Goal: Task Accomplishment & Management: Manage account settings

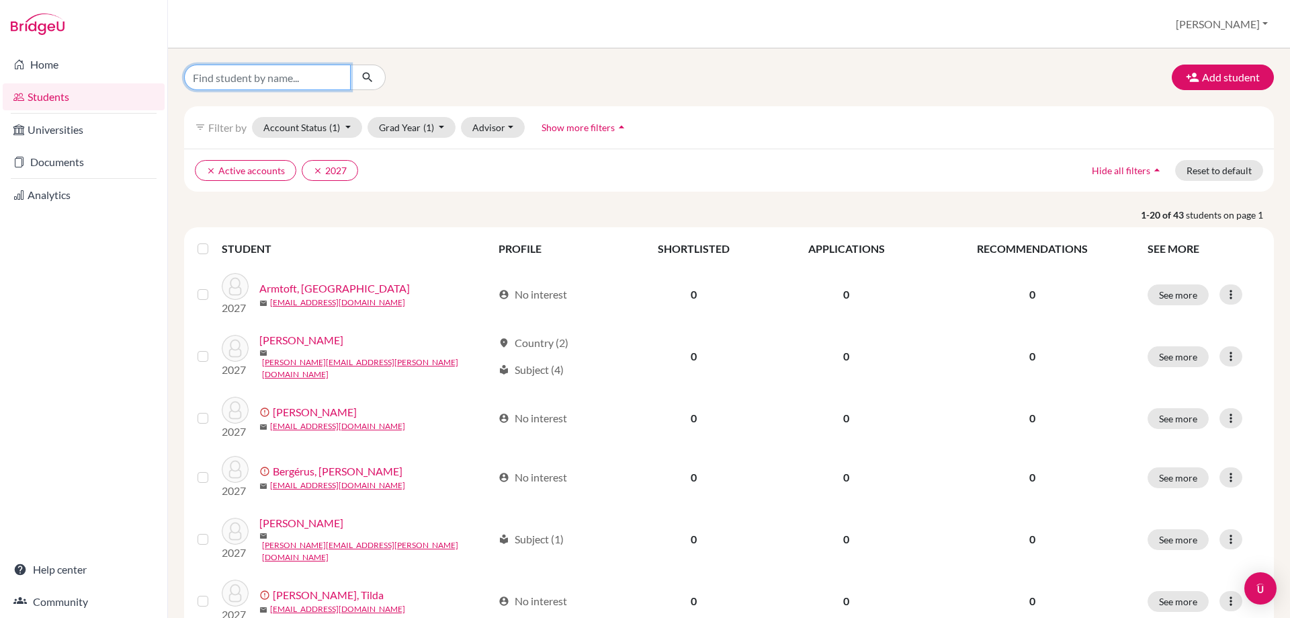
click at [280, 88] on input "Find student by name..." at bounding box center [267, 78] width 167 height 26
click at [1251, 27] on button "[PERSON_NAME]" at bounding box center [1222, 24] width 104 height 26
click at [1197, 109] on button "Log out" at bounding box center [1161, 110] width 106 height 22
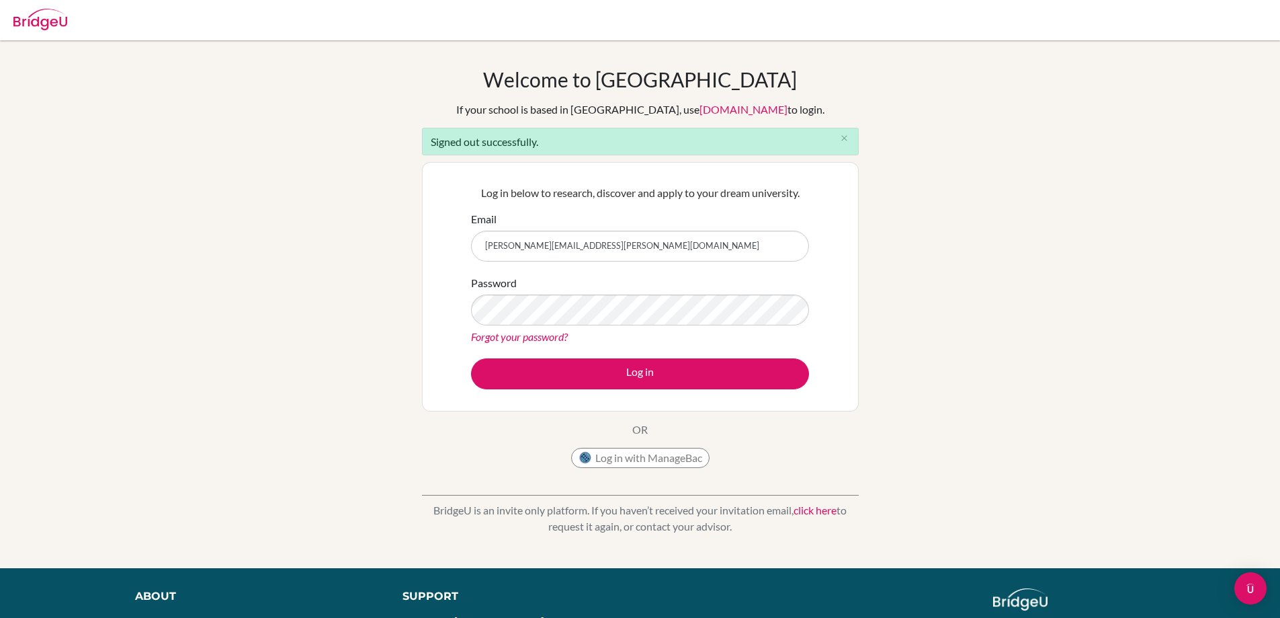
click at [646, 247] on input "nina.hedin@helsingborg.se" at bounding box center [640, 246] width 338 height 31
type input "ninahedin86@gmail.com"
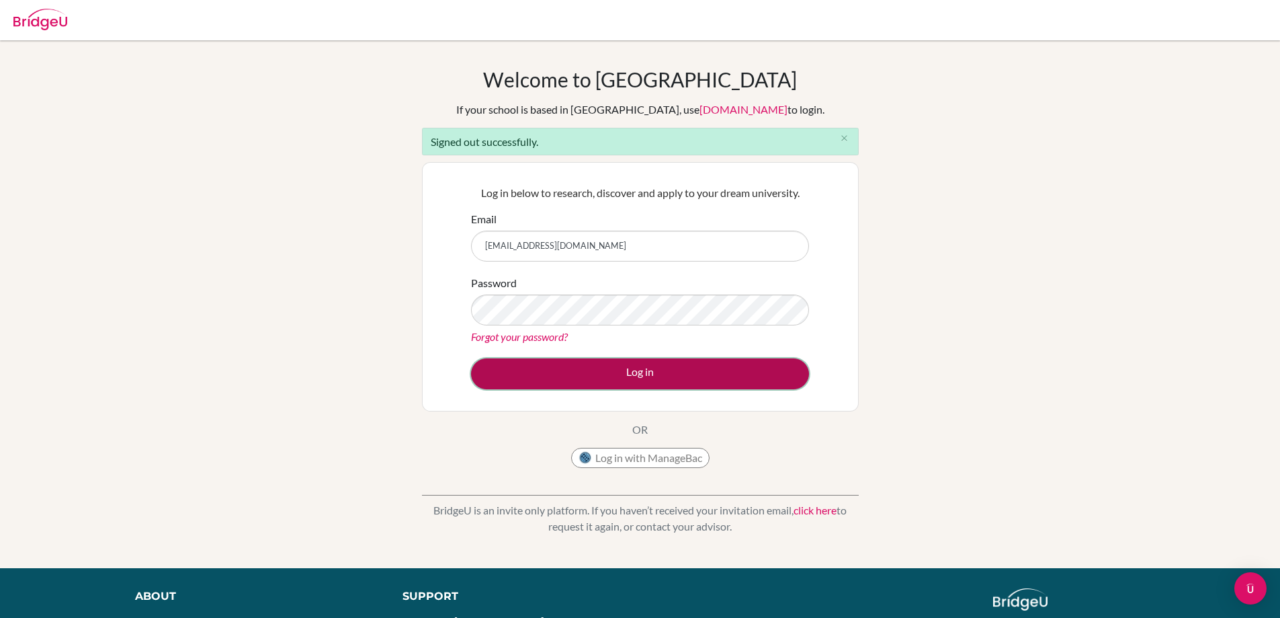
click at [671, 376] on button "Log in" at bounding box center [640, 373] width 338 height 31
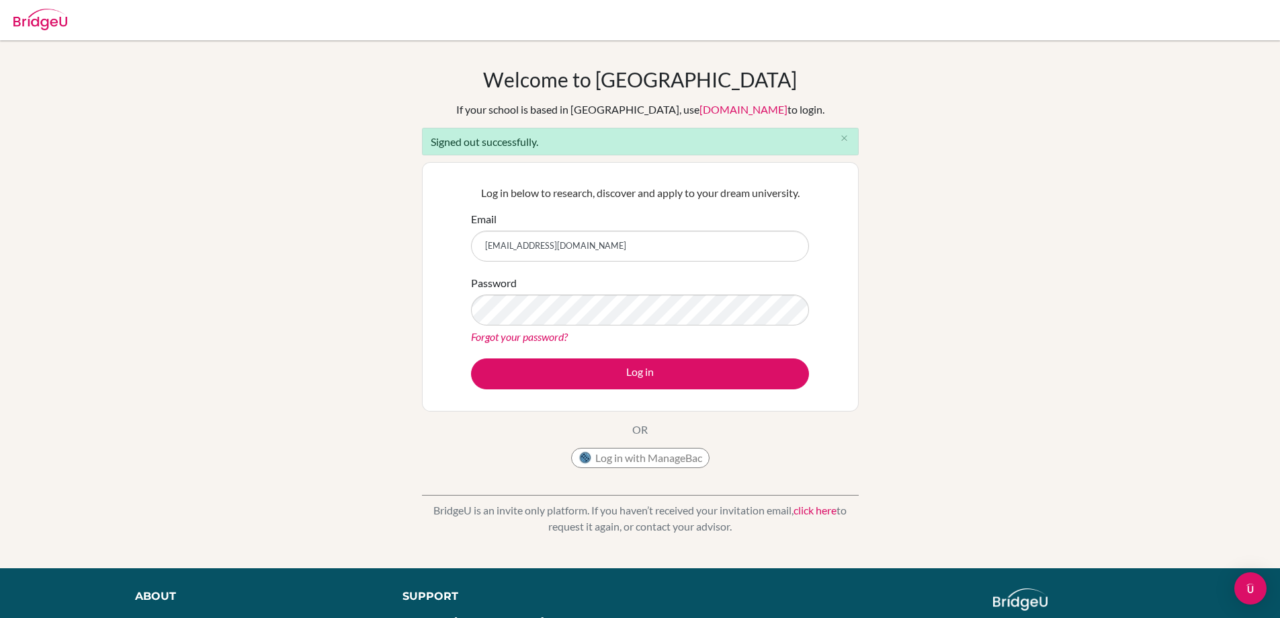
click at [711, 241] on input "ninahedin86@gmail.com" at bounding box center [640, 246] width 338 height 31
type input "nina.hedin@helsingborg.se"
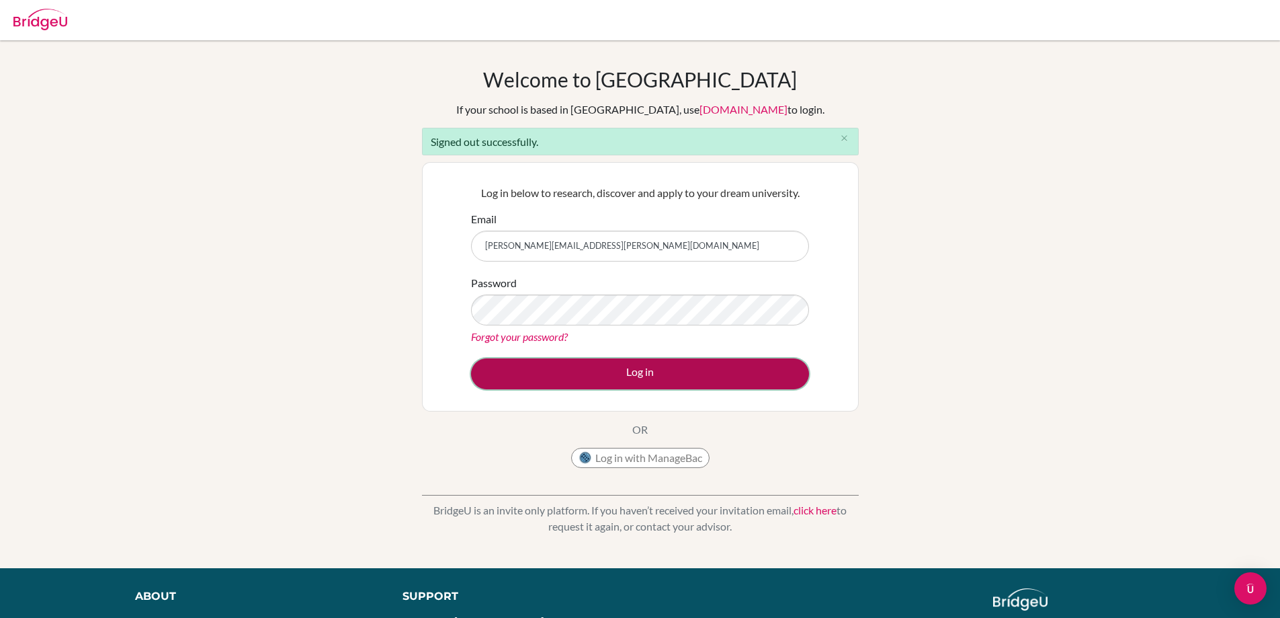
click at [657, 367] on button "Log in" at bounding box center [640, 373] width 338 height 31
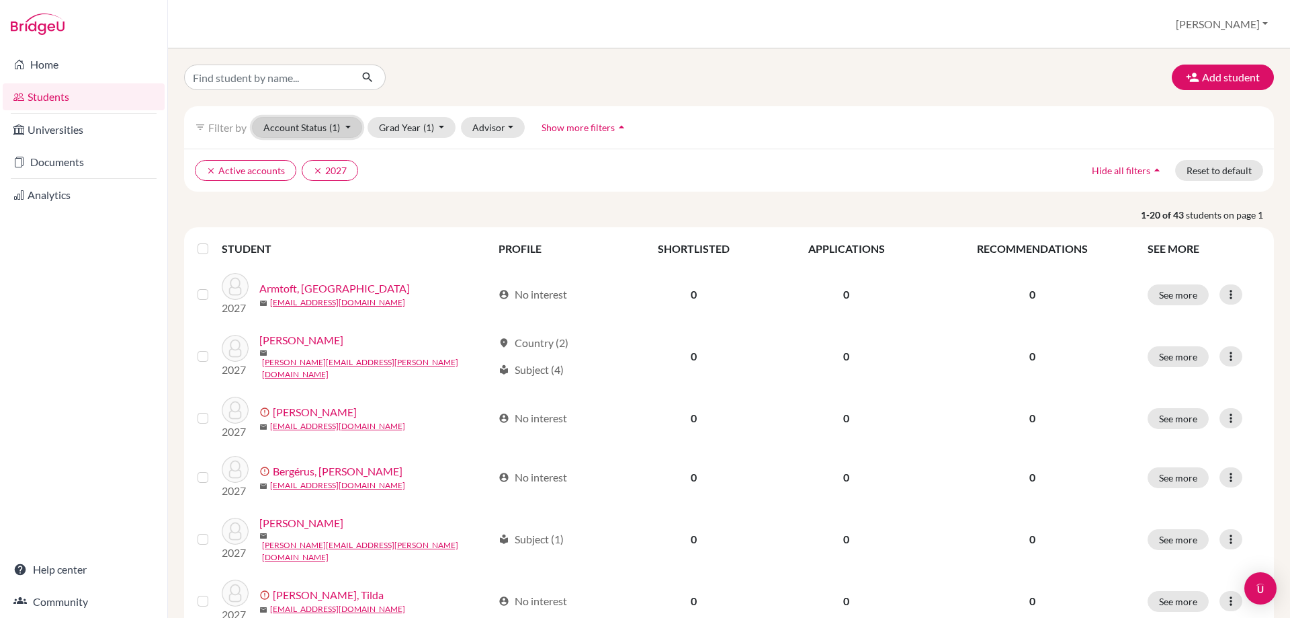
click at [337, 118] on button "Account Status (1)" at bounding box center [307, 127] width 110 height 21
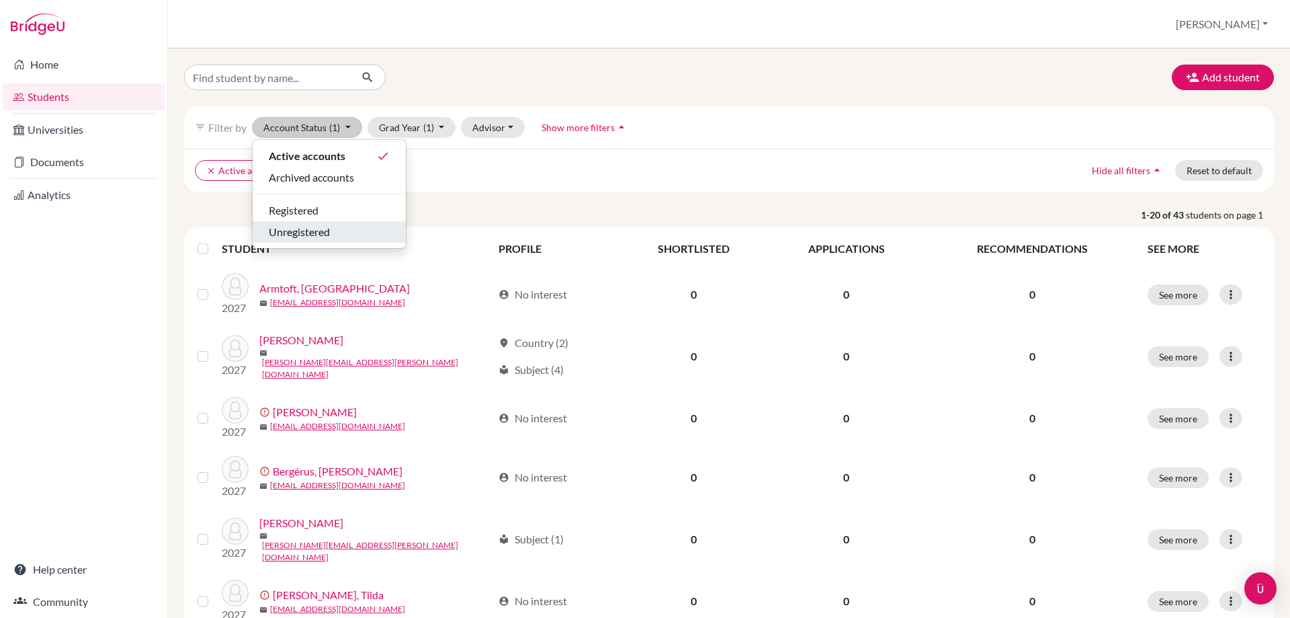
click at [299, 231] on span "Unregistered" at bounding box center [299, 232] width 61 height 16
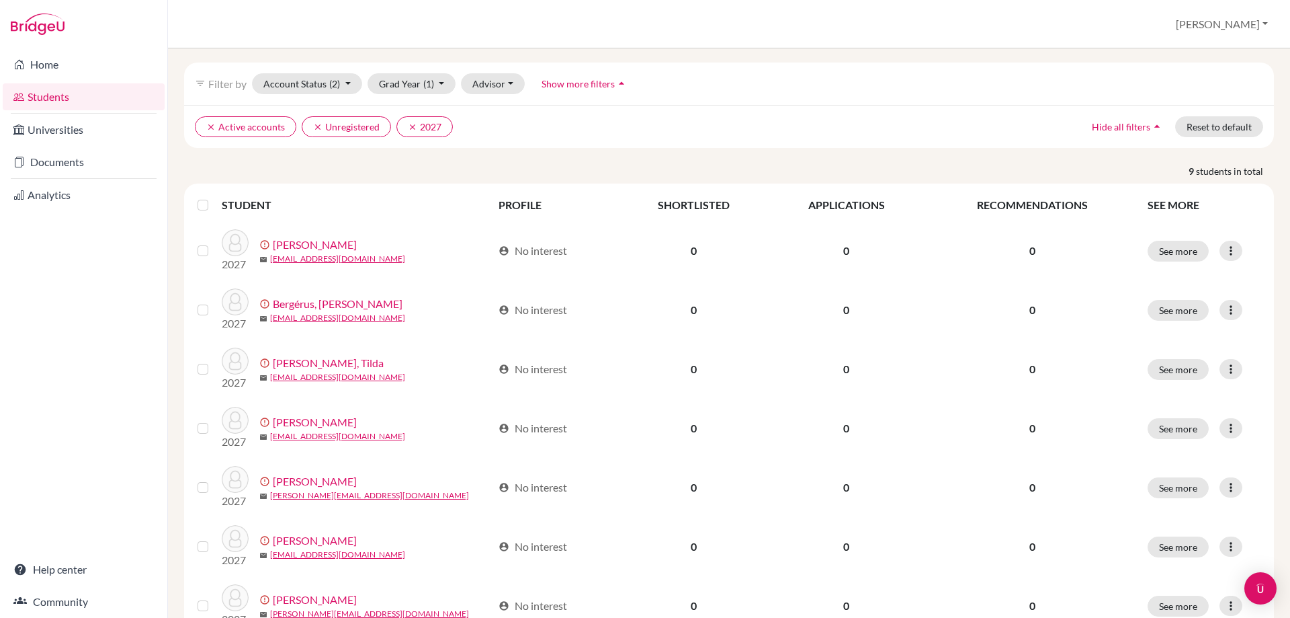
scroll to position [67, 0]
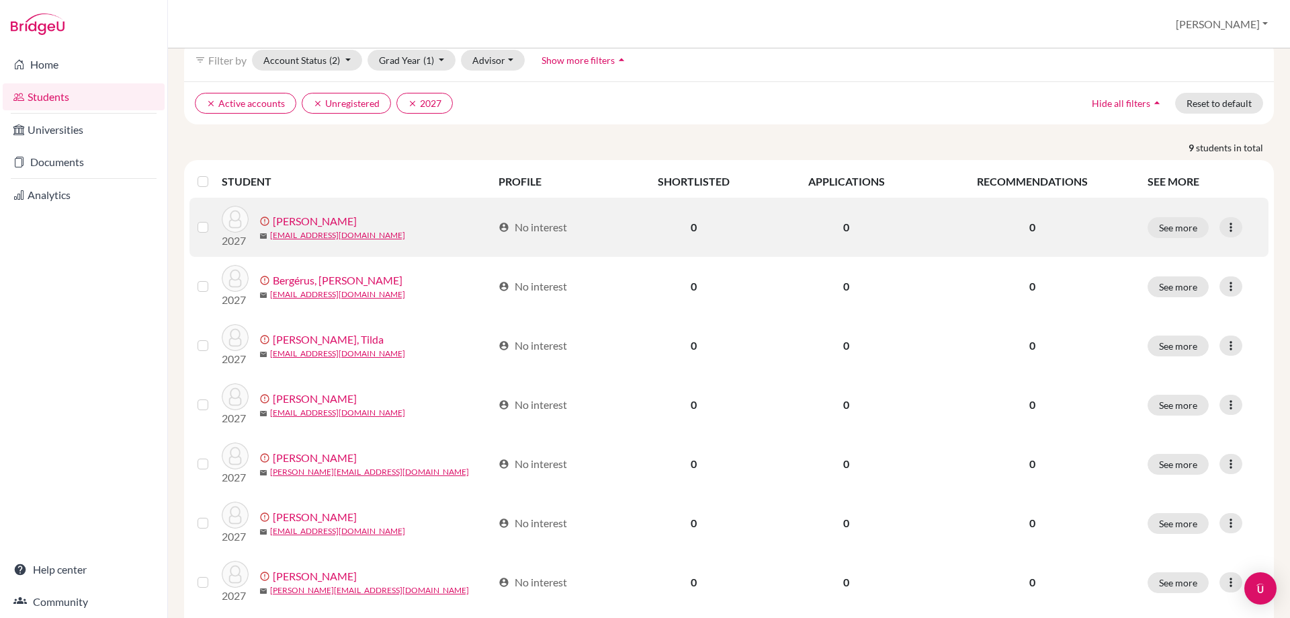
click at [307, 224] on link "[PERSON_NAME]" at bounding box center [315, 221] width 84 height 16
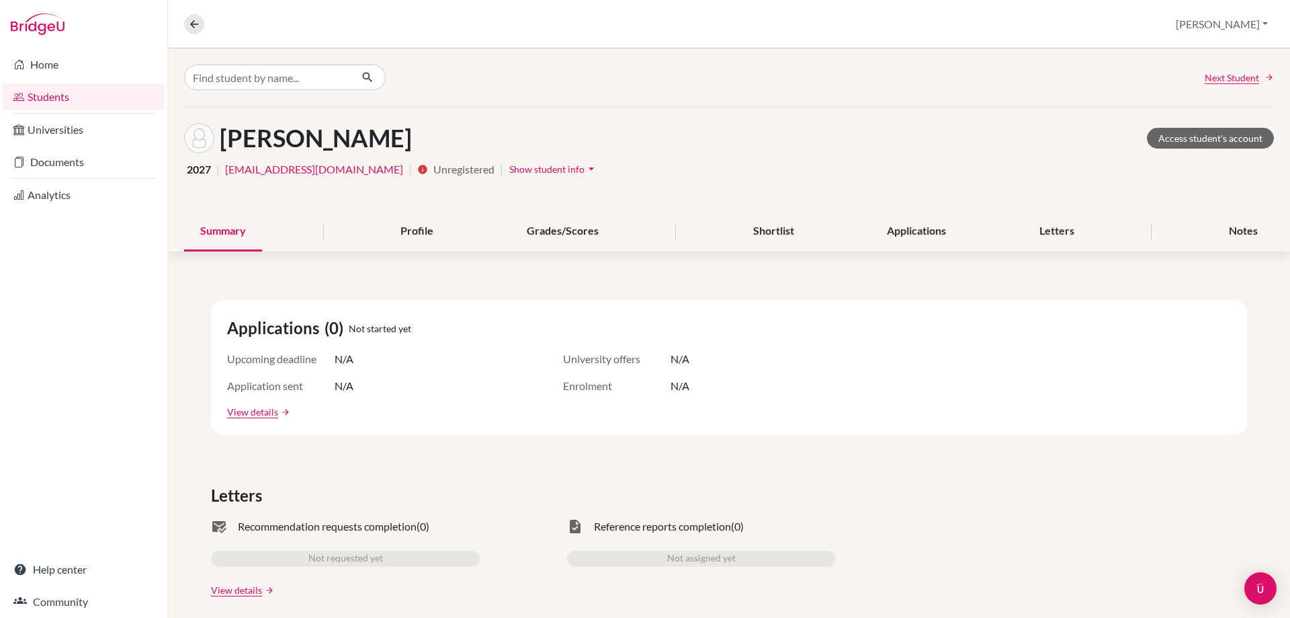
click at [524, 171] on span "Show student info" at bounding box center [546, 168] width 75 height 11
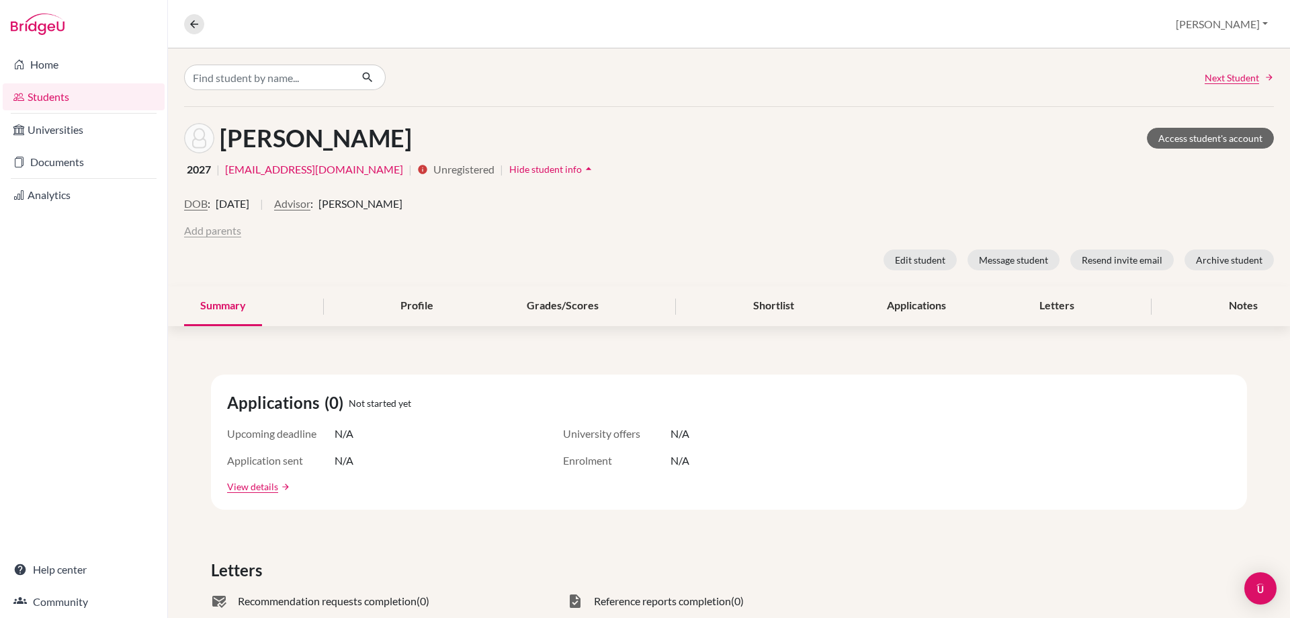
click at [229, 230] on button "Add parents" at bounding box center [212, 230] width 57 height 16
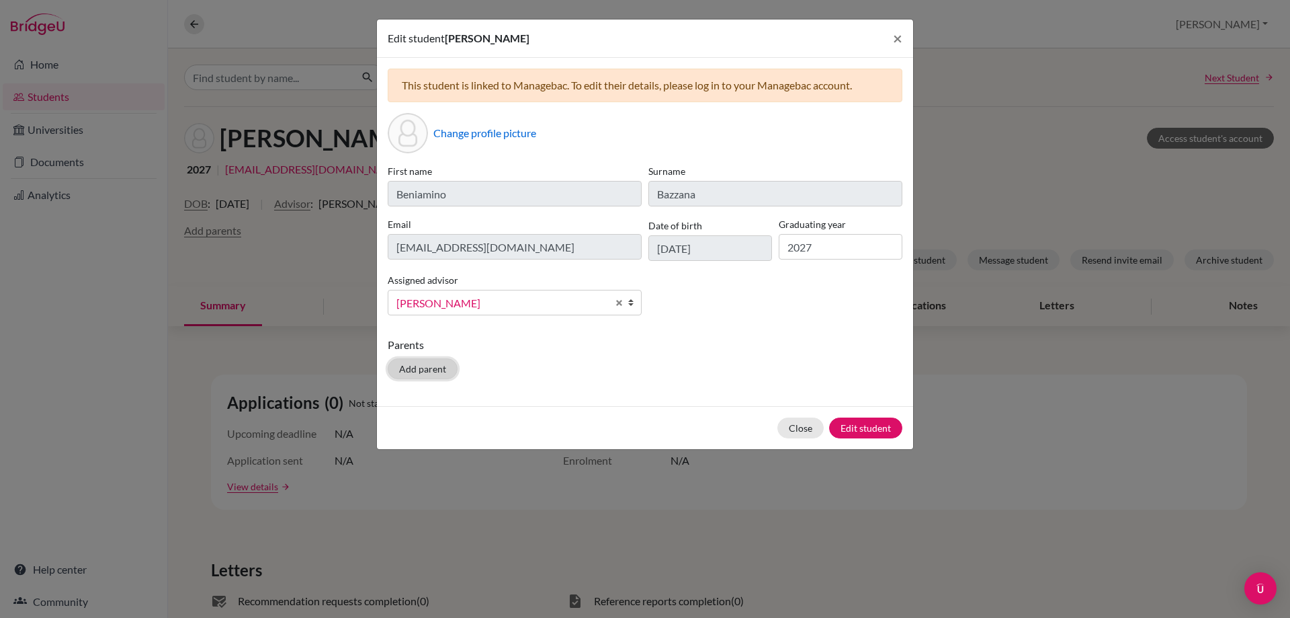
click at [423, 364] on button "Add parent" at bounding box center [423, 368] width 70 height 21
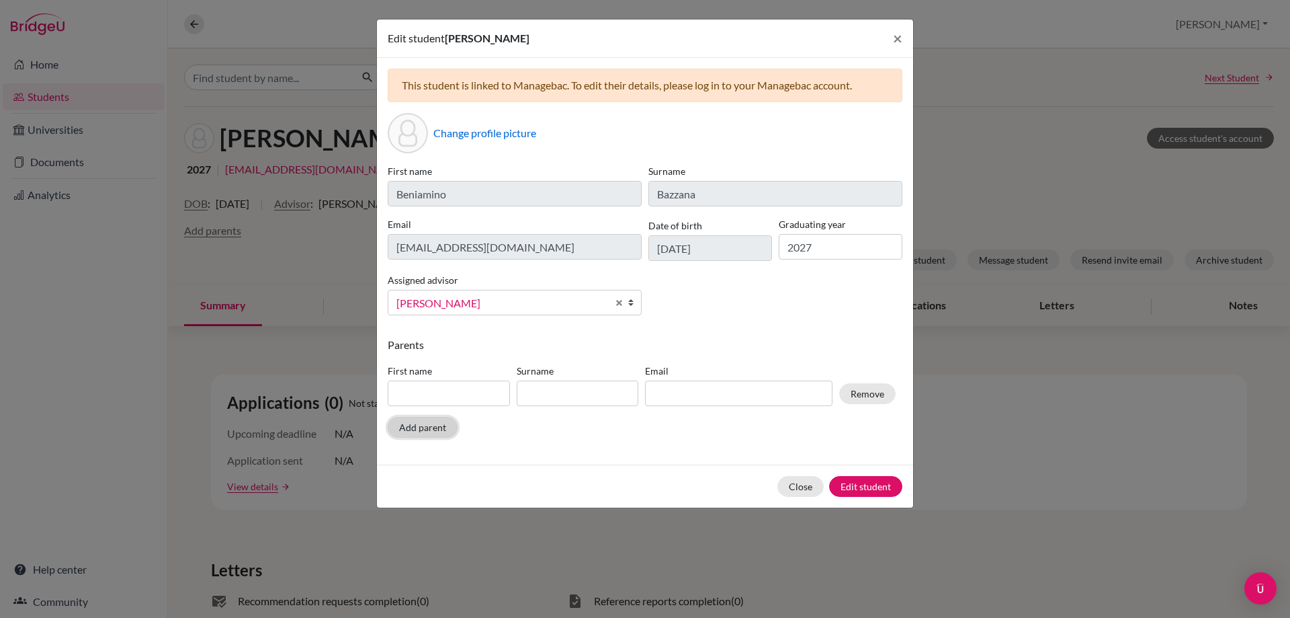
click at [423, 425] on button "Add parent" at bounding box center [423, 427] width 70 height 21
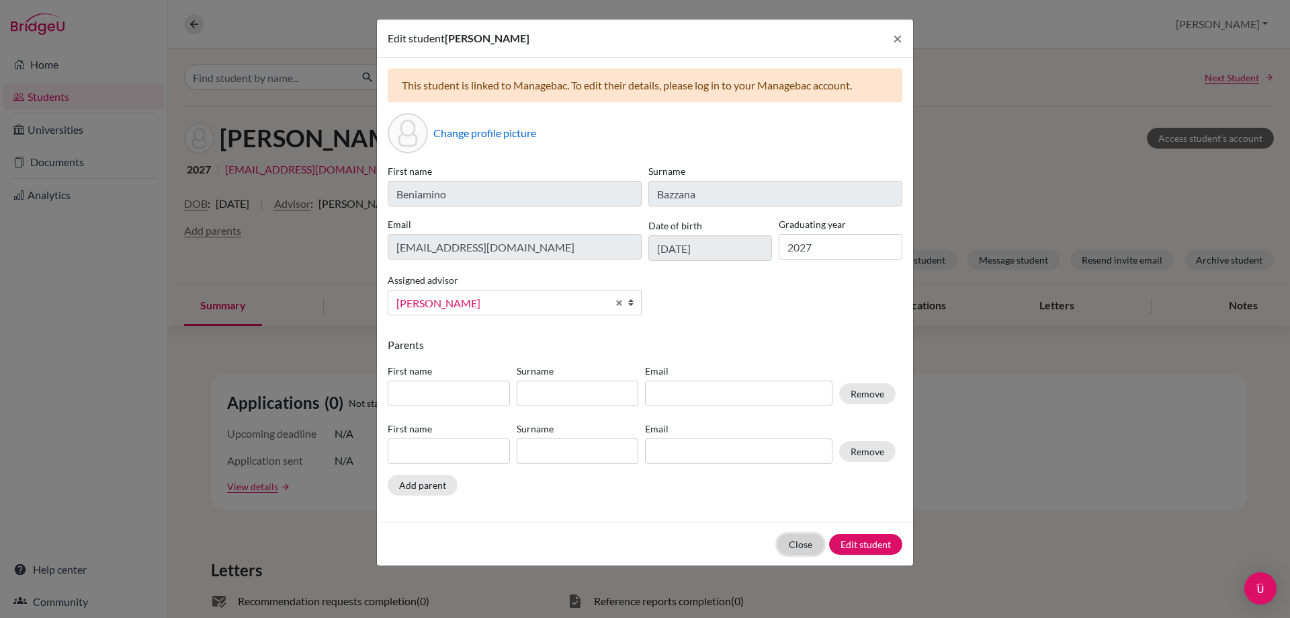
click at [805, 542] on button "Close" at bounding box center [801, 544] width 46 height 21
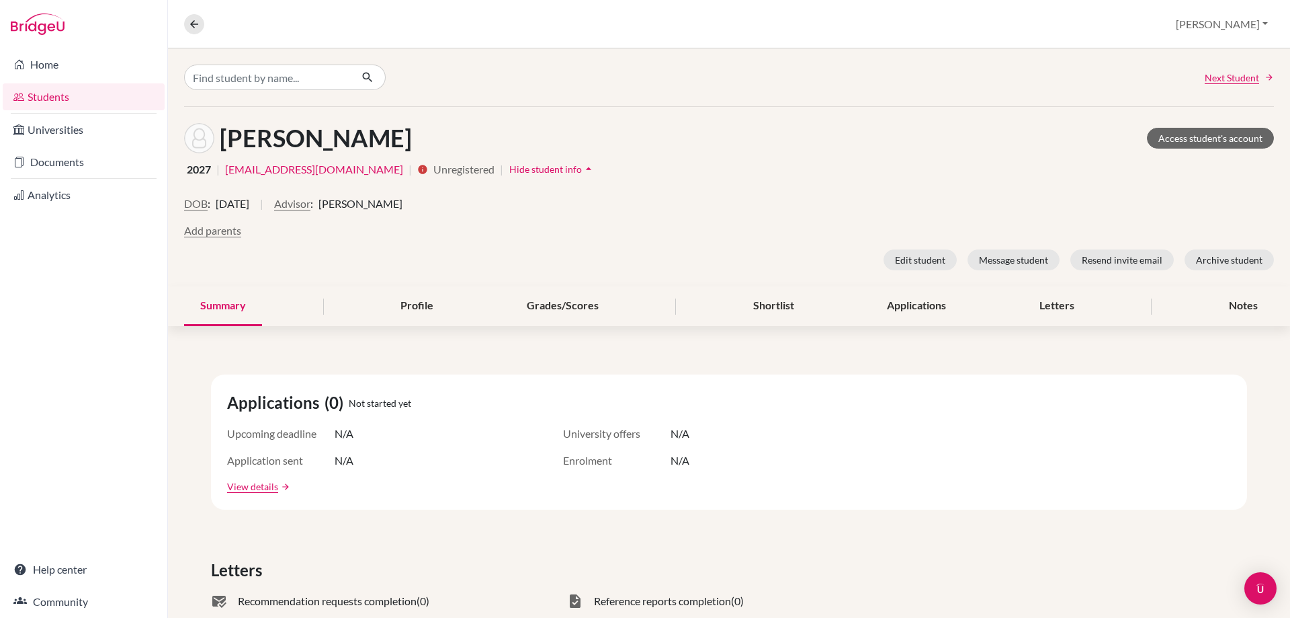
click at [40, 100] on link "Students" at bounding box center [84, 96] width 162 height 27
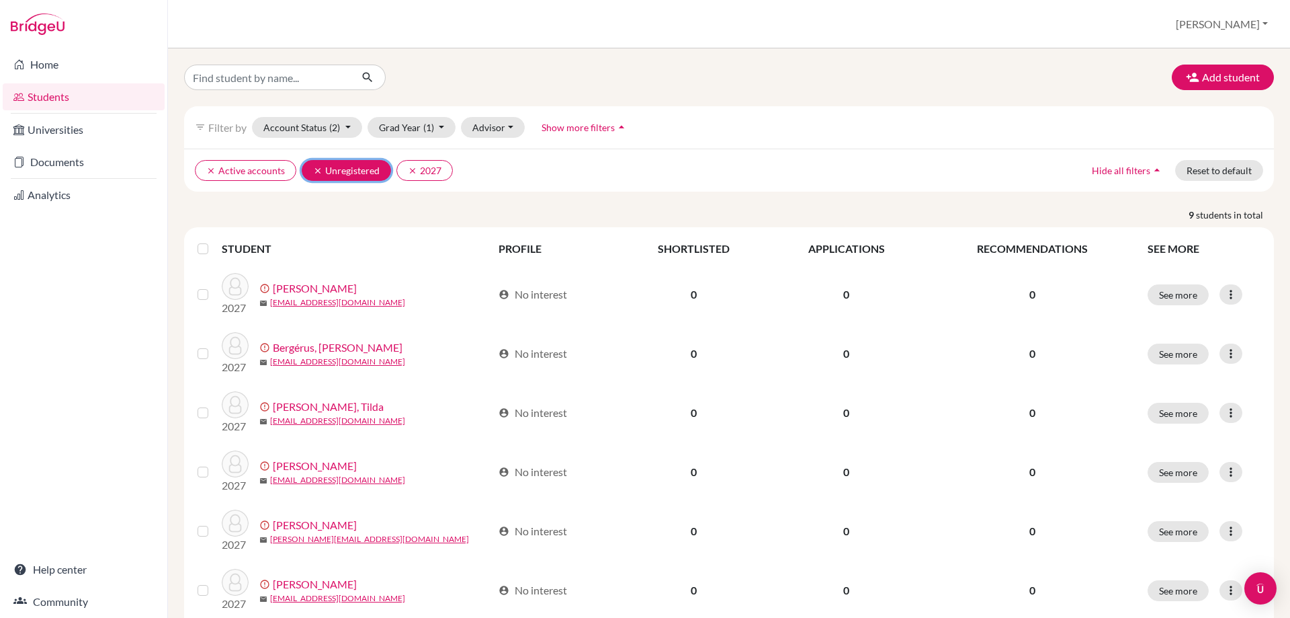
click at [316, 169] on icon "clear" at bounding box center [317, 170] width 9 height 9
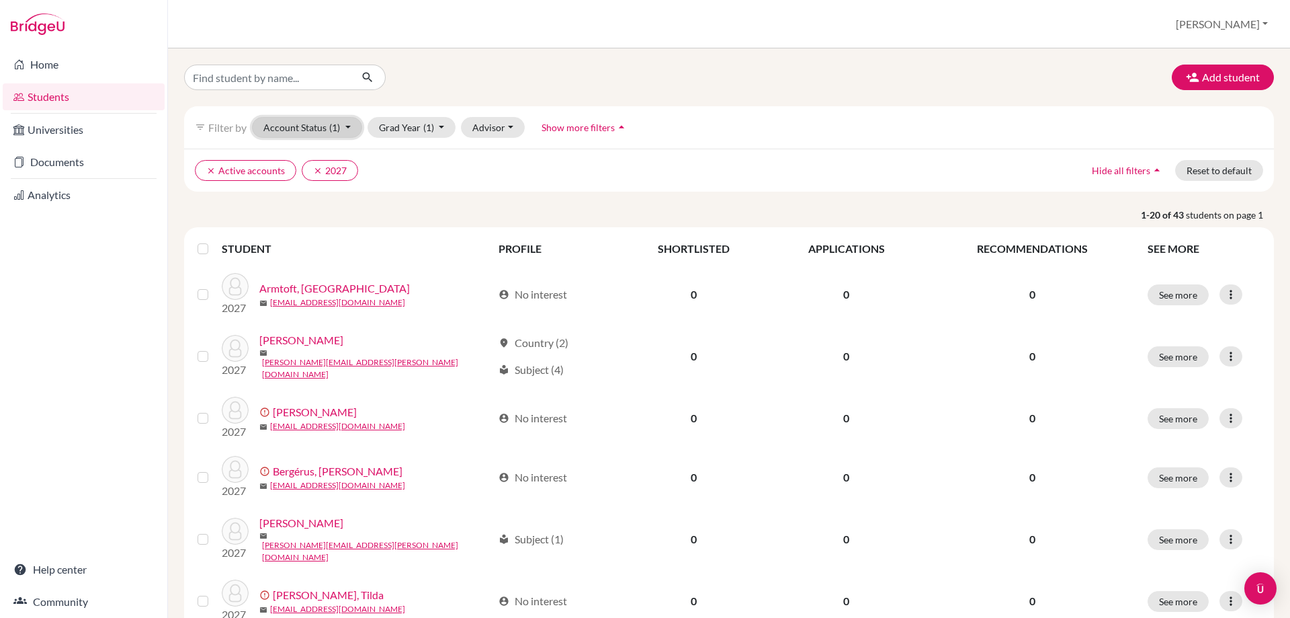
click at [341, 130] on button "Account Status (1)" at bounding box center [307, 127] width 110 height 21
click at [315, 172] on icon "clear" at bounding box center [317, 170] width 9 height 9
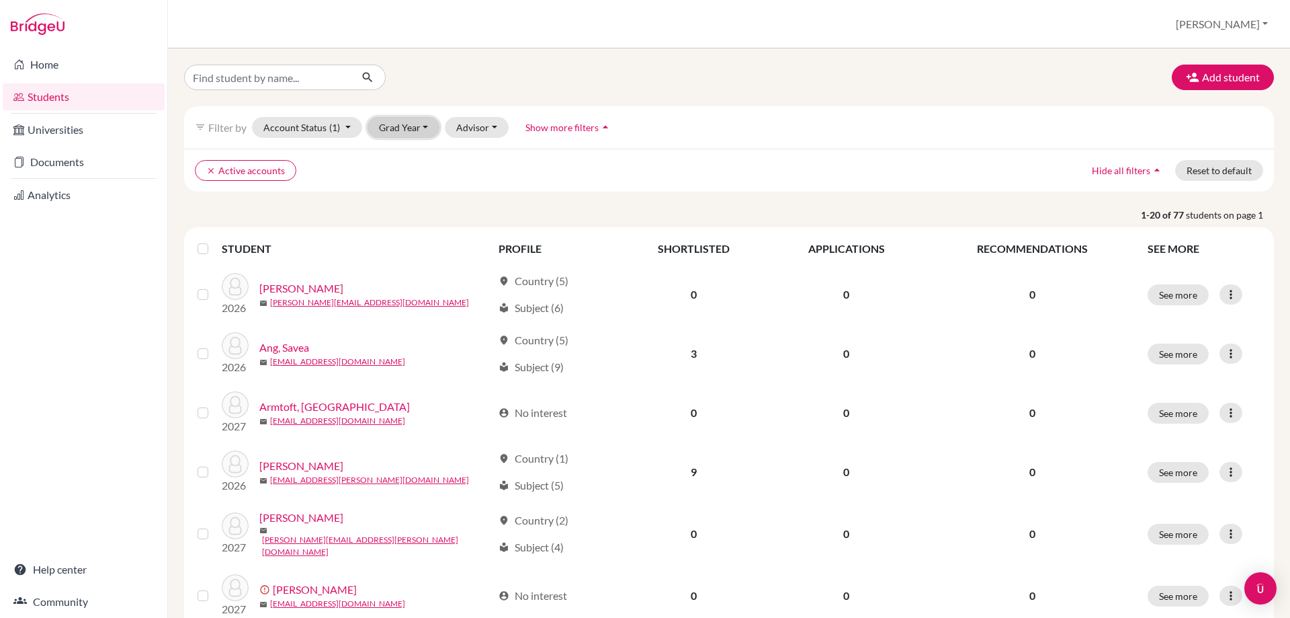
click at [425, 130] on button "Grad Year" at bounding box center [404, 127] width 73 height 21
click at [415, 180] on div "2026" at bounding box center [407, 177] width 47 height 16
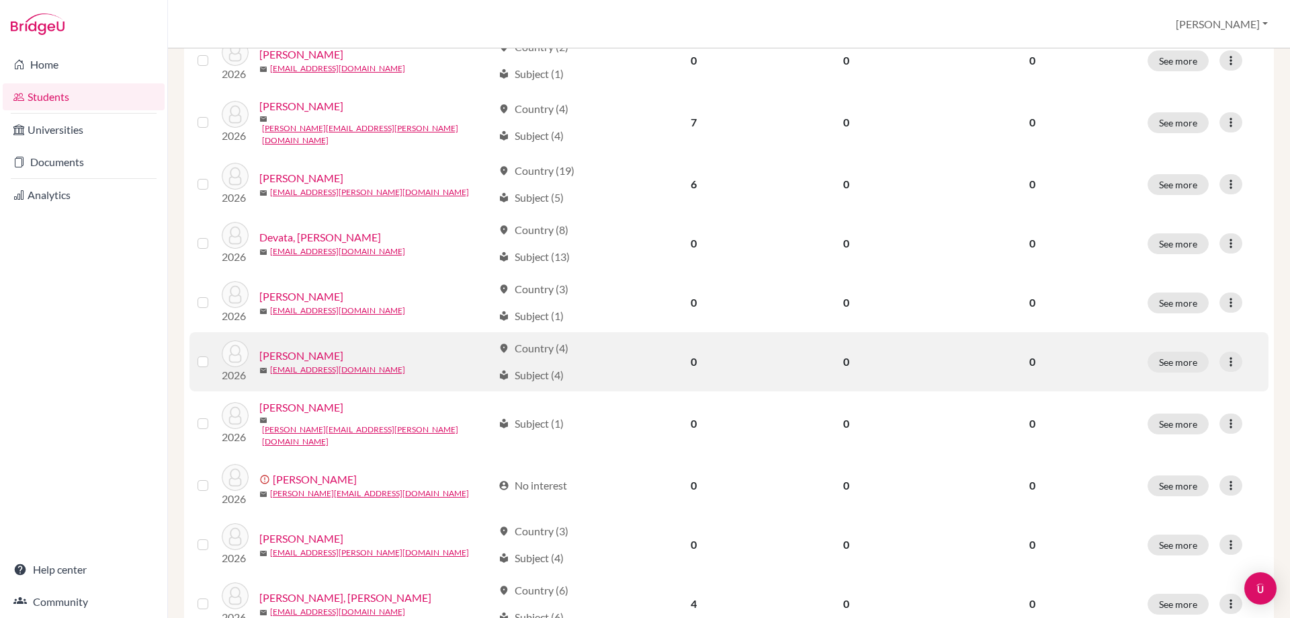
scroll to position [739, 0]
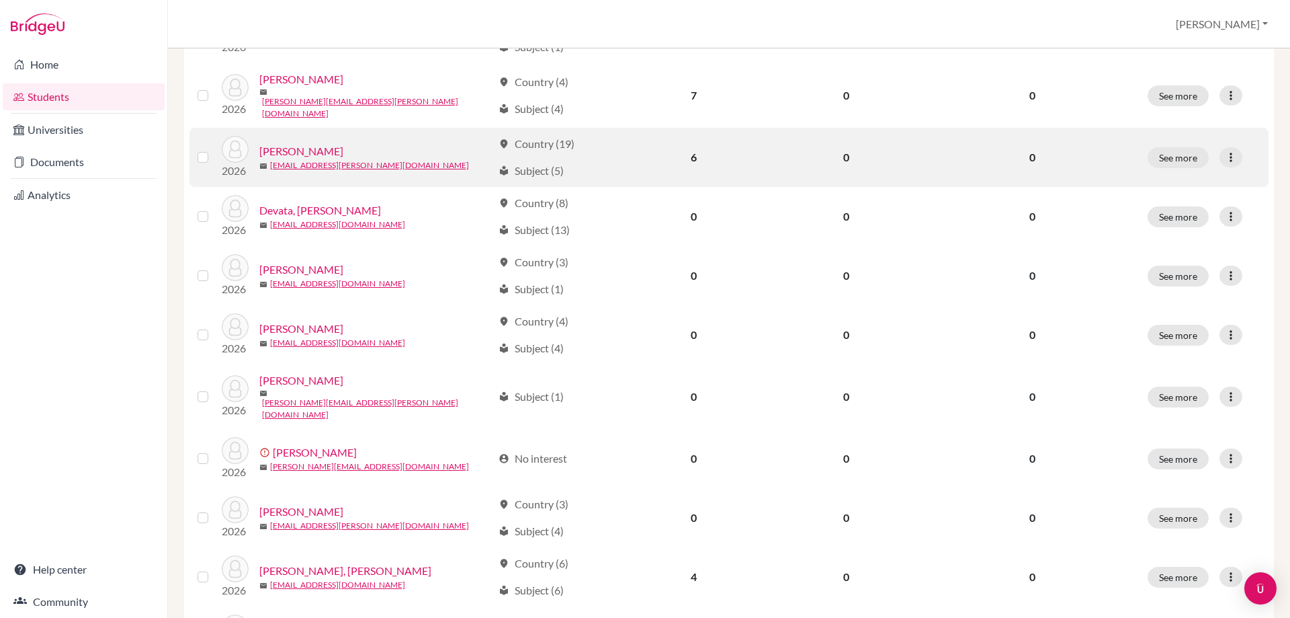
click at [214, 149] on label at bounding box center [214, 149] width 0 height 0
click at [0, 0] on input "checkbox" at bounding box center [0, 0] width 0 height 0
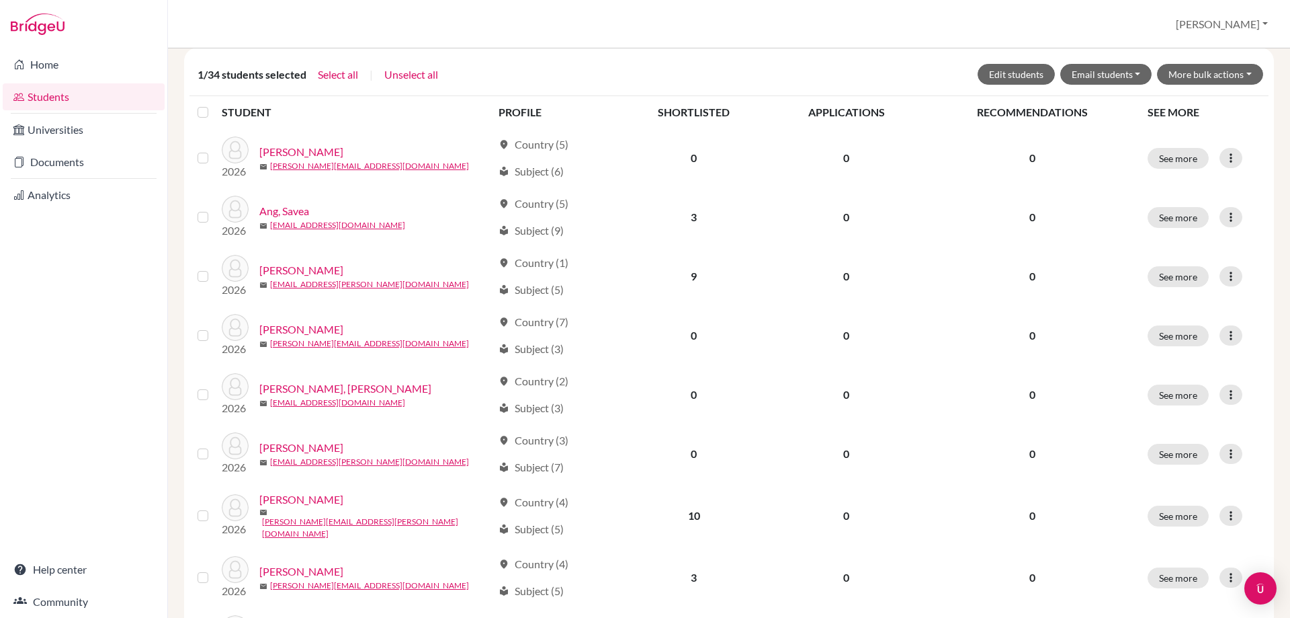
scroll to position [0, 0]
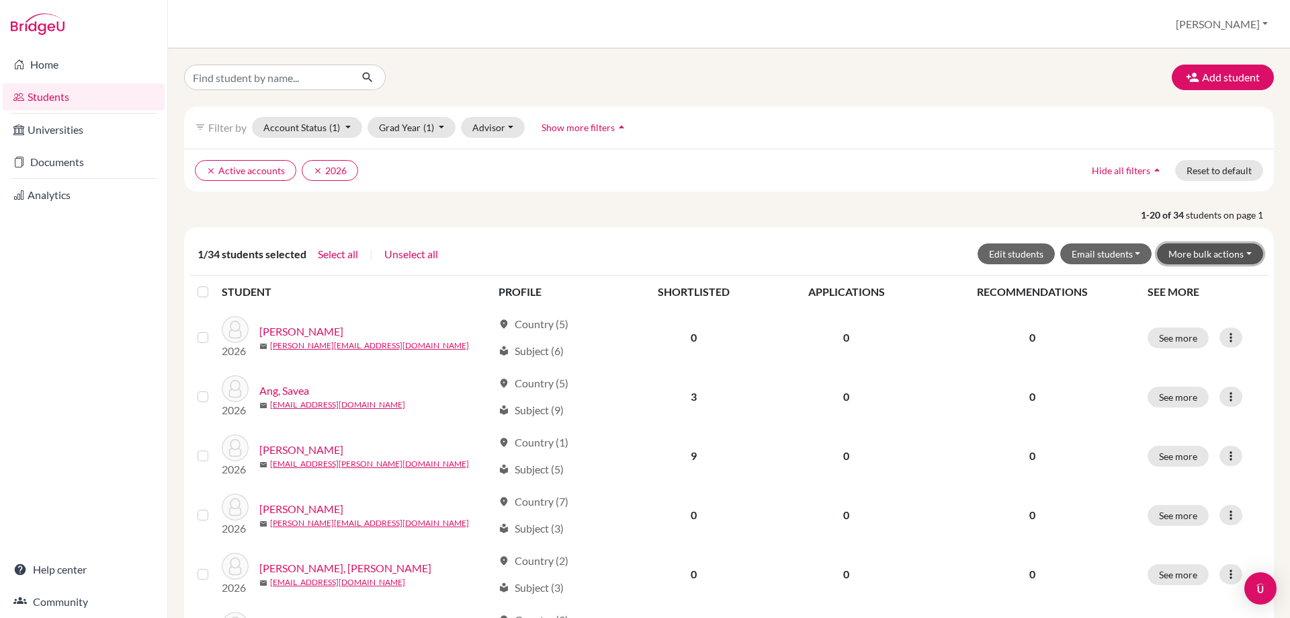
click at [1202, 255] on button "More bulk actions" at bounding box center [1210, 253] width 106 height 21
click at [1173, 282] on button "Archive" at bounding box center [1202, 283] width 122 height 22
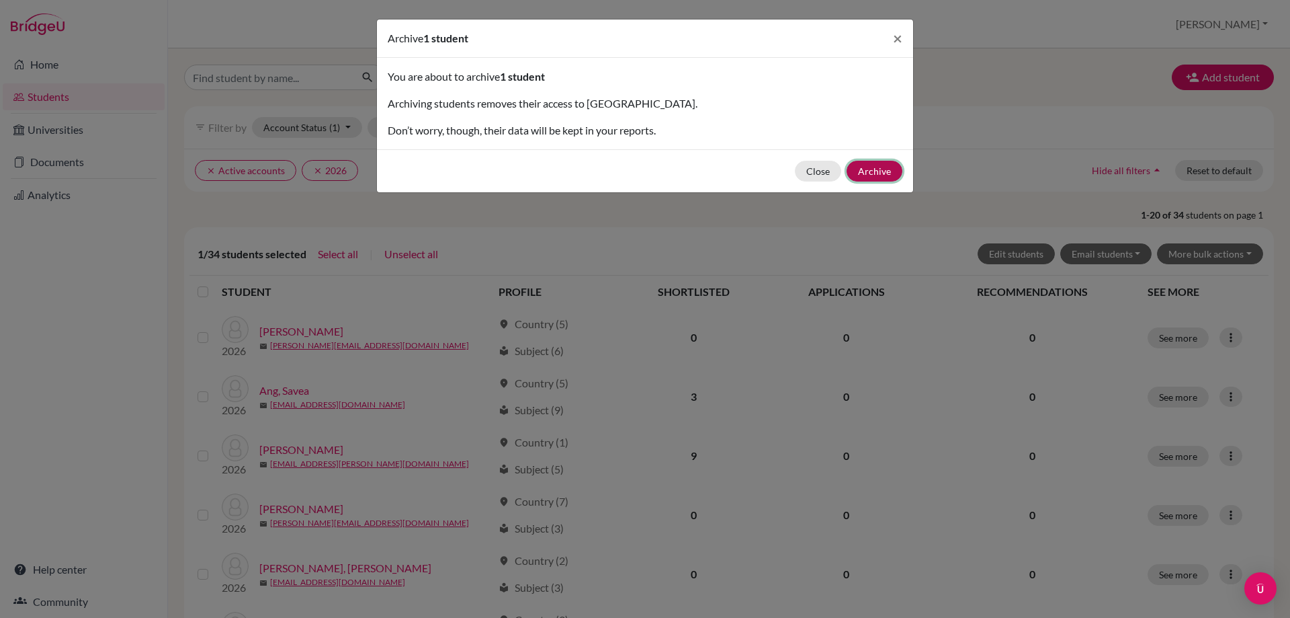
click at [877, 173] on button "Archive" at bounding box center [875, 171] width 56 height 21
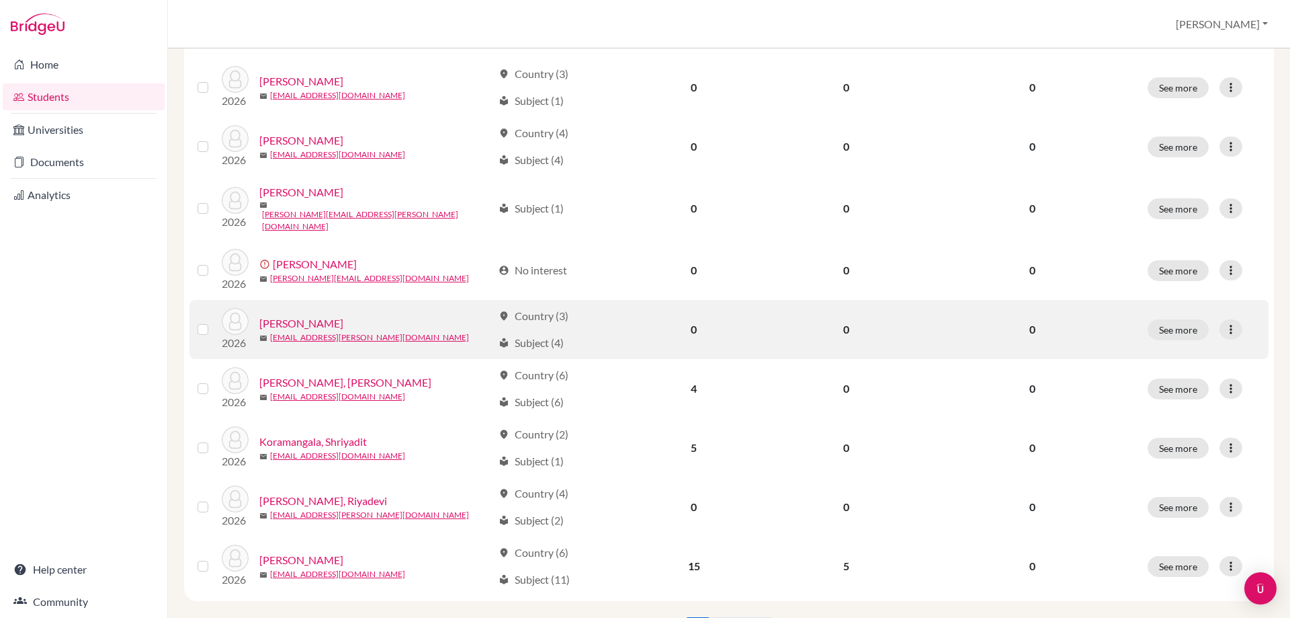
scroll to position [968, 0]
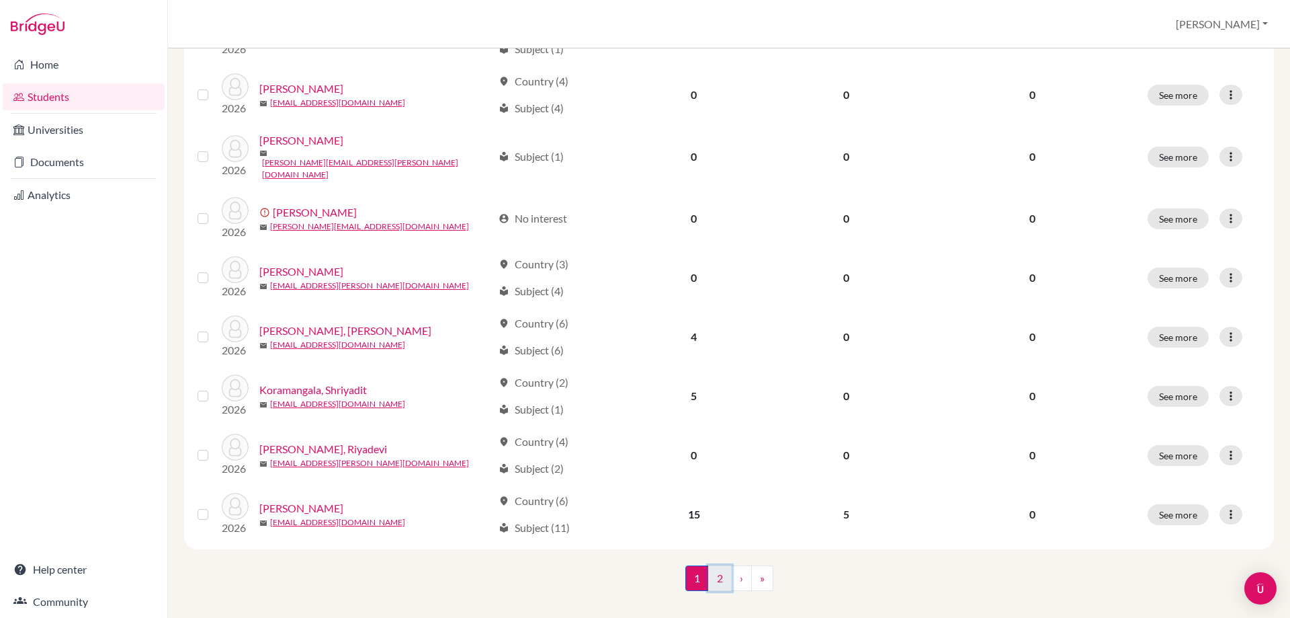
click at [718, 566] on link "2" at bounding box center [720, 578] width 24 height 26
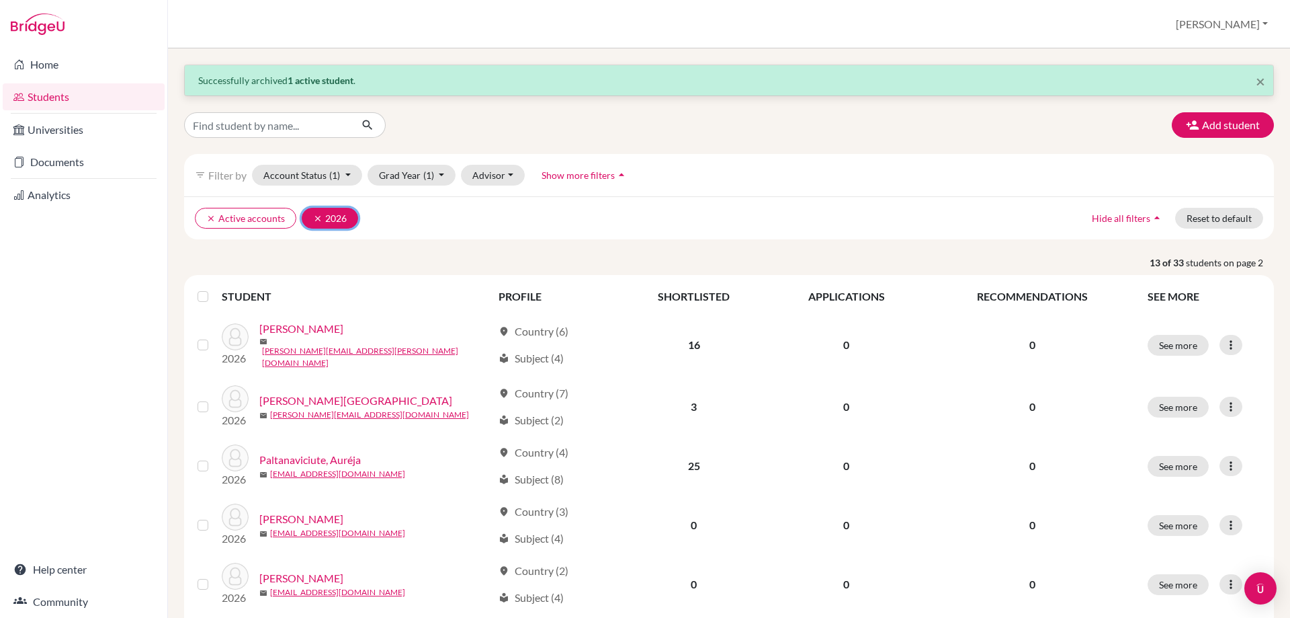
click at [313, 216] on icon "clear" at bounding box center [317, 218] width 9 height 9
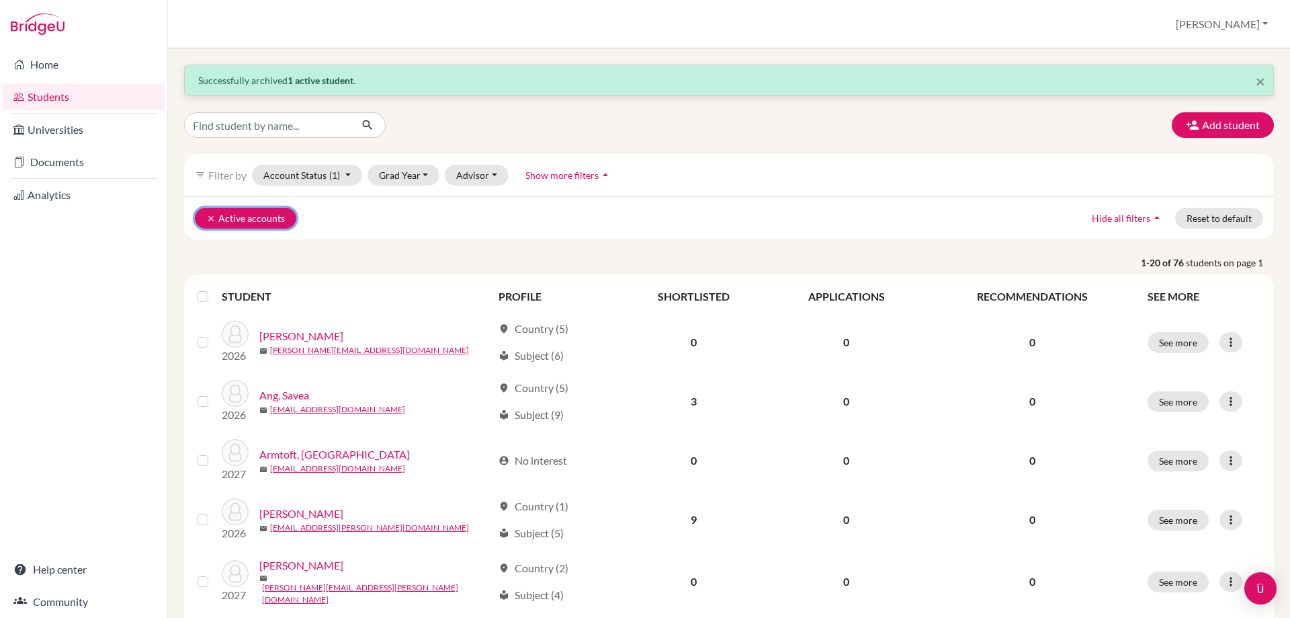
click at [212, 216] on icon "clear" at bounding box center [210, 218] width 9 height 9
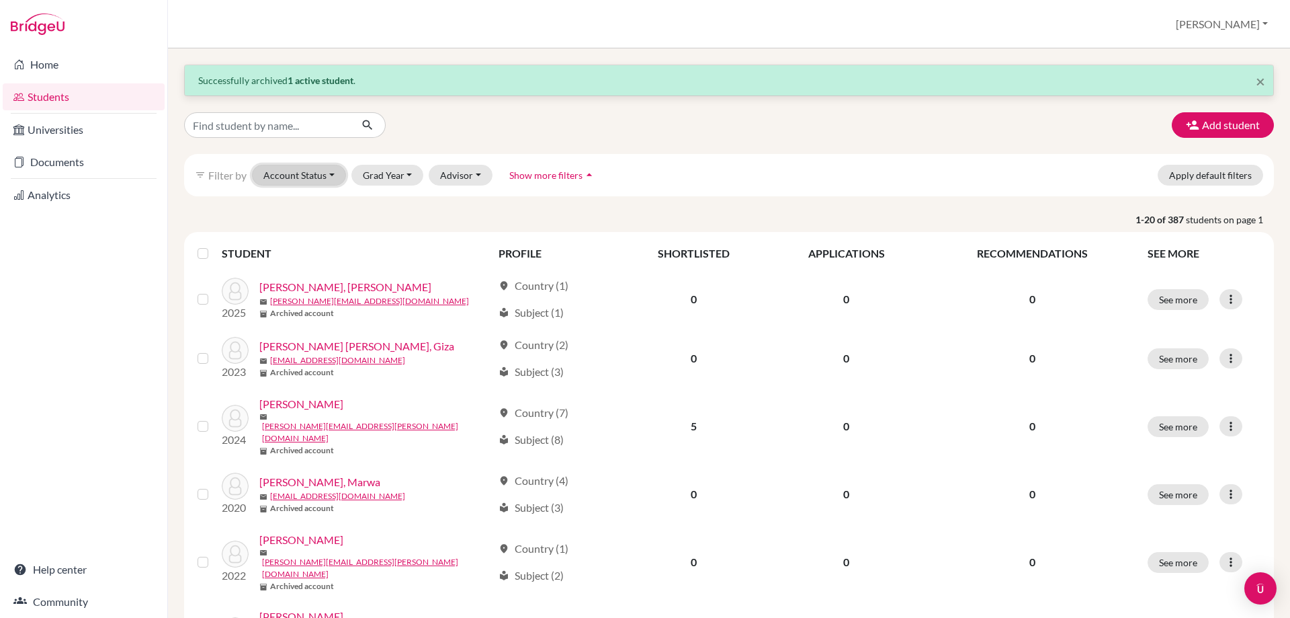
click at [335, 175] on button "Account Status" at bounding box center [299, 175] width 94 height 21
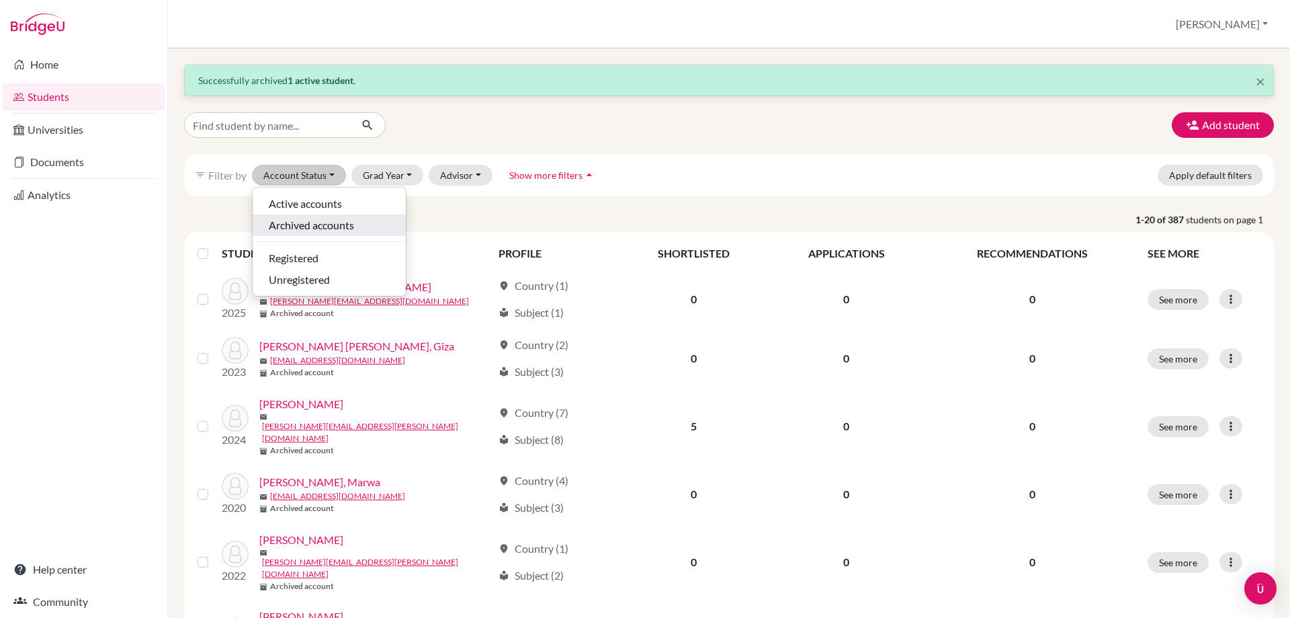
click at [325, 231] on span "Archived accounts" at bounding box center [311, 225] width 85 height 16
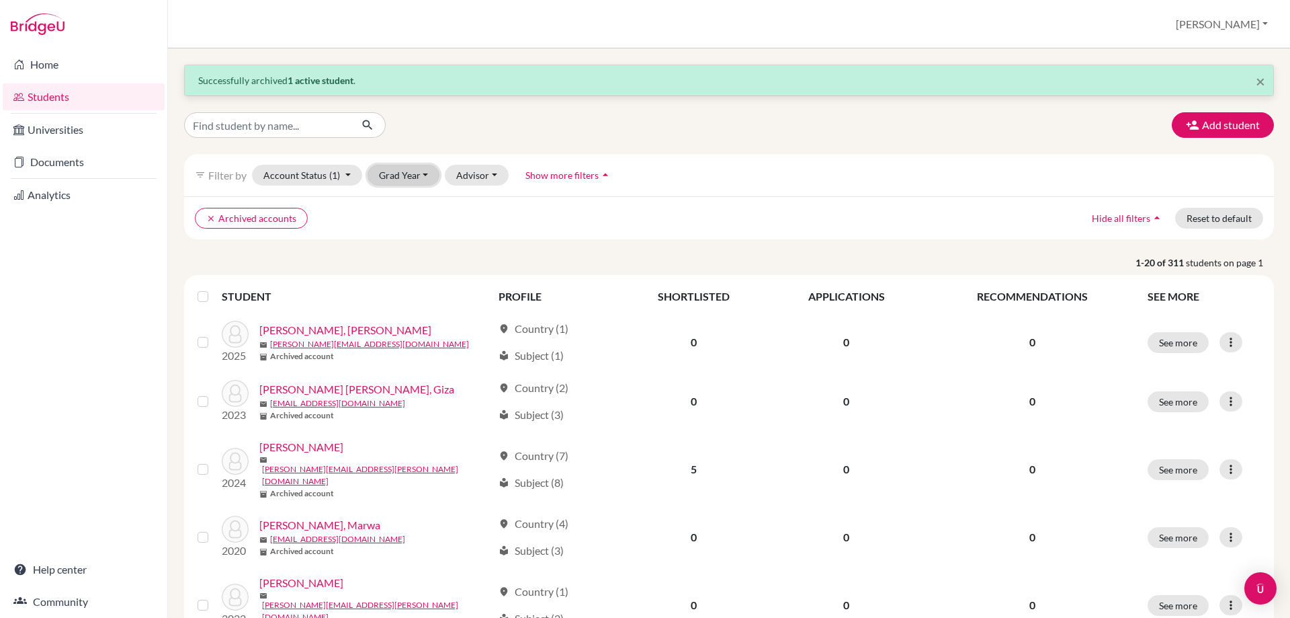
click at [425, 171] on button "Grad Year" at bounding box center [404, 175] width 73 height 21
click at [410, 253] on div "2025" at bounding box center [407, 247] width 47 height 16
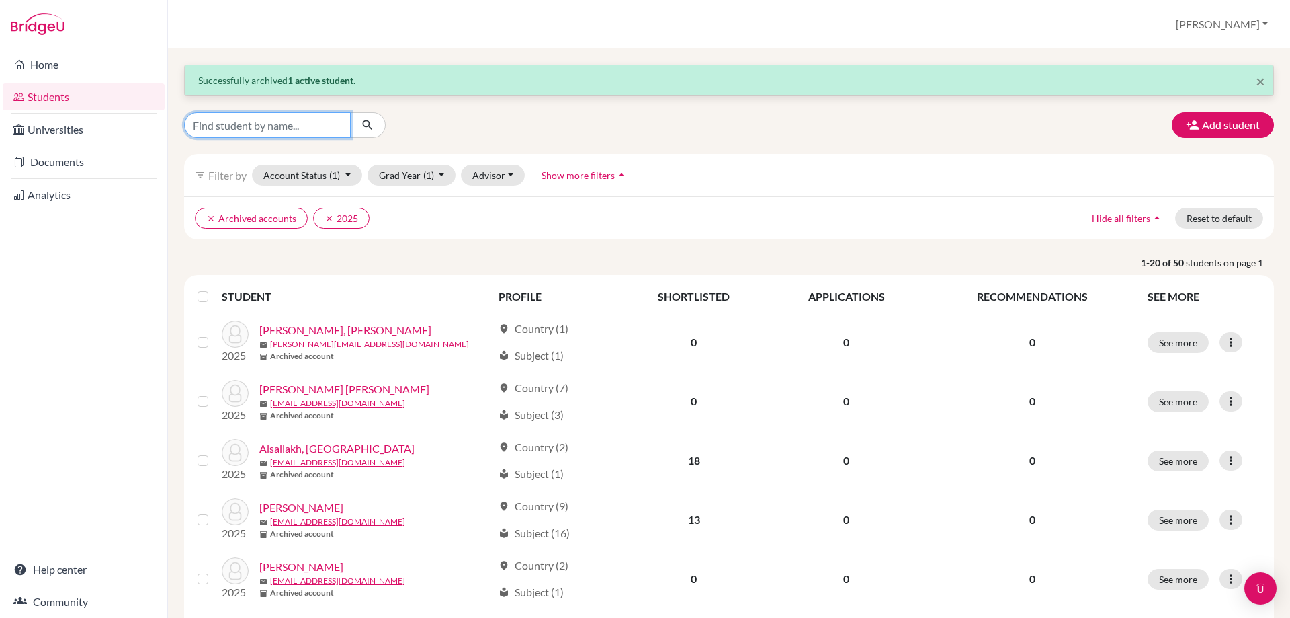
click at [297, 132] on input "Find student by name..." at bounding box center [267, 125] width 167 height 26
type input "lowe"
click at [374, 122] on icon "submit" at bounding box center [367, 124] width 13 height 13
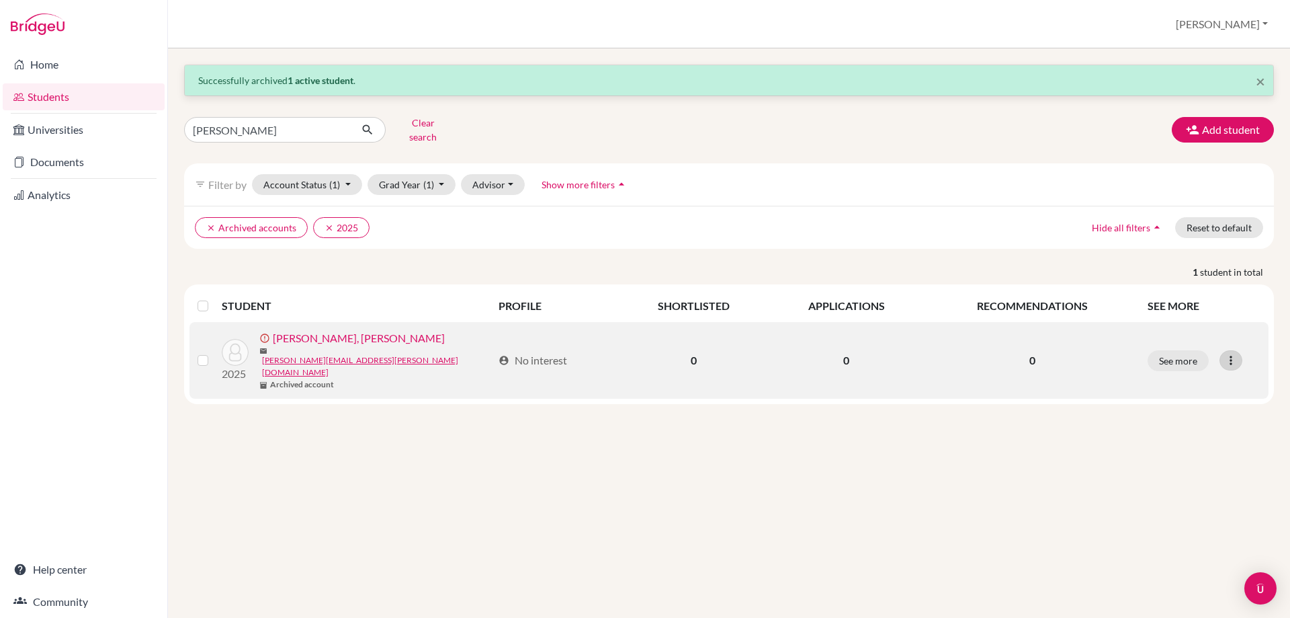
click at [1229, 354] on icon at bounding box center [1231, 360] width 13 height 13
click at [1221, 322] on td "See more Edit student Send Message Resend invite email" at bounding box center [1204, 360] width 129 height 77
click at [1179, 350] on button "See more" at bounding box center [1178, 360] width 61 height 21
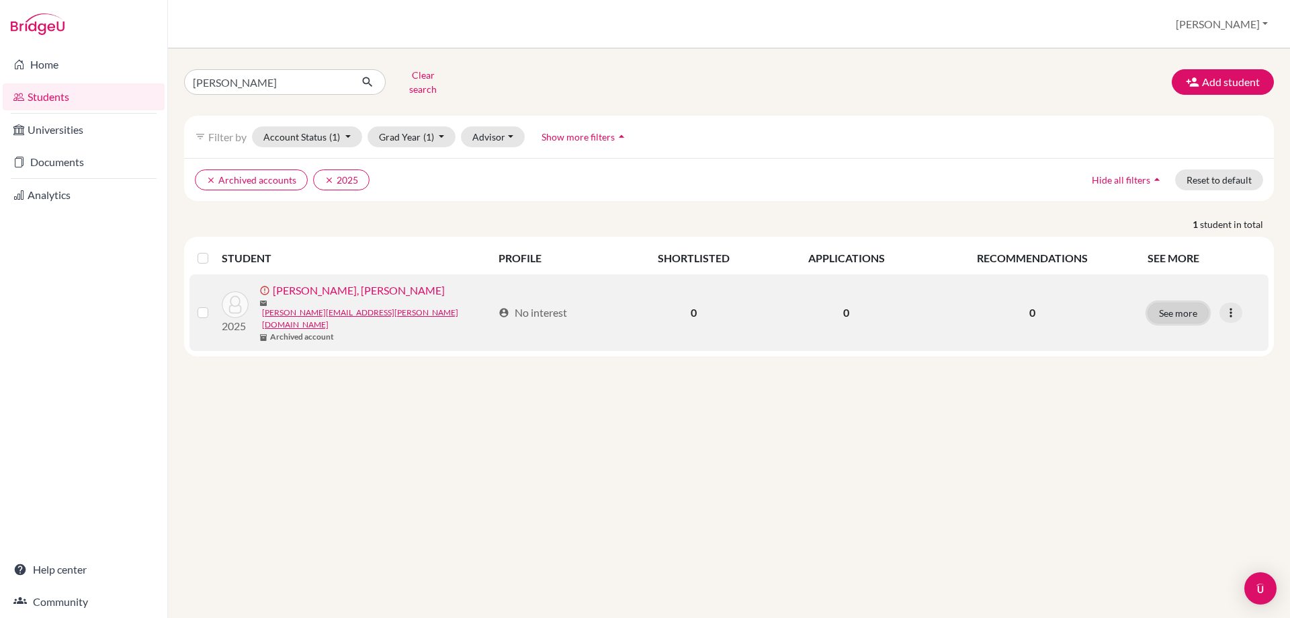
click at [1197, 302] on button "See more" at bounding box center [1178, 312] width 61 height 21
click at [1234, 306] on icon at bounding box center [1231, 312] width 13 height 13
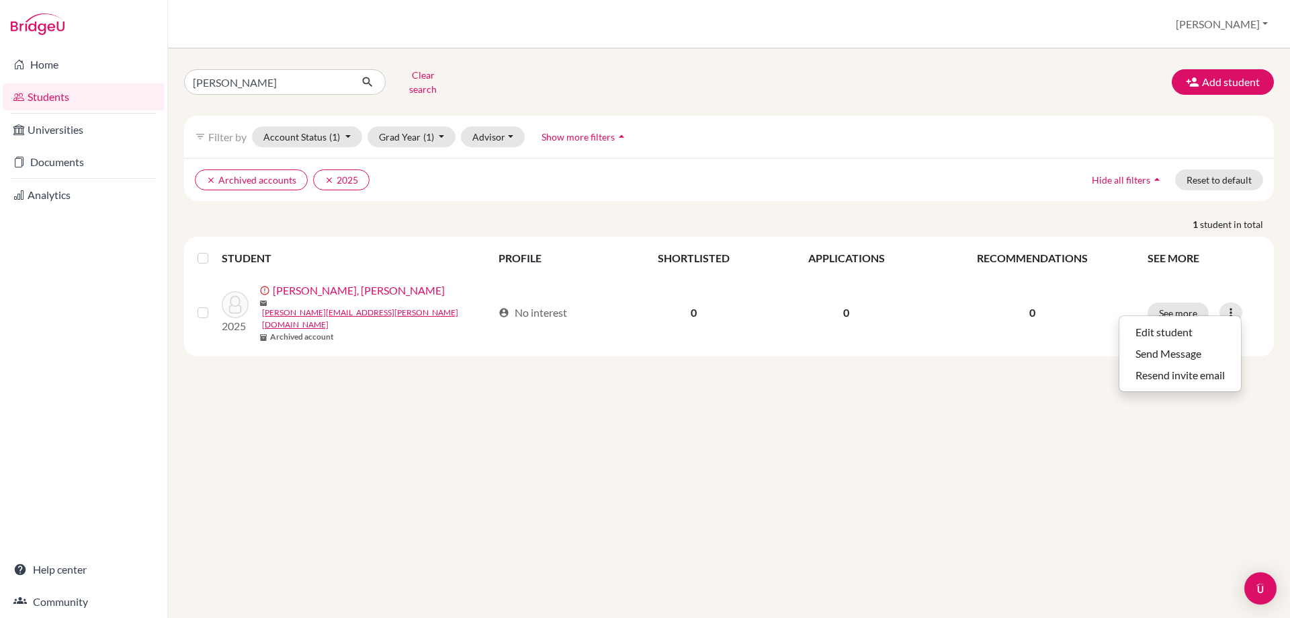
click at [1135, 217] on p "1 student in total" at bounding box center [729, 224] width 1110 height 14
click at [214, 250] on label at bounding box center [214, 250] width 0 height 0
click at [0, 0] on input "checkbox" at bounding box center [0, 0] width 0 height 0
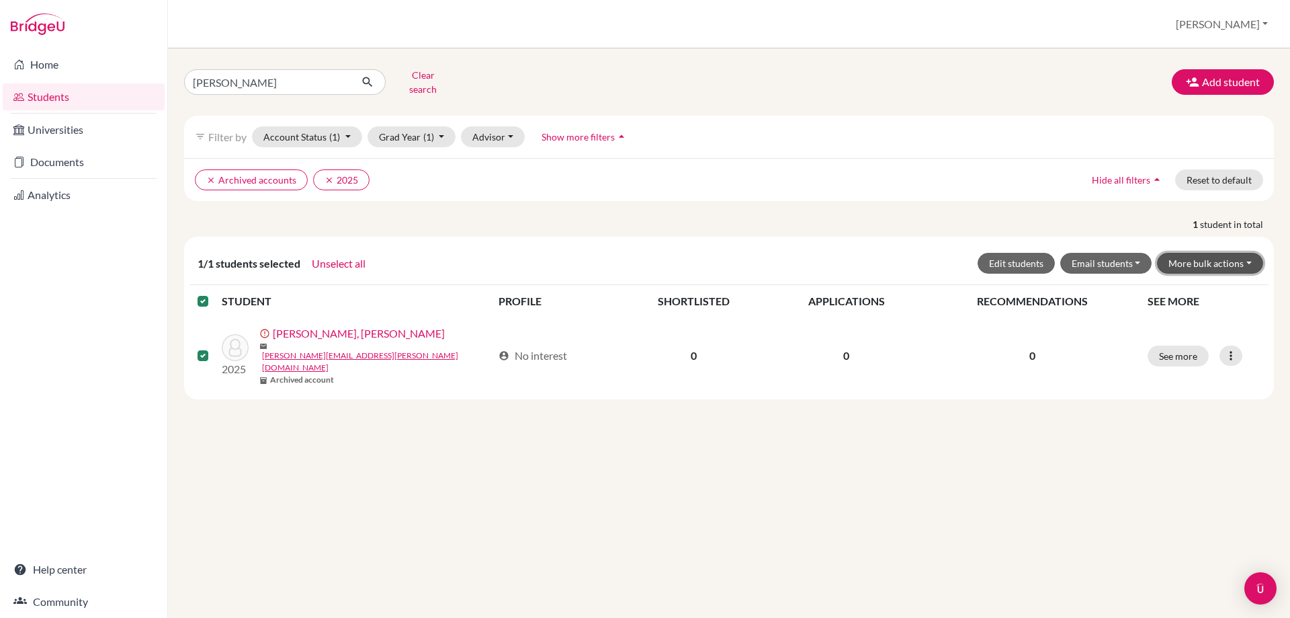
click at [1227, 253] on button "More bulk actions" at bounding box center [1210, 263] width 106 height 21
click at [1190, 302] on button "Unarchive" at bounding box center [1202, 313] width 122 height 22
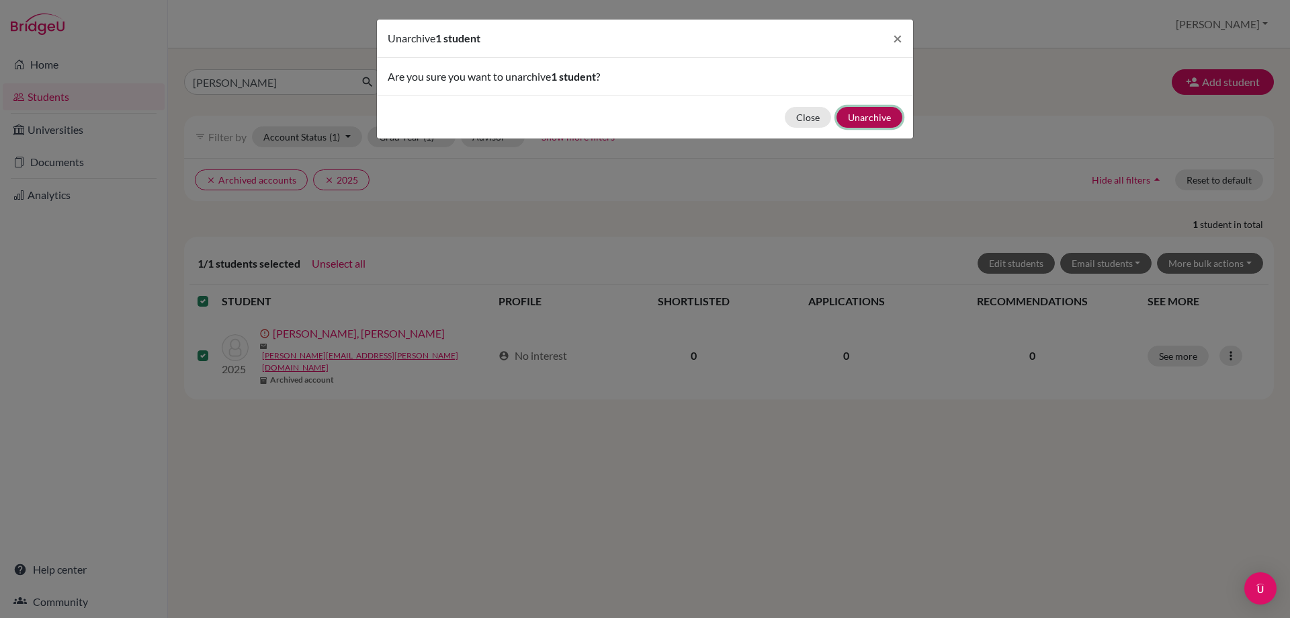
click at [863, 114] on button "Unarchive" at bounding box center [870, 117] width 66 height 21
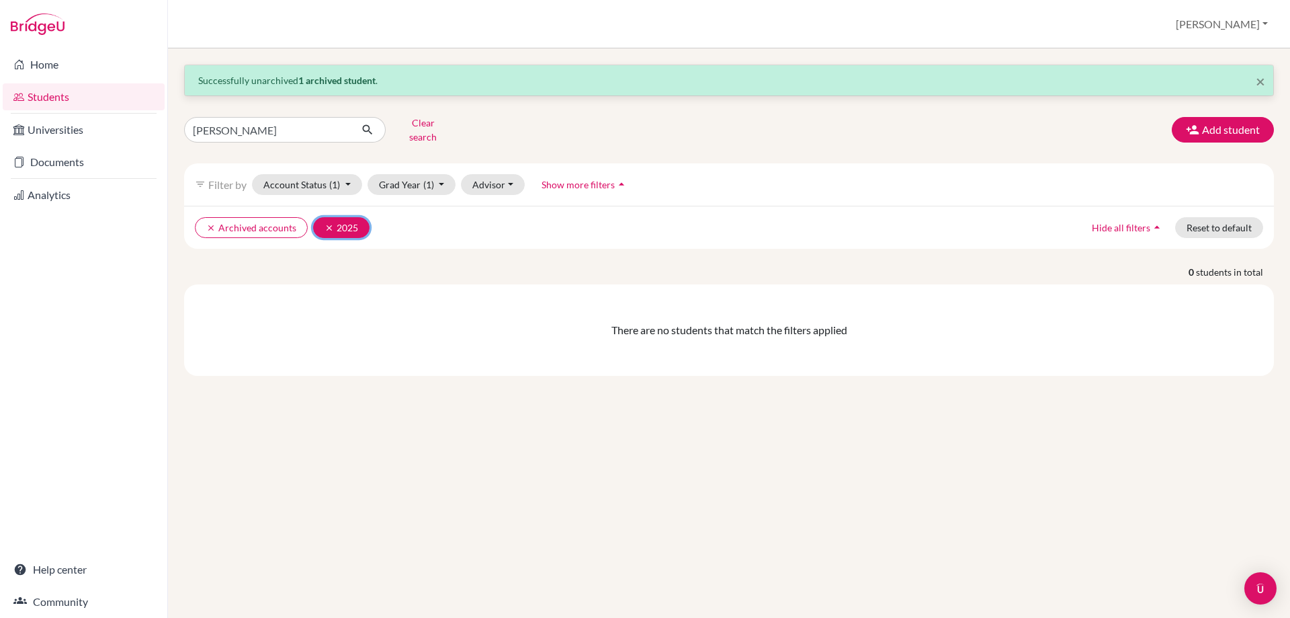
click at [321, 218] on button "clear 2025" at bounding box center [341, 227] width 56 height 21
click at [210, 223] on icon "clear" at bounding box center [210, 227] width 9 height 9
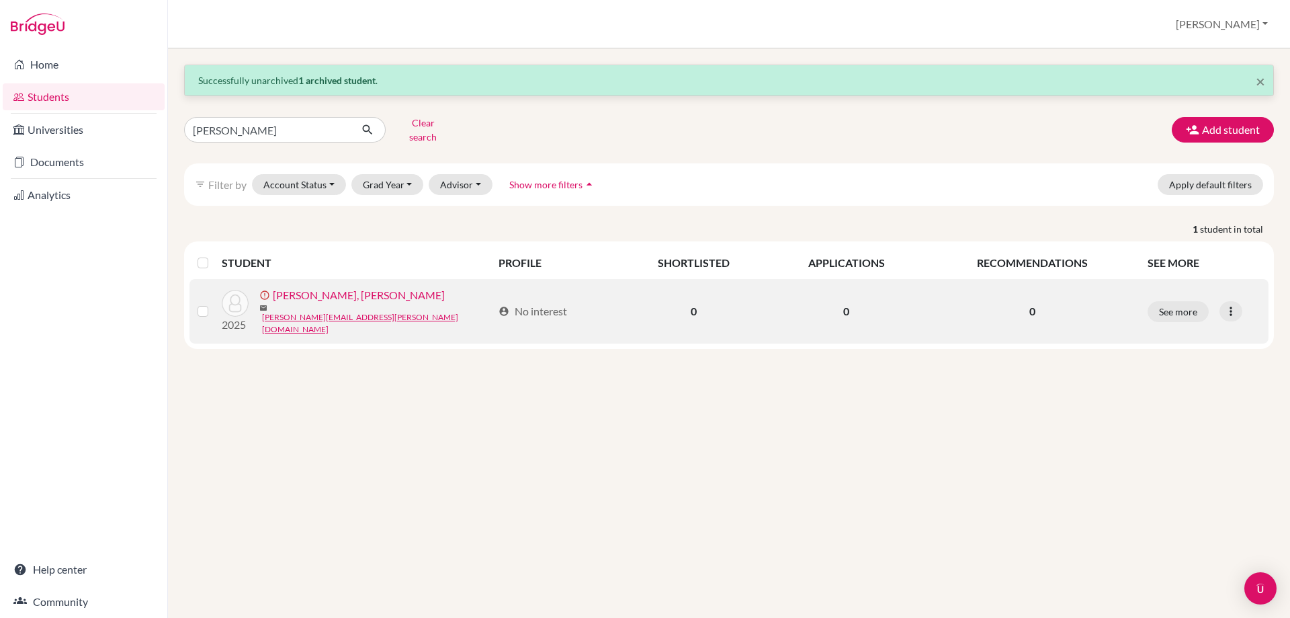
click at [330, 292] on link "Gottschalk, Lowe" at bounding box center [359, 295] width 172 height 16
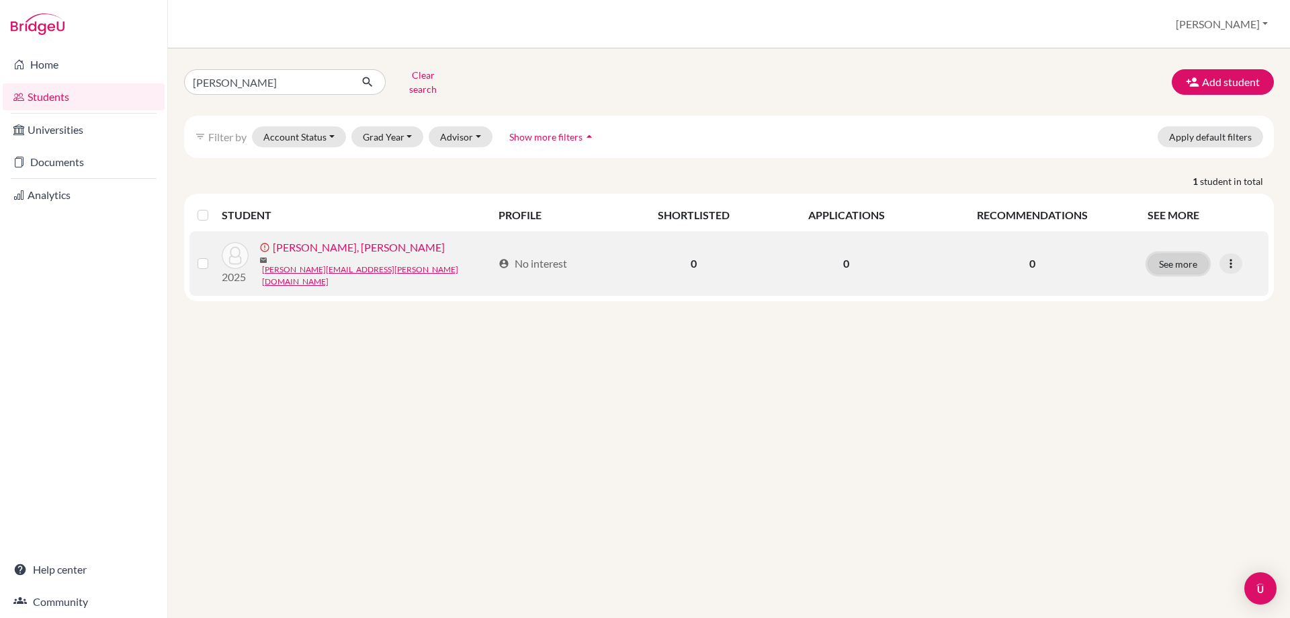
click at [1176, 253] on button "See more" at bounding box center [1178, 263] width 61 height 21
click at [1241, 253] on div at bounding box center [1231, 263] width 23 height 20
click at [1209, 280] on button "Edit student" at bounding box center [1181, 289] width 122 height 22
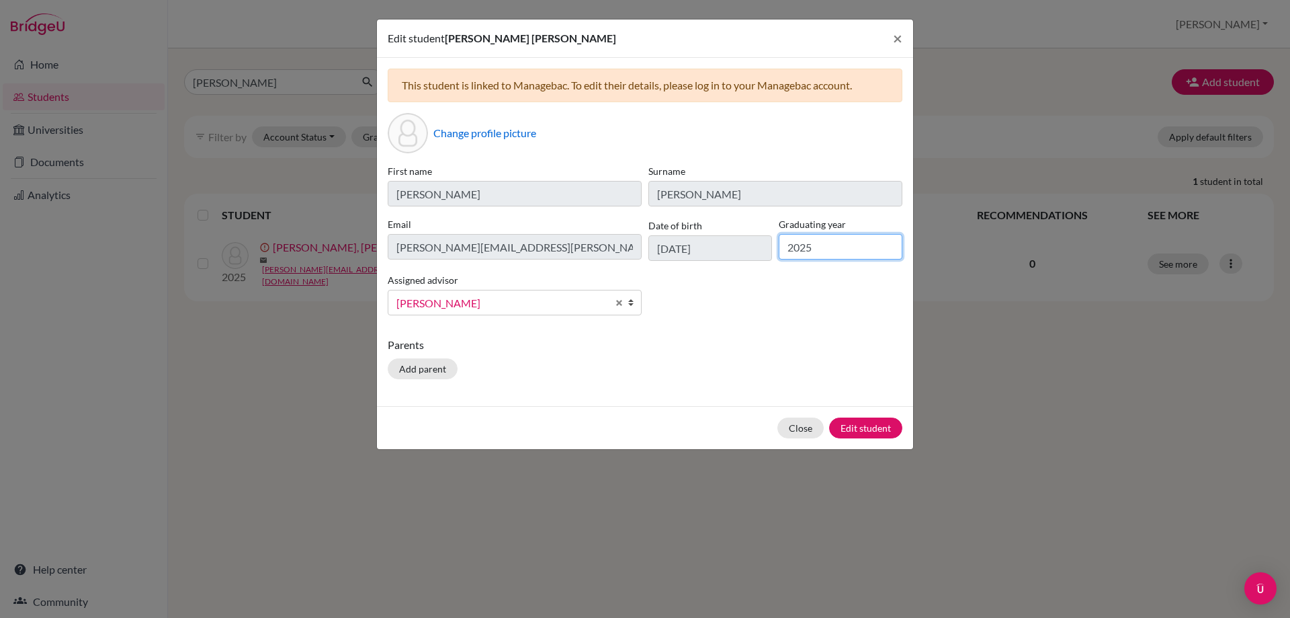
click at [850, 251] on input "2025" at bounding box center [841, 247] width 124 height 26
type input "2026"
click at [880, 425] on button "Edit student" at bounding box center [865, 427] width 73 height 21
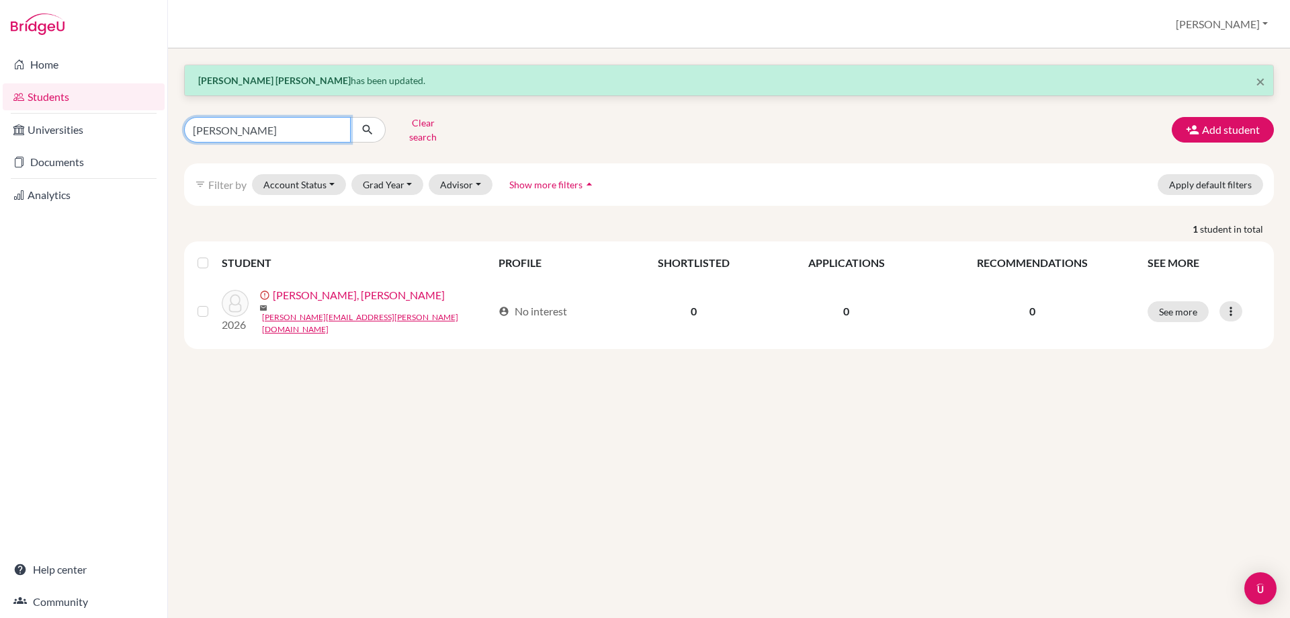
click at [246, 119] on input "lowe" at bounding box center [267, 130] width 167 height 26
click at [442, 124] on button "Clear search" at bounding box center [423, 129] width 75 height 35
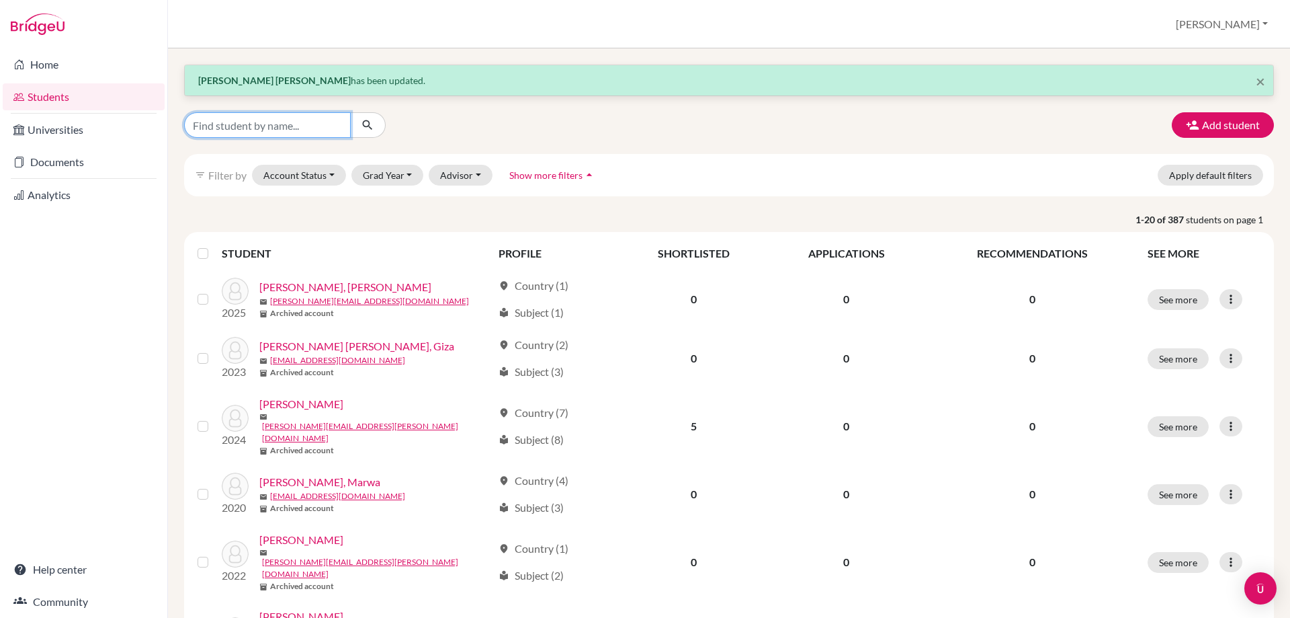
click at [248, 131] on input "Find student by name..." at bounding box center [267, 125] width 167 height 26
type input "amanda"
click button "submit" at bounding box center [368, 125] width 36 height 26
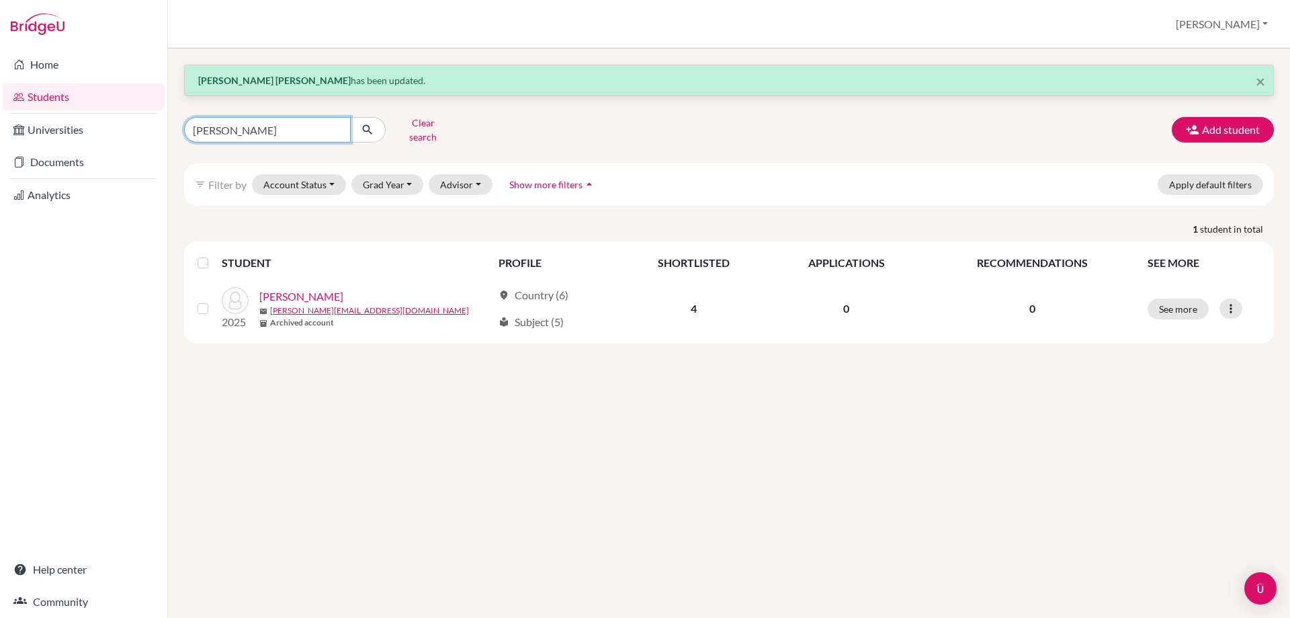
drag, startPoint x: 267, startPoint y: 124, endPoint x: 4, endPoint y: 87, distance: 266.0
click at [4, 87] on div "Home Students Universities Documents Analytics Help center Community Students o…" at bounding box center [645, 309] width 1290 height 618
type input "sraavya"
click button "submit" at bounding box center [368, 130] width 36 height 26
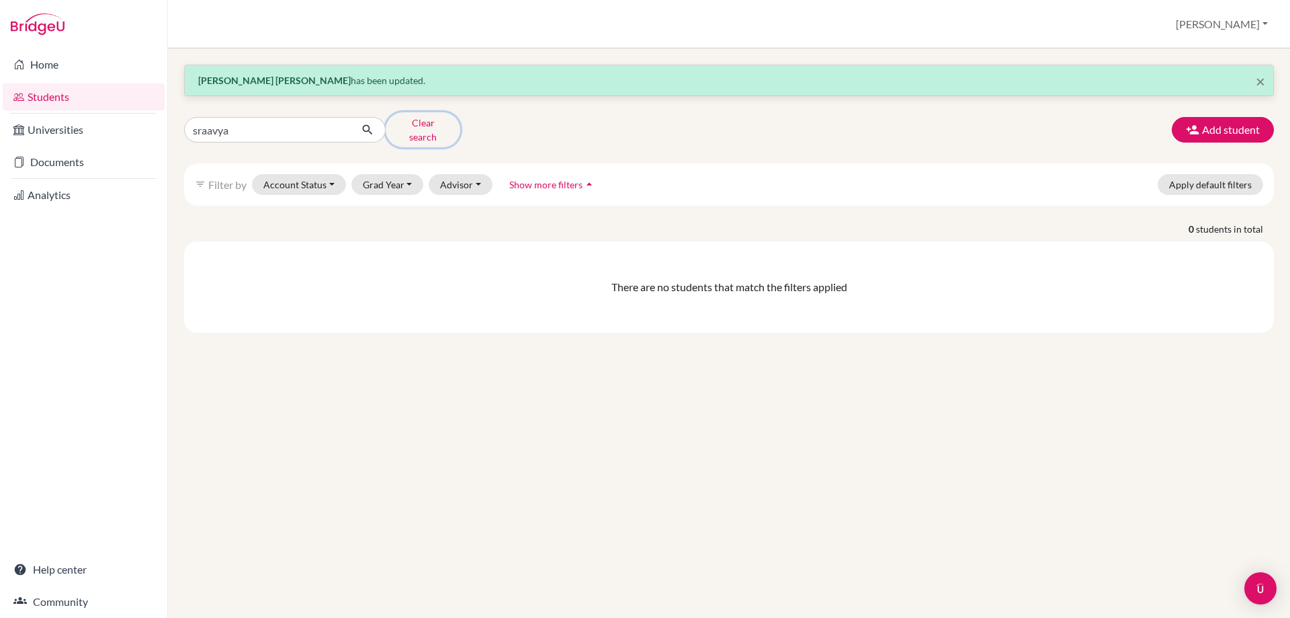
click at [410, 120] on button "Clear search" at bounding box center [423, 129] width 75 height 35
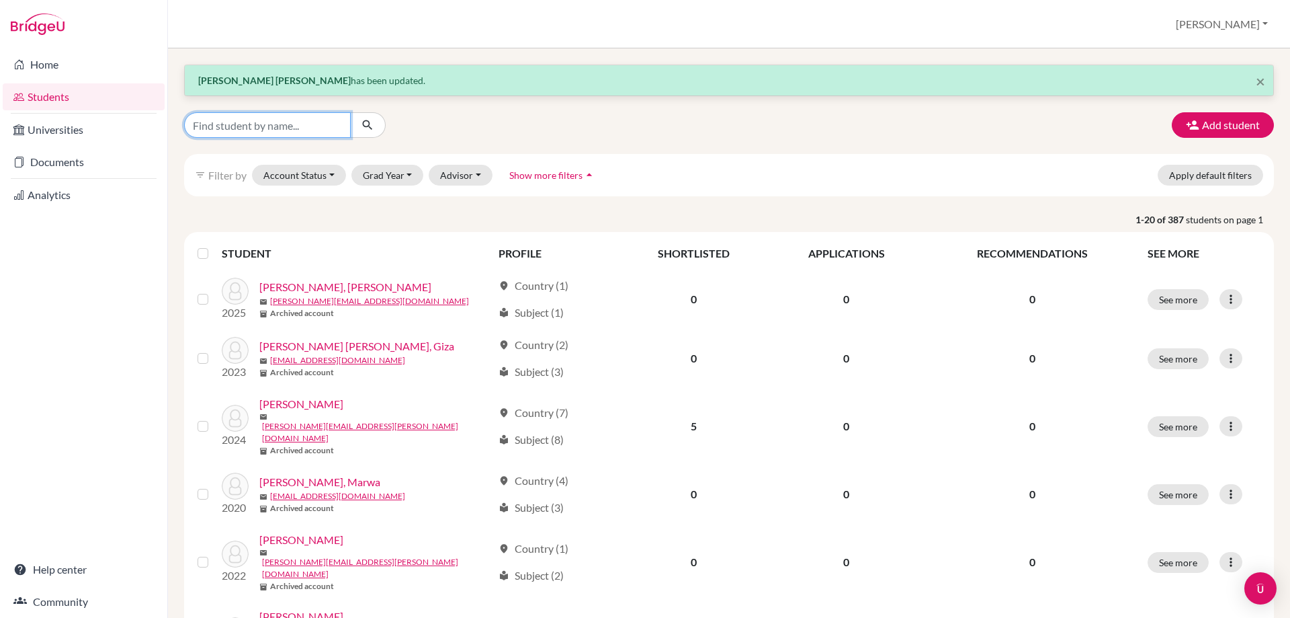
click at [272, 127] on input "Find student by name..." at bounding box center [267, 125] width 167 height 26
type input "mina"
click button "submit" at bounding box center [368, 125] width 36 height 26
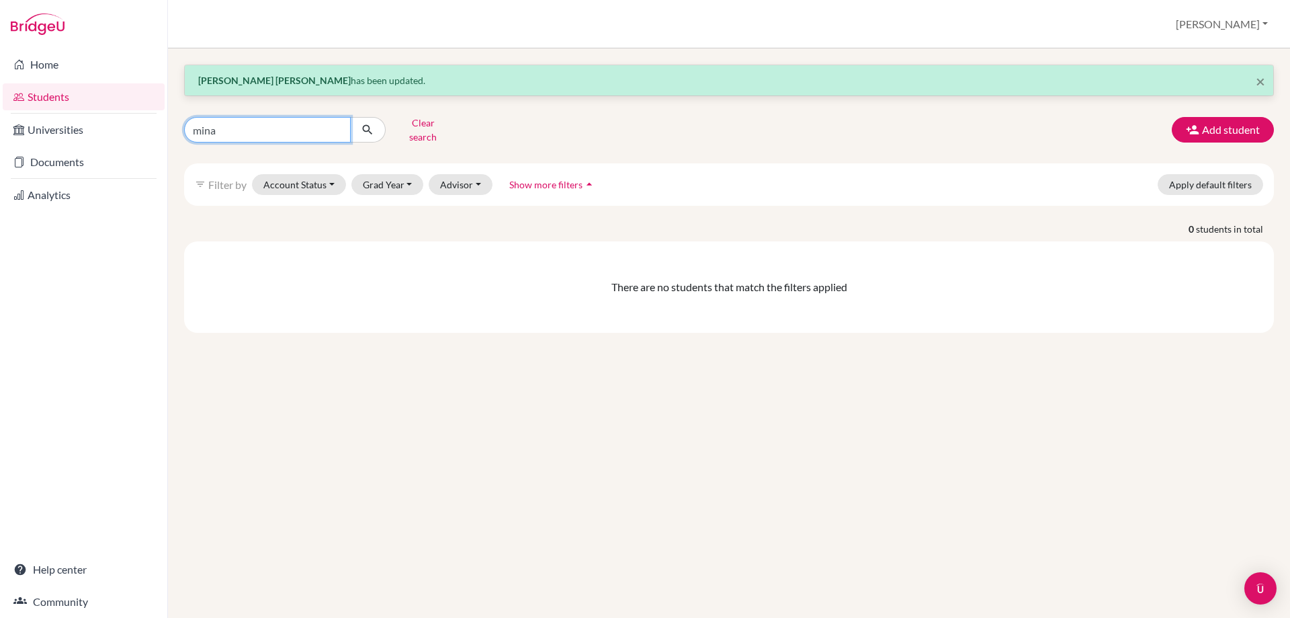
click at [335, 123] on input "mina" at bounding box center [267, 130] width 167 height 26
type input "salma"
click button "submit" at bounding box center [368, 130] width 36 height 26
click at [336, 124] on input "salma" at bounding box center [267, 130] width 167 height 26
click at [1266, 20] on button "[PERSON_NAME]" at bounding box center [1222, 24] width 104 height 26
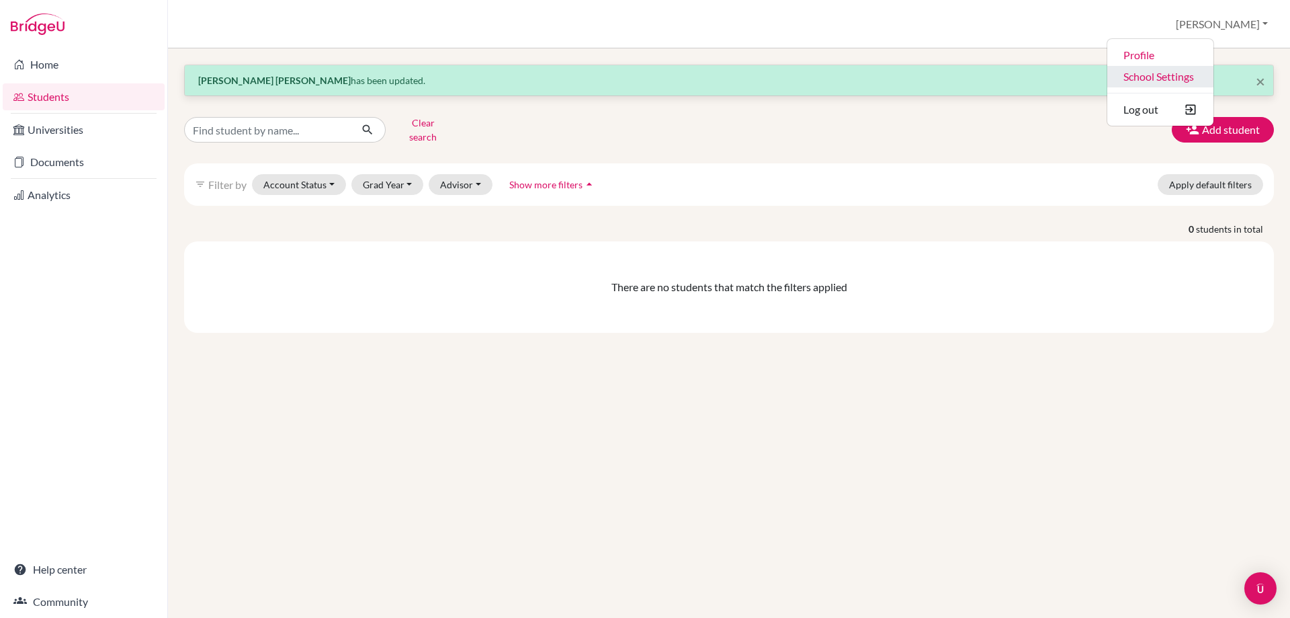
click at [1214, 81] on link "School Settings" at bounding box center [1161, 77] width 106 height 22
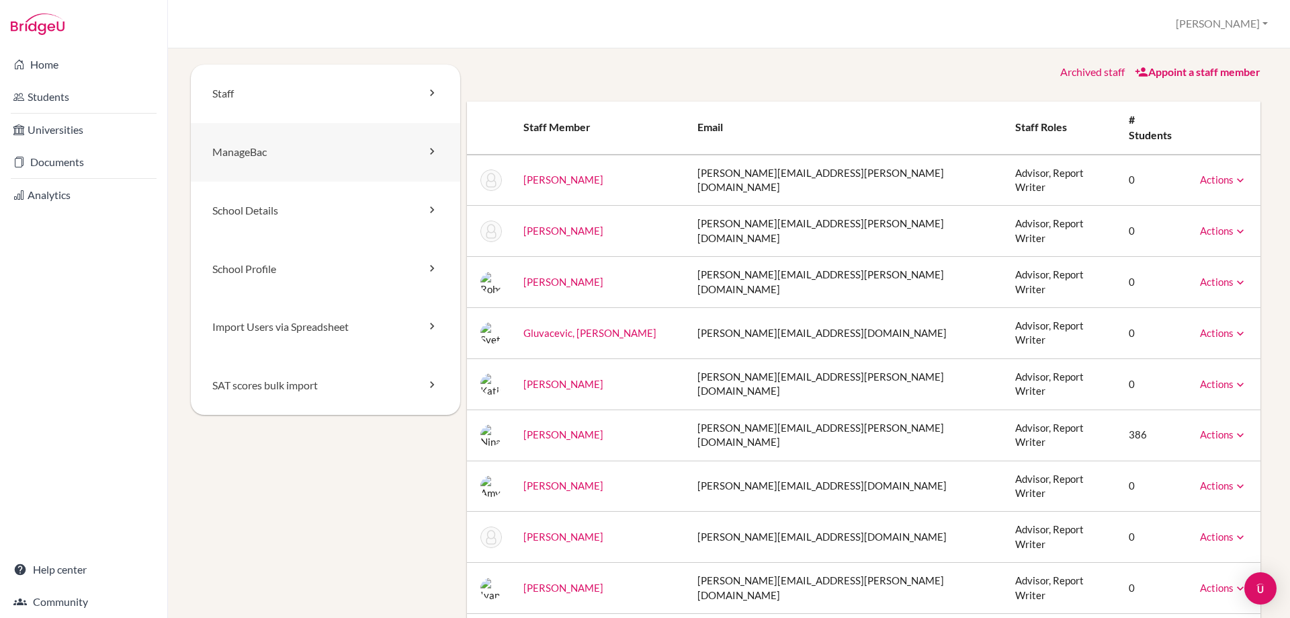
click at [234, 157] on link "ManageBac" at bounding box center [326, 152] width 270 height 58
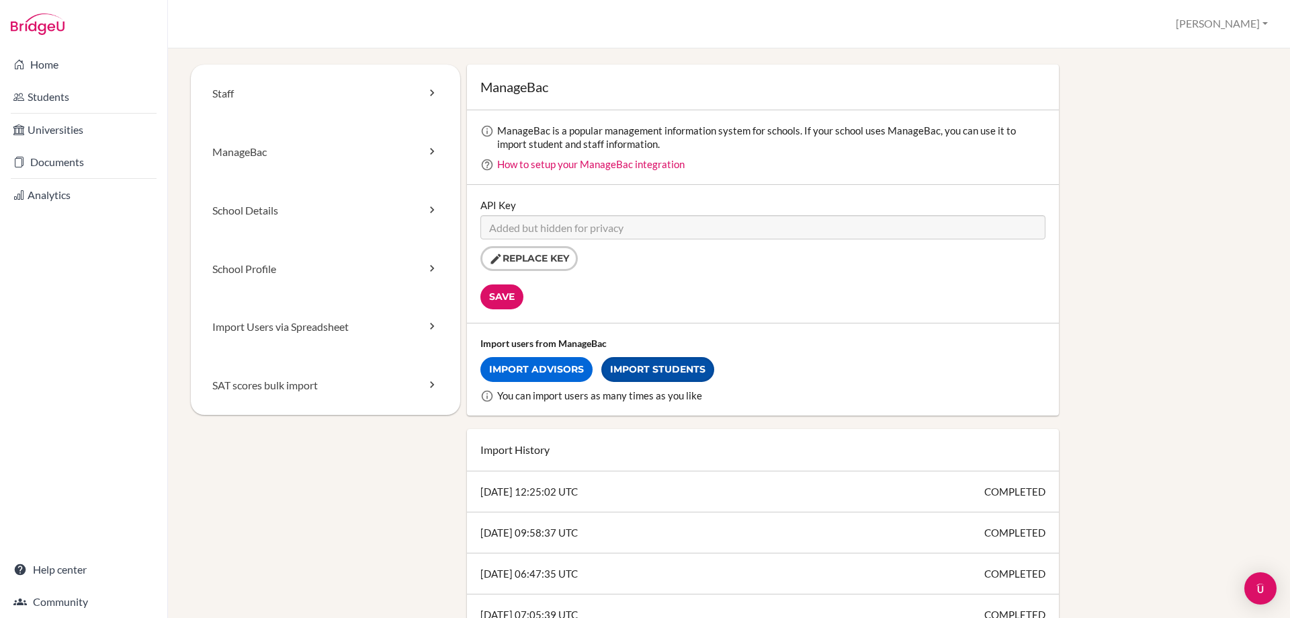
click at [657, 368] on link "Import Students" at bounding box center [658, 369] width 113 height 25
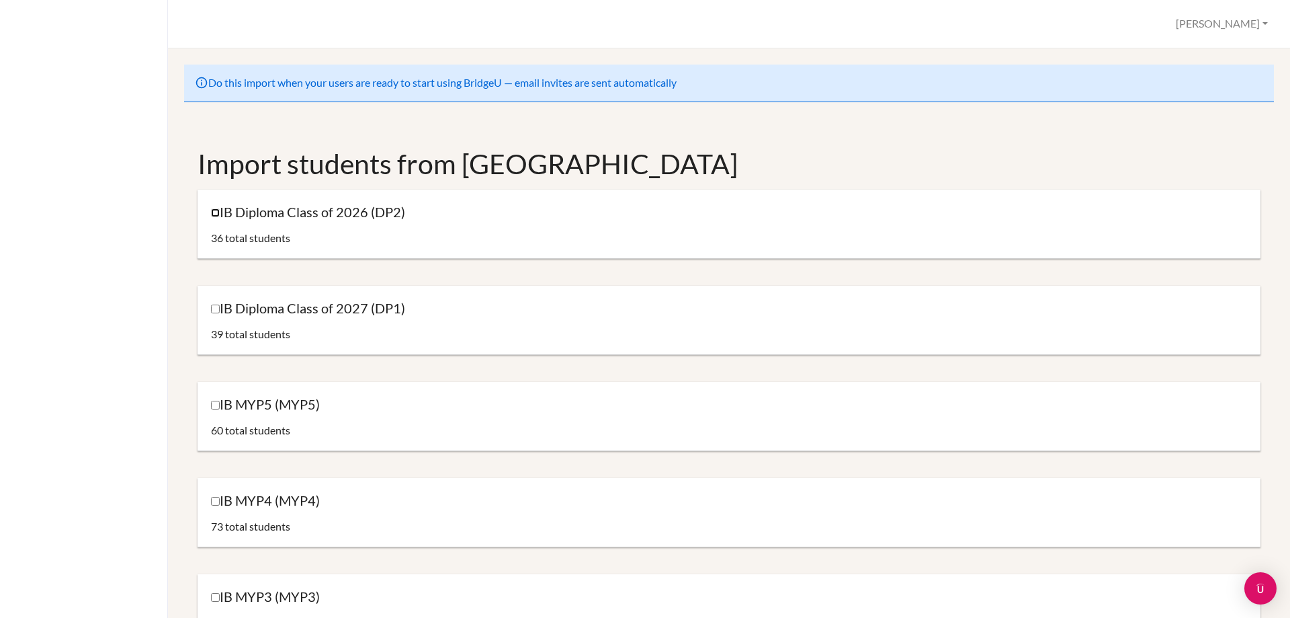
click at [216, 212] on input "IB Diploma Class of 2026 (DP2)" at bounding box center [215, 212] width 9 height 9
checkbox input "true"
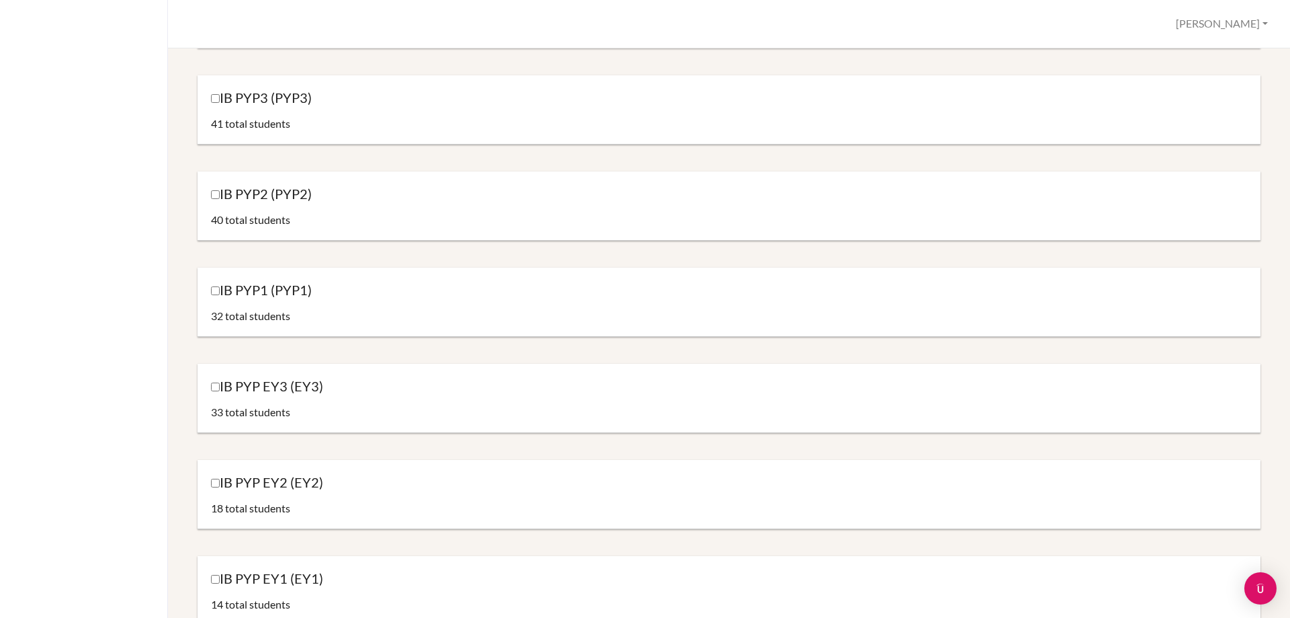
scroll to position [1399, 0]
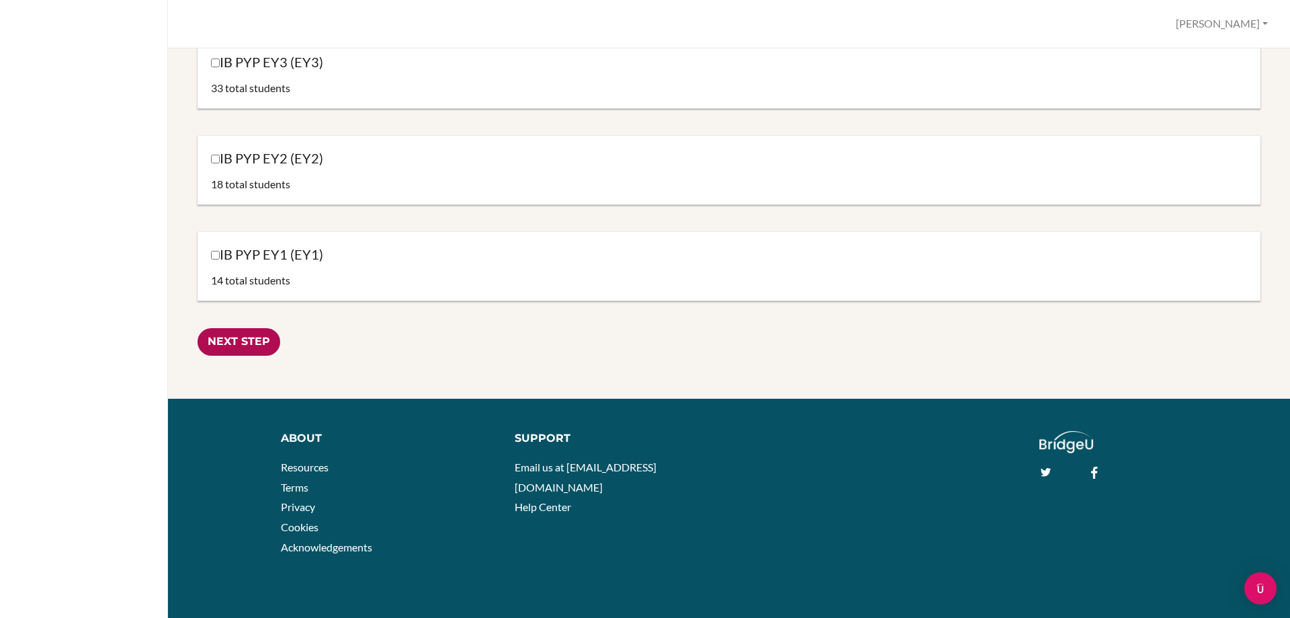
click at [242, 341] on input "Next Step" at bounding box center [239, 342] width 83 height 28
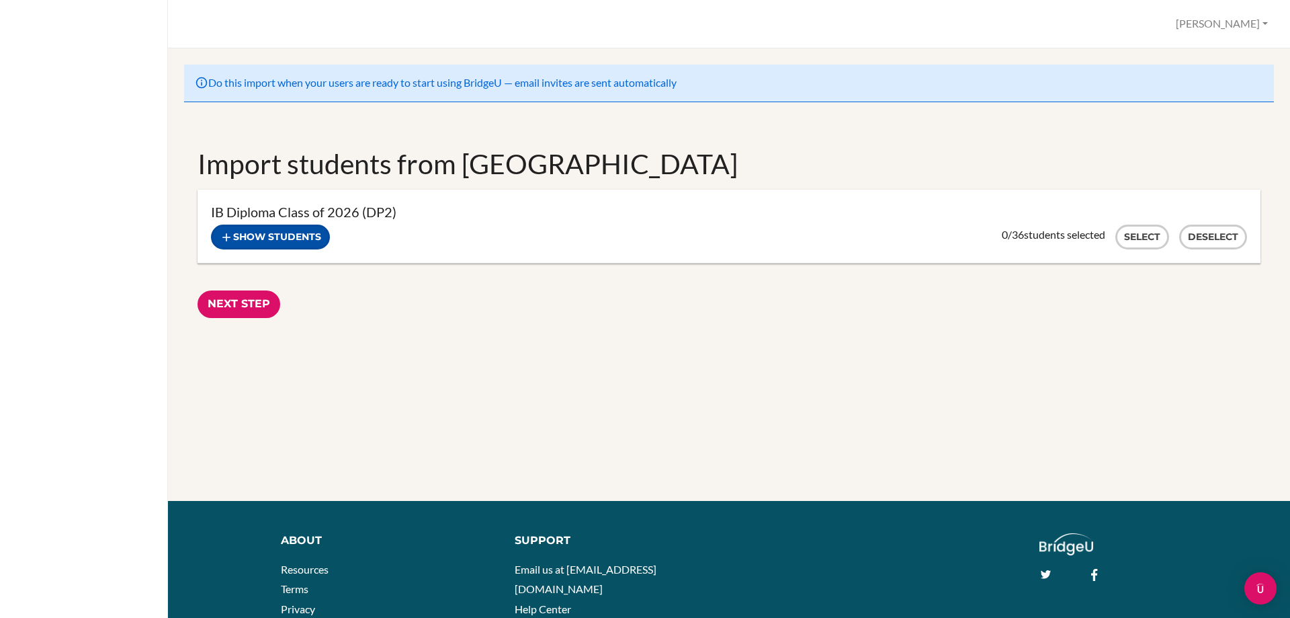
click at [308, 231] on button "Show students" at bounding box center [270, 236] width 119 height 25
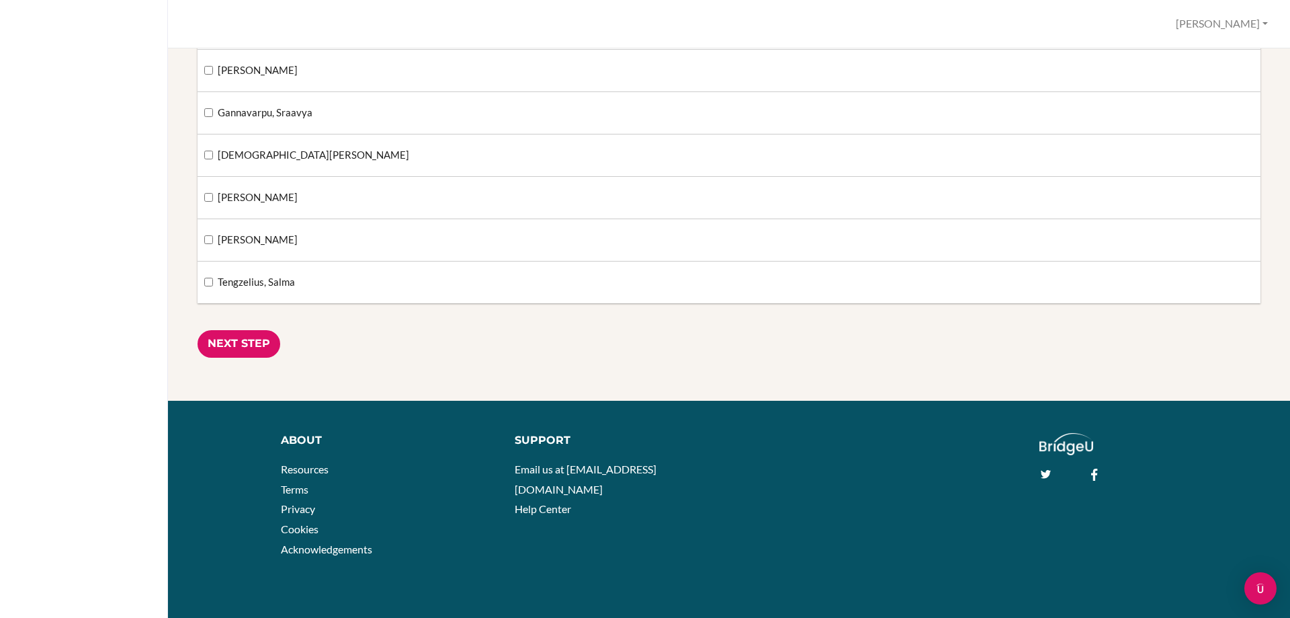
scroll to position [1486, 0]
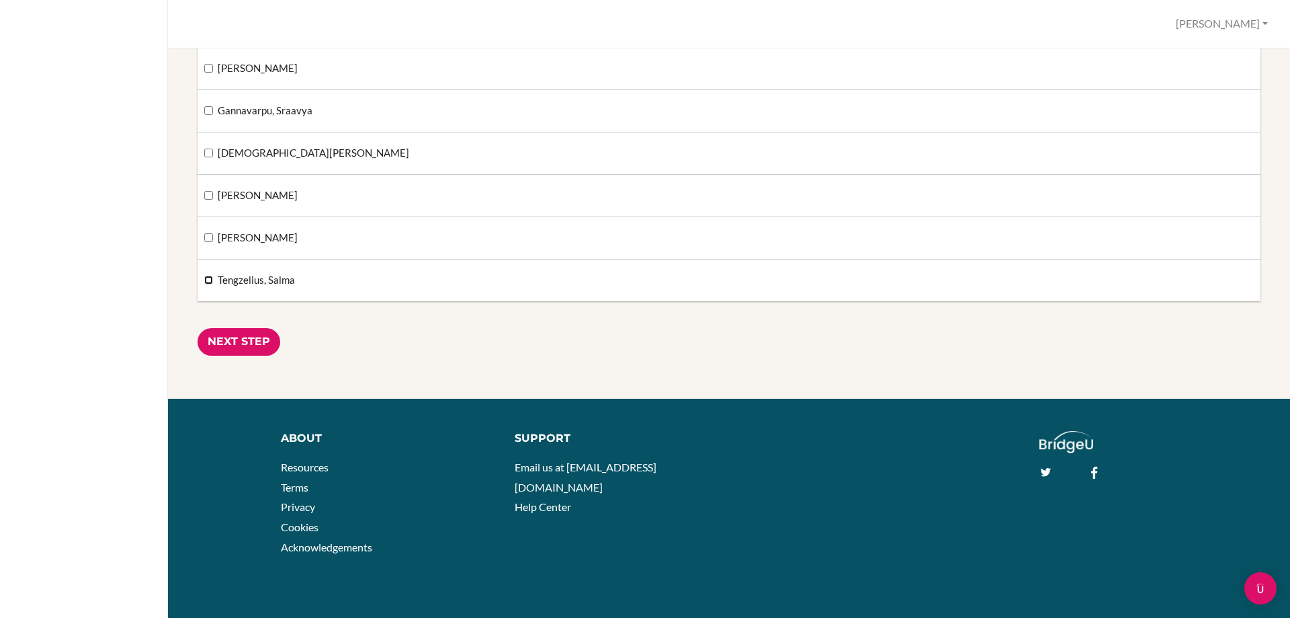
click at [208, 279] on input "Tengzelius, Salma" at bounding box center [208, 280] width 9 height 9
checkbox input "true"
click at [208, 237] on input "[PERSON_NAME]" at bounding box center [208, 237] width 9 height 9
checkbox input "true"
click at [209, 151] on input "[DEMOGRAPHIC_DATA][PERSON_NAME]" at bounding box center [208, 153] width 9 height 9
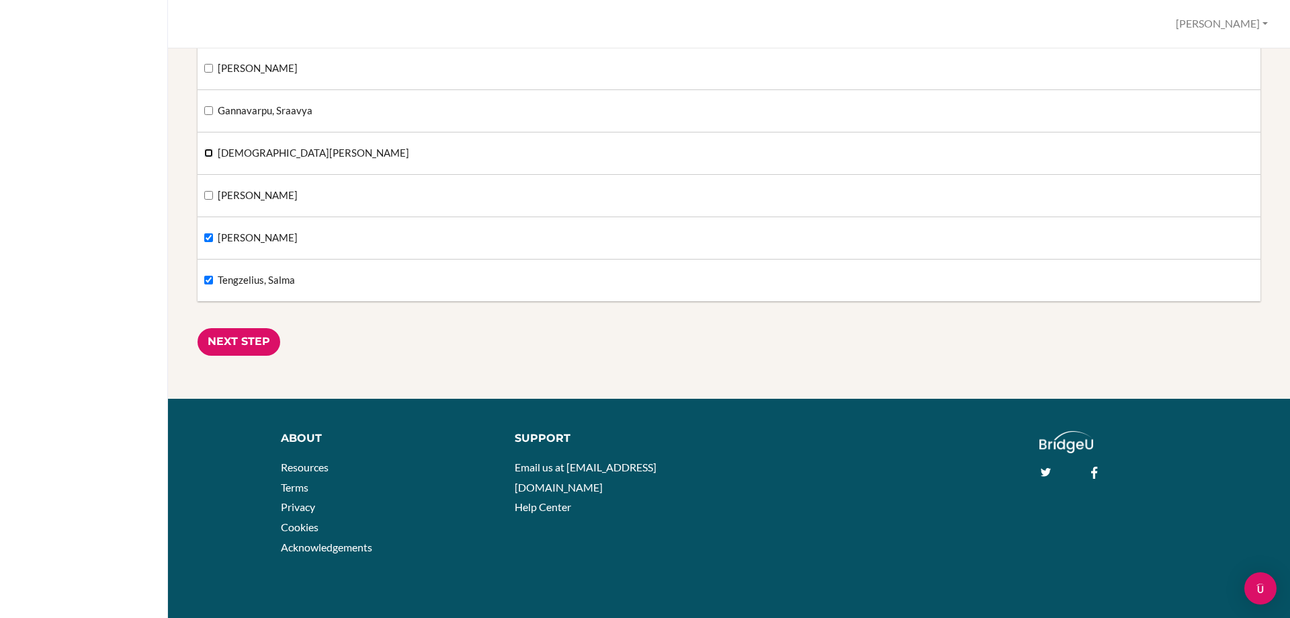
checkbox input "true"
click at [208, 108] on input "Gannavarpu, Sraavya" at bounding box center [208, 110] width 9 height 9
checkbox input "true"
click at [259, 339] on input "Next Step" at bounding box center [239, 342] width 83 height 28
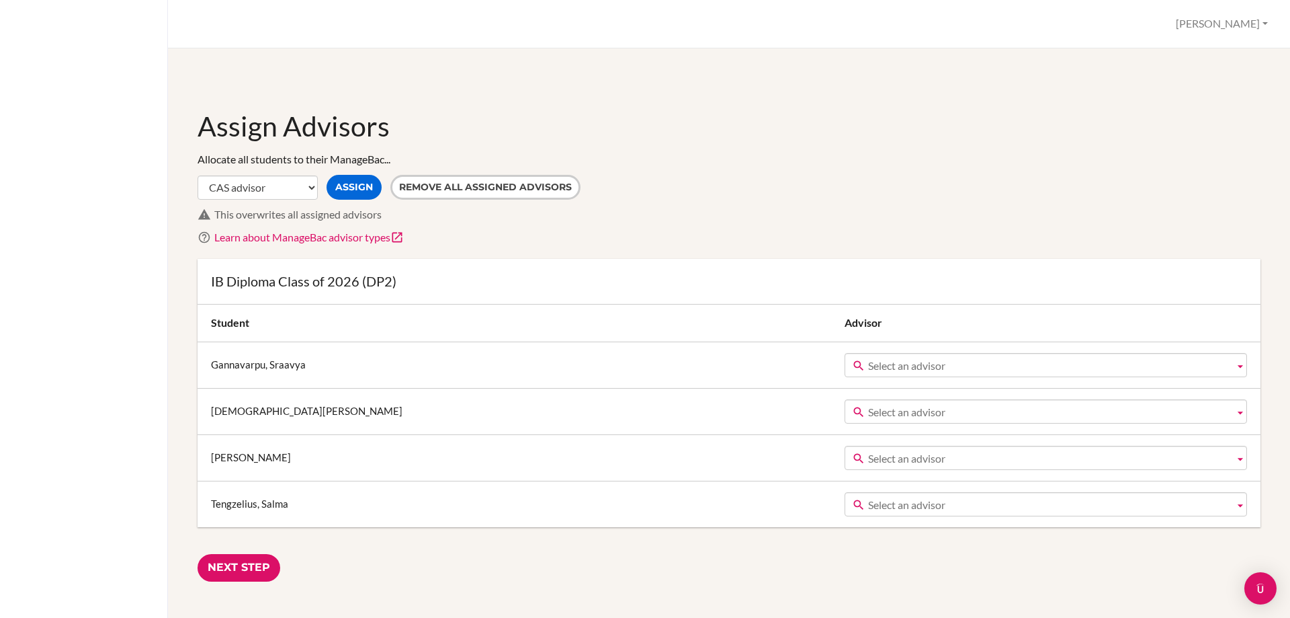
click at [868, 365] on span "Select an advisor" at bounding box center [1048, 366] width 361 height 24
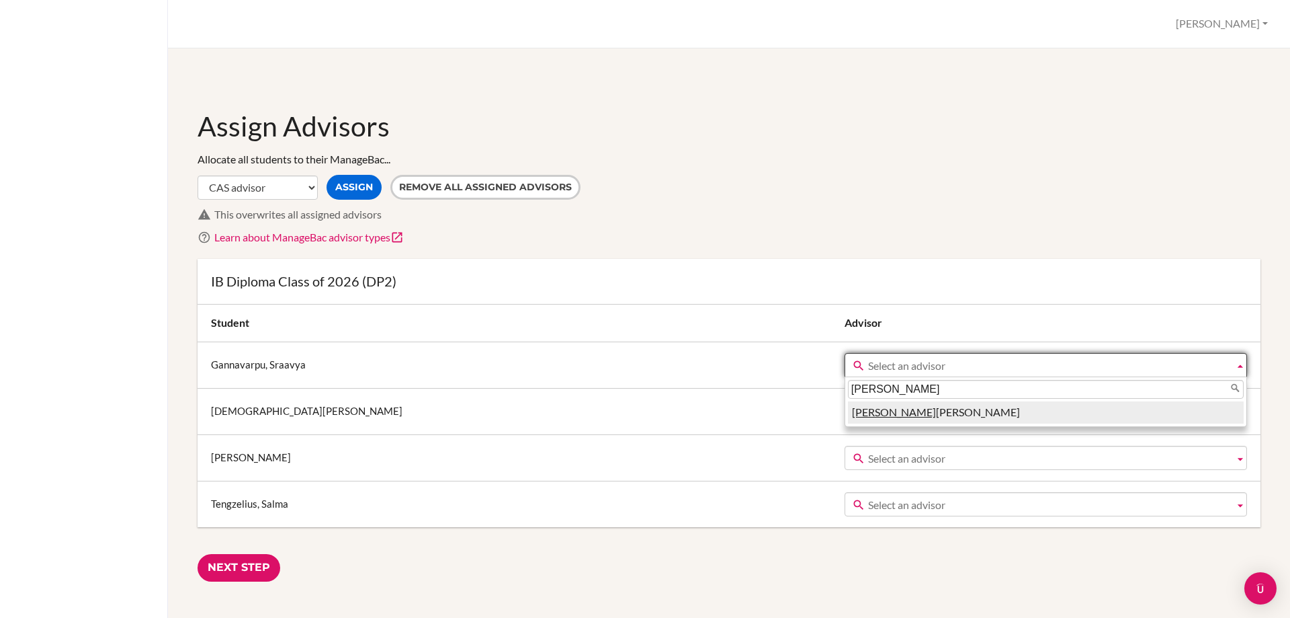
type input "nina"
click at [848, 409] on li "Nina Hedin" at bounding box center [1046, 412] width 396 height 22
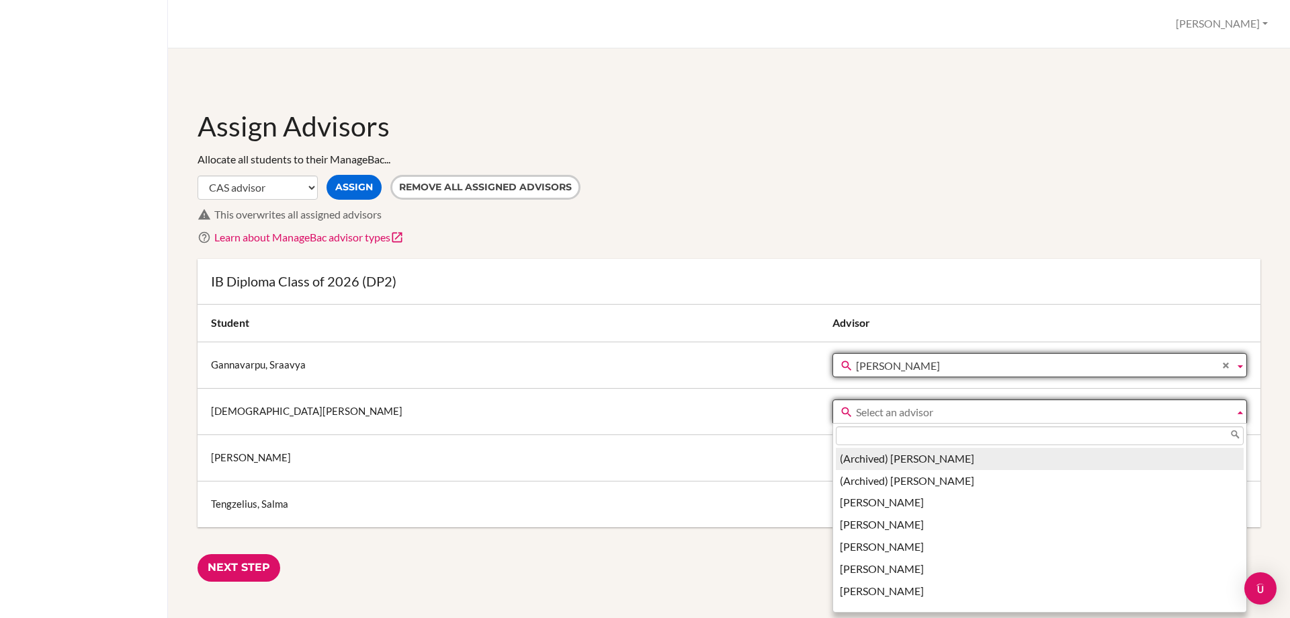
click at [856, 415] on span "Select an advisor" at bounding box center [1043, 412] width 374 height 24
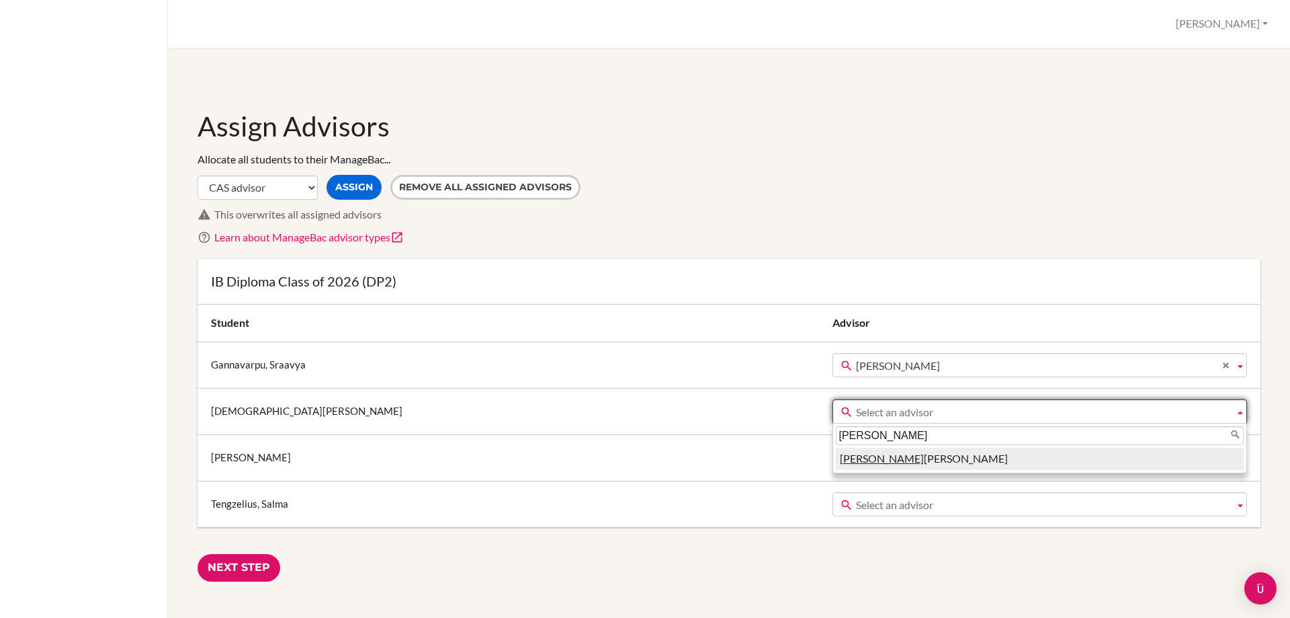
type input "nina"
click at [836, 464] on li "Nina Hedin" at bounding box center [1040, 459] width 409 height 22
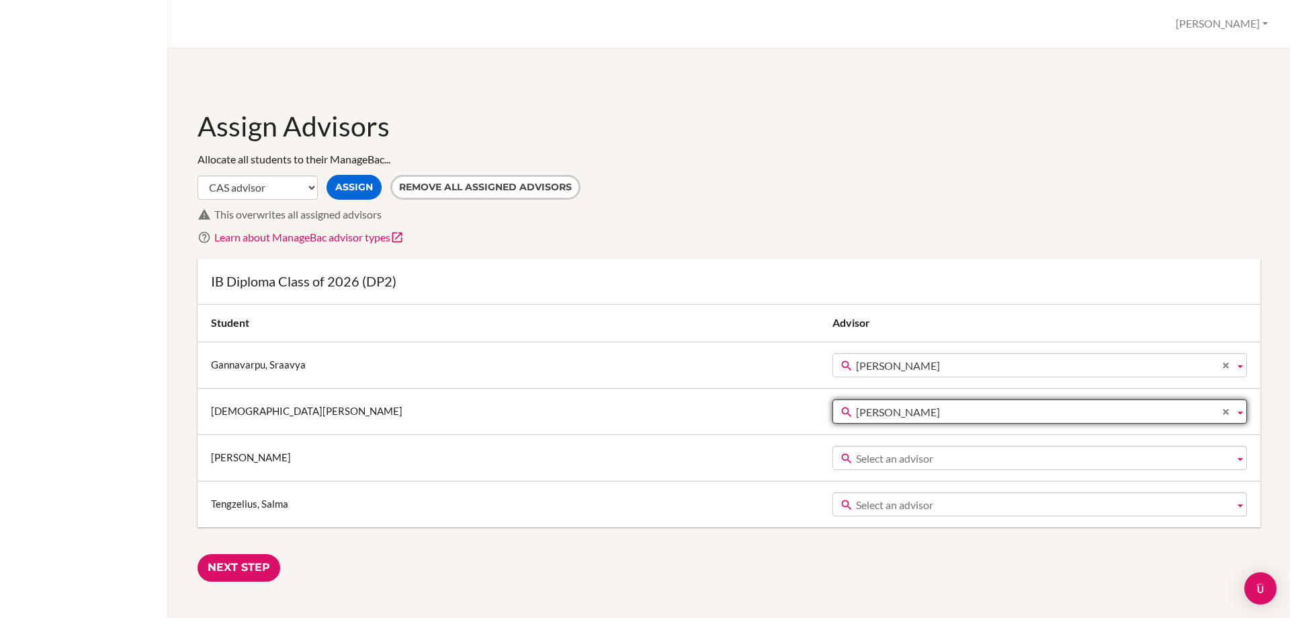
click at [856, 459] on span "Select an advisor" at bounding box center [1043, 458] width 374 height 24
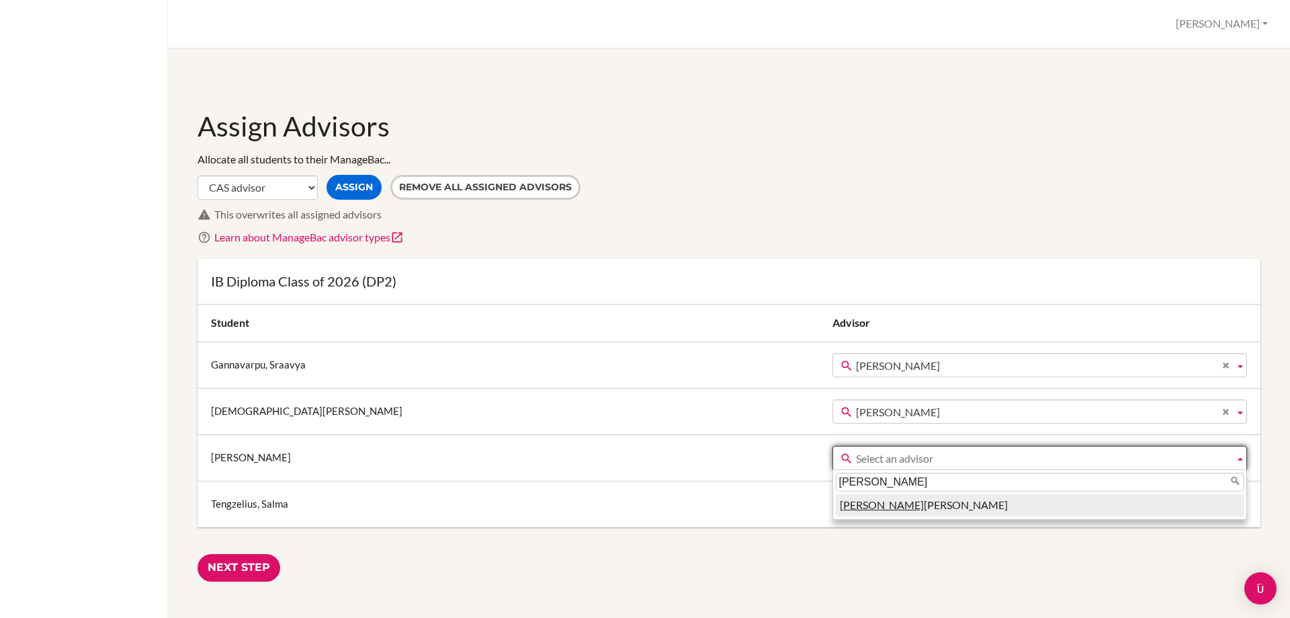
type input "nina"
click at [836, 504] on li "Nina Hedin" at bounding box center [1040, 505] width 409 height 22
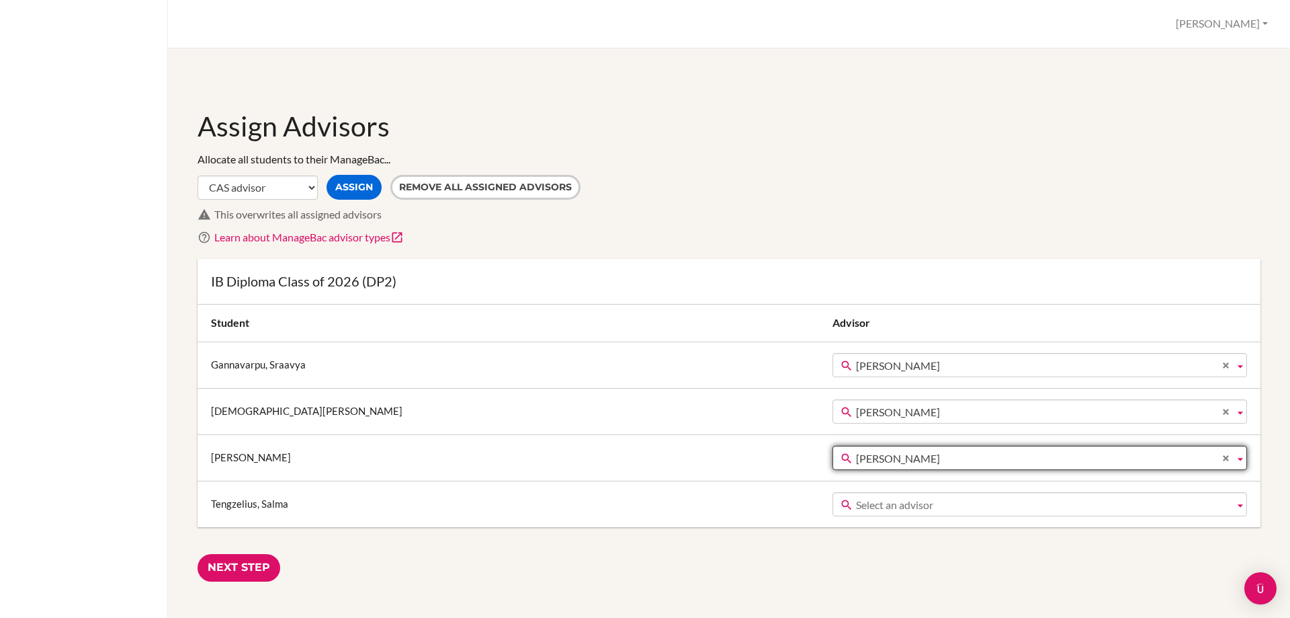
click at [856, 505] on span "Select an advisor" at bounding box center [1043, 505] width 374 height 24
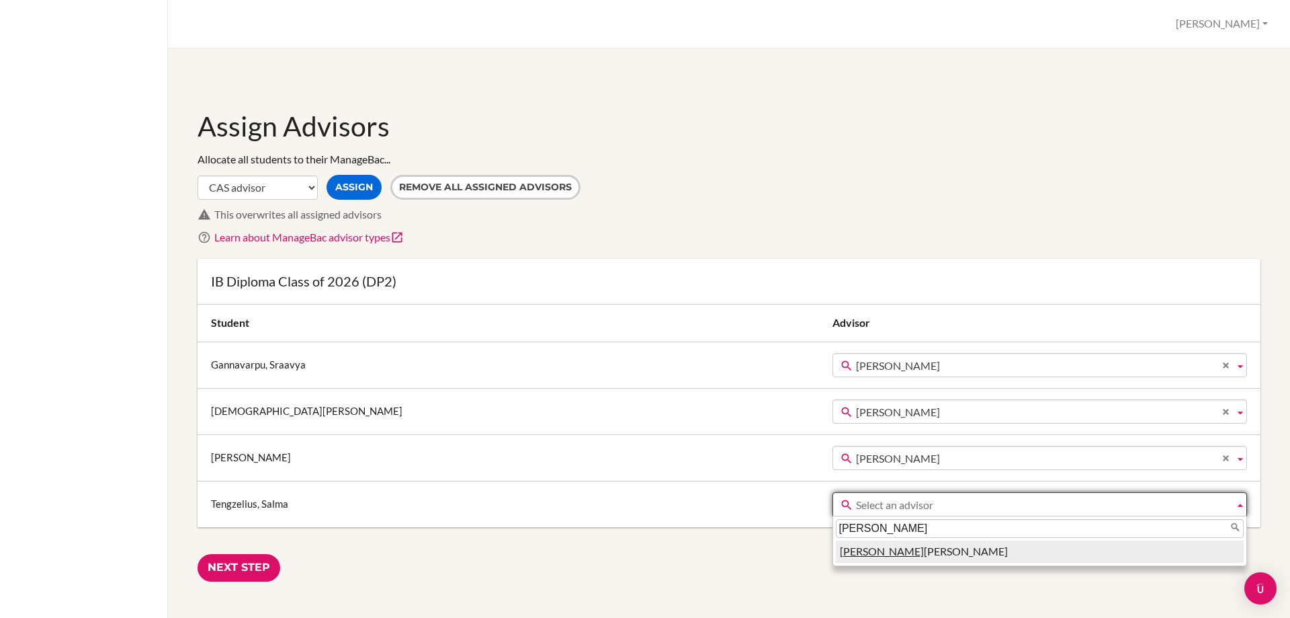
type input "nina"
click at [836, 554] on li "Nina Hedin" at bounding box center [1040, 551] width 409 height 22
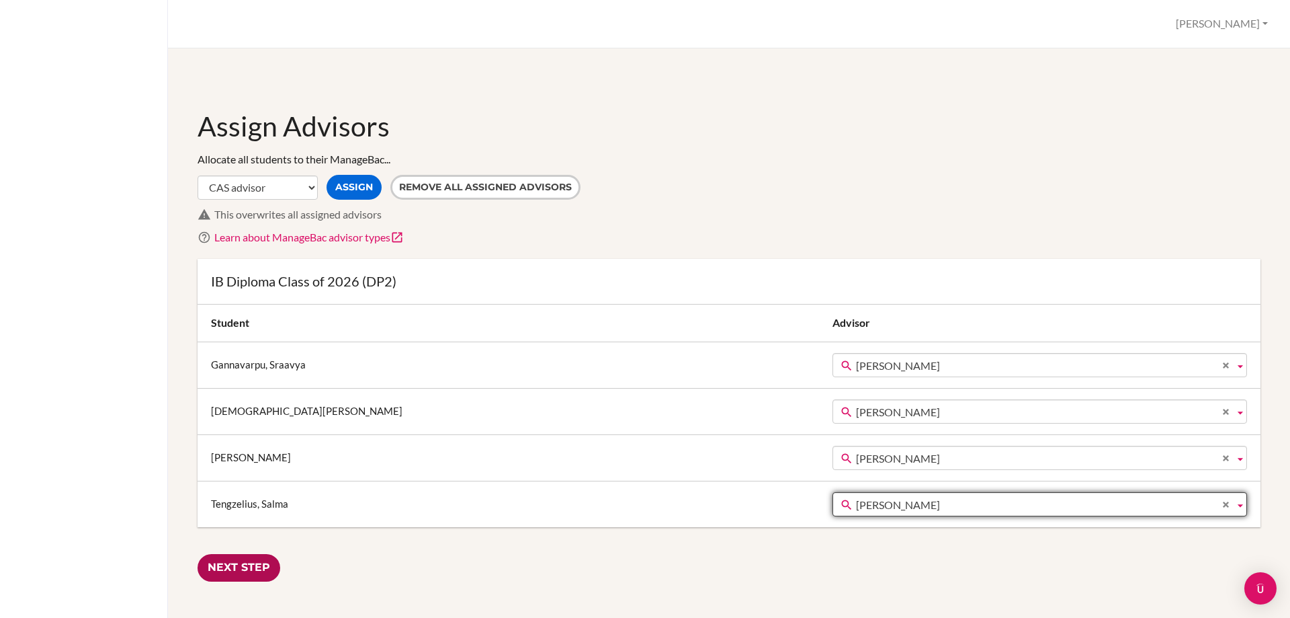
click at [227, 567] on input "Next Step" at bounding box center [239, 568] width 83 height 28
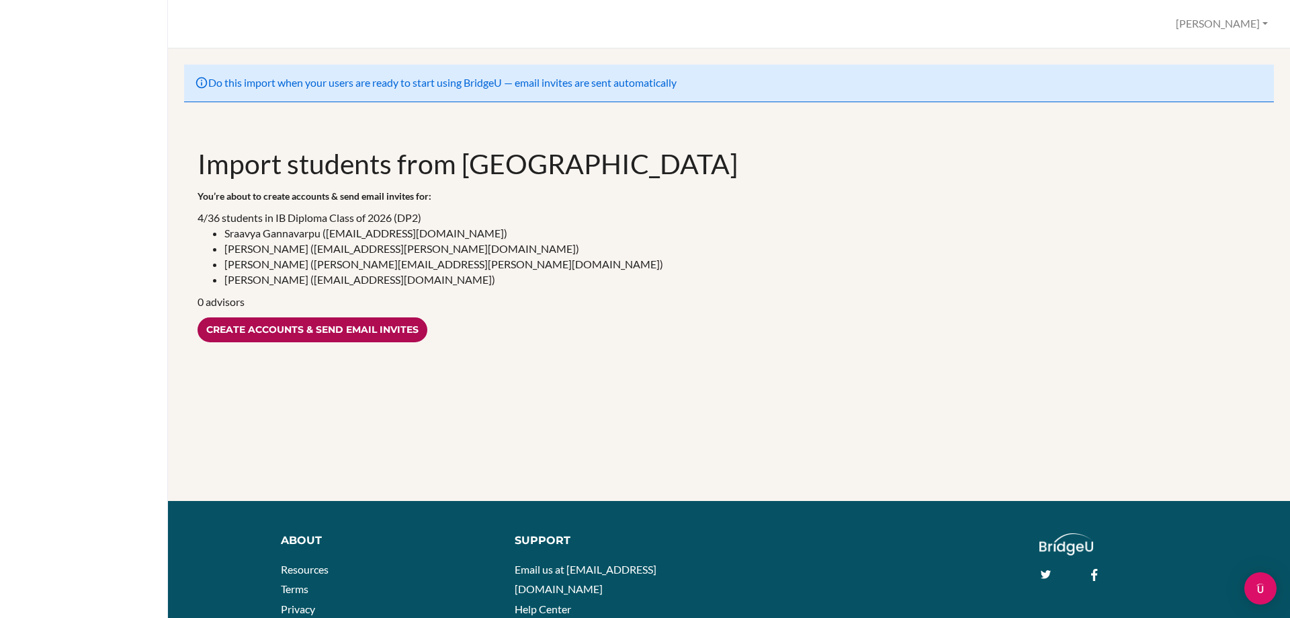
click at [349, 335] on input "Create accounts & send email invites" at bounding box center [313, 329] width 230 height 25
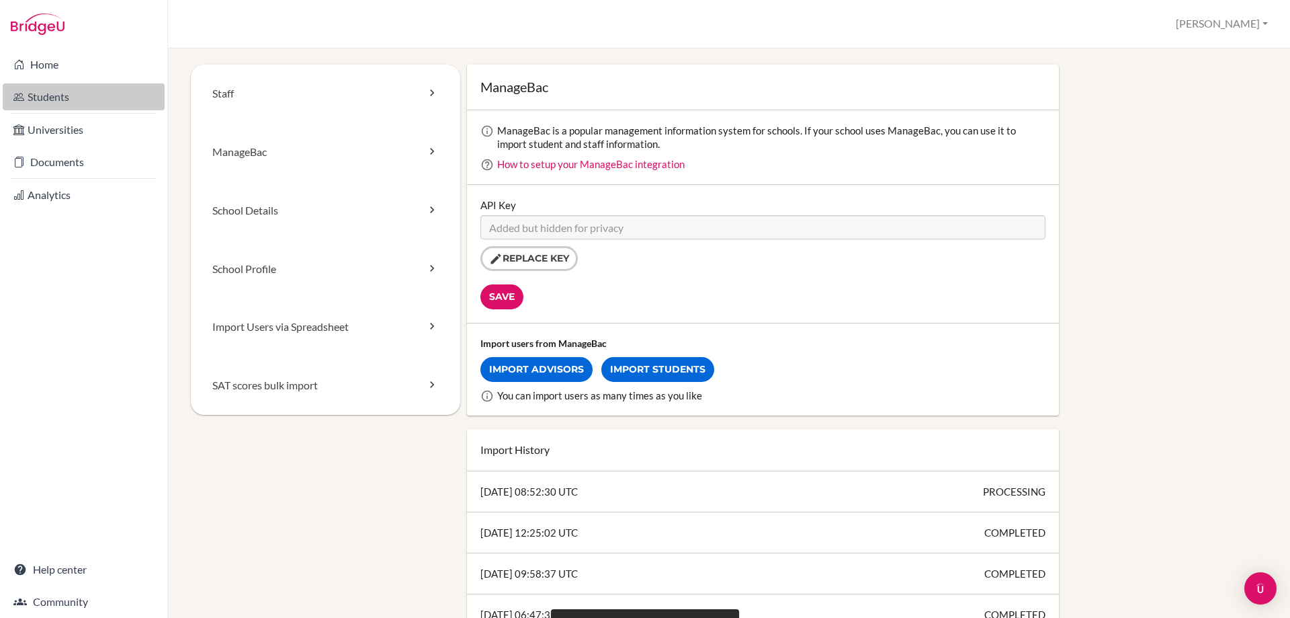
click at [50, 98] on link "Students" at bounding box center [84, 96] width 162 height 27
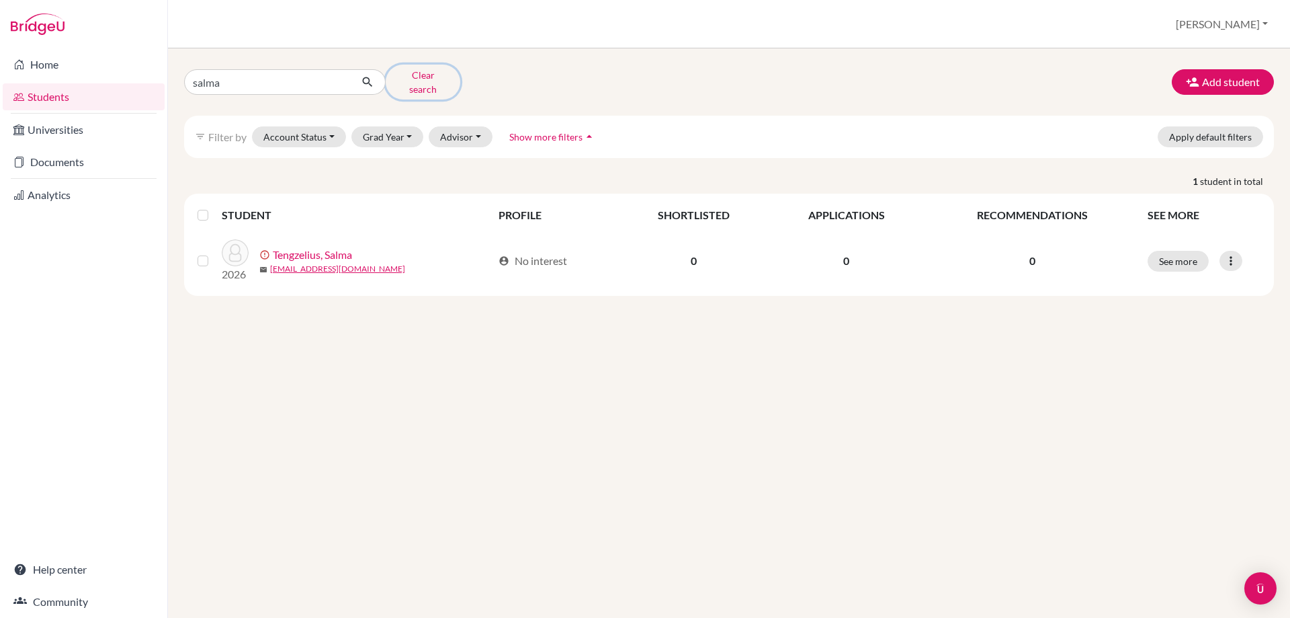
click at [403, 79] on button "Clear search" at bounding box center [423, 82] width 75 height 35
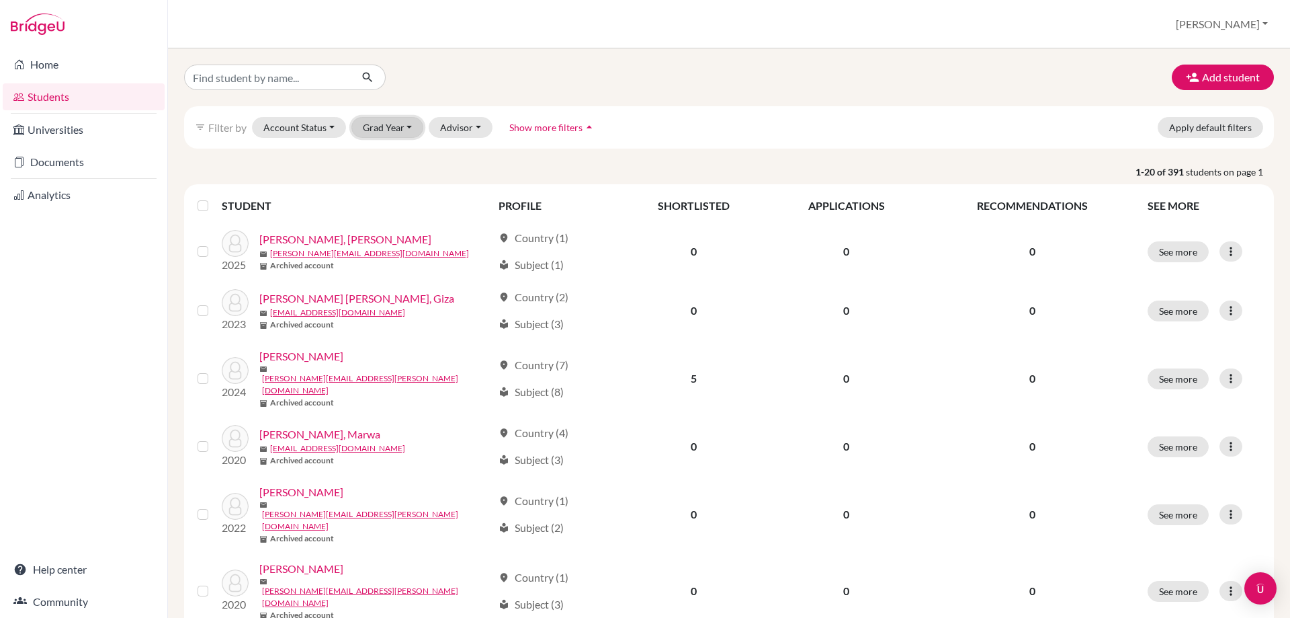
click at [410, 125] on button "Grad Year" at bounding box center [388, 127] width 73 height 21
click at [390, 174] on span "2026" at bounding box center [380, 177] width 24 height 16
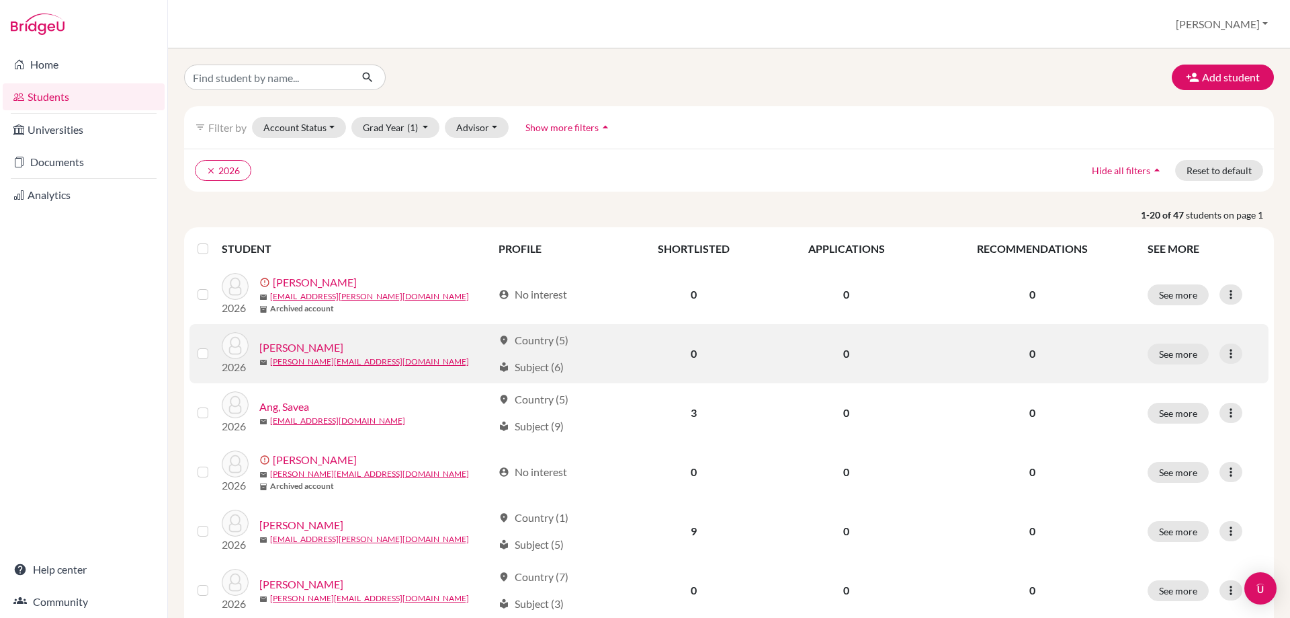
click at [315, 352] on link "[PERSON_NAME]" at bounding box center [301, 347] width 84 height 16
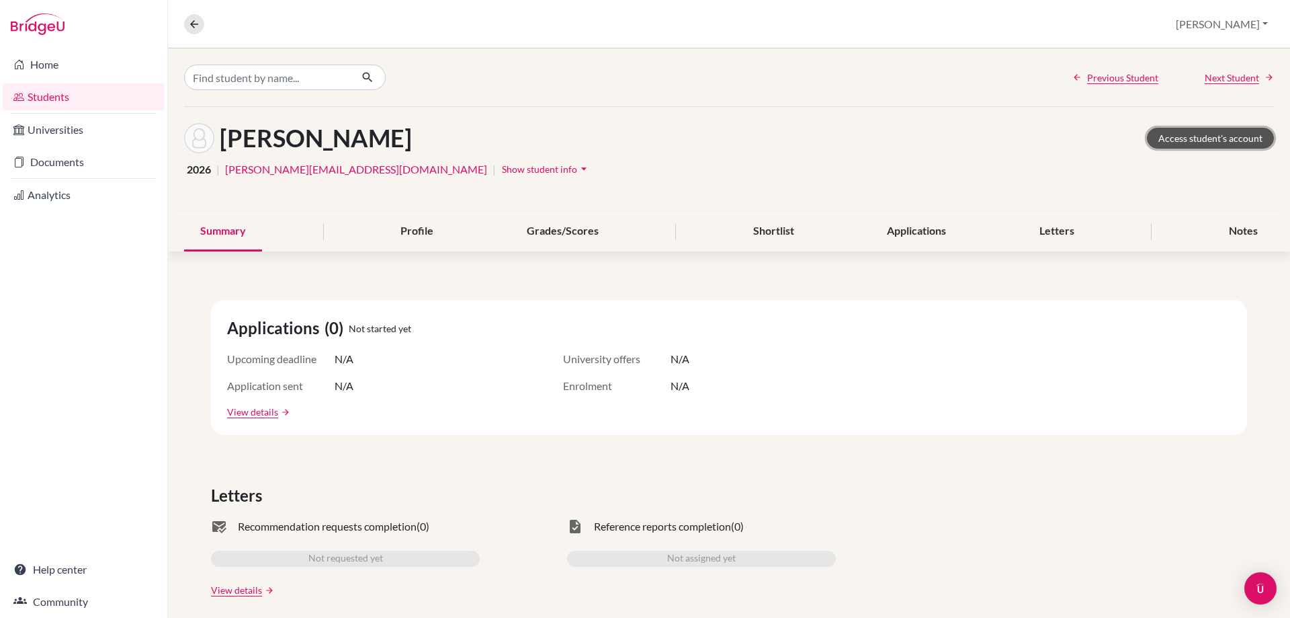
click at [1222, 132] on link "Access student's account" at bounding box center [1210, 138] width 127 height 21
click at [50, 59] on link "Home" at bounding box center [84, 64] width 162 height 27
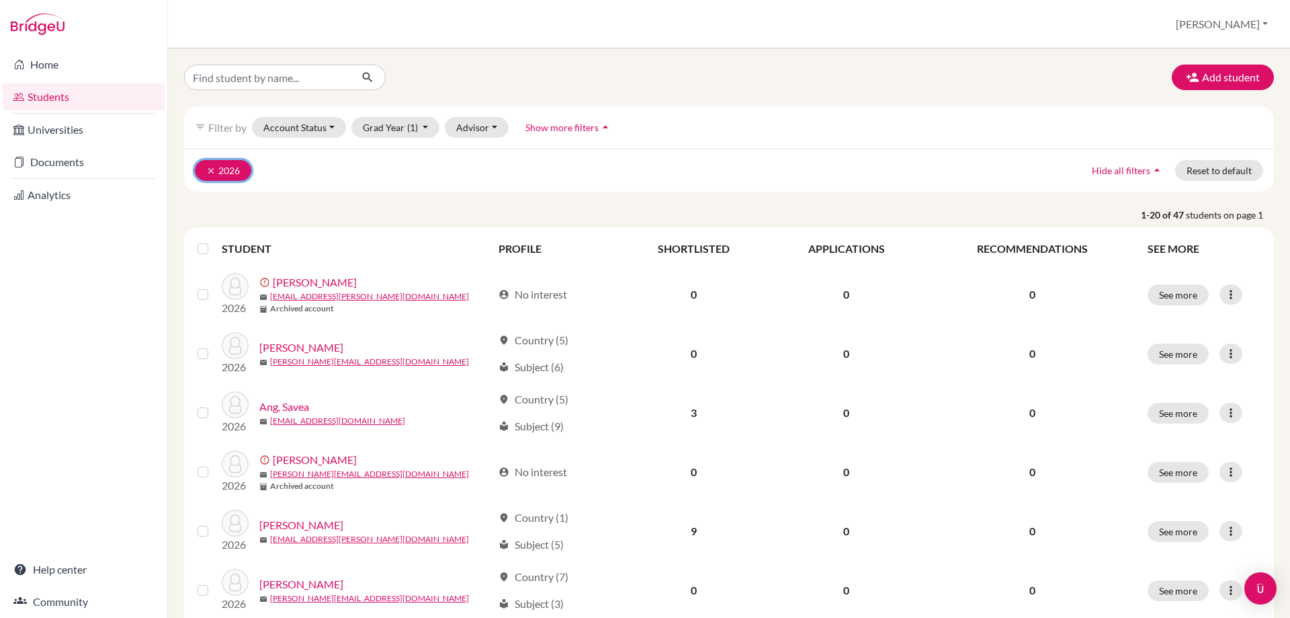
click at [209, 169] on icon "clear" at bounding box center [210, 170] width 9 height 9
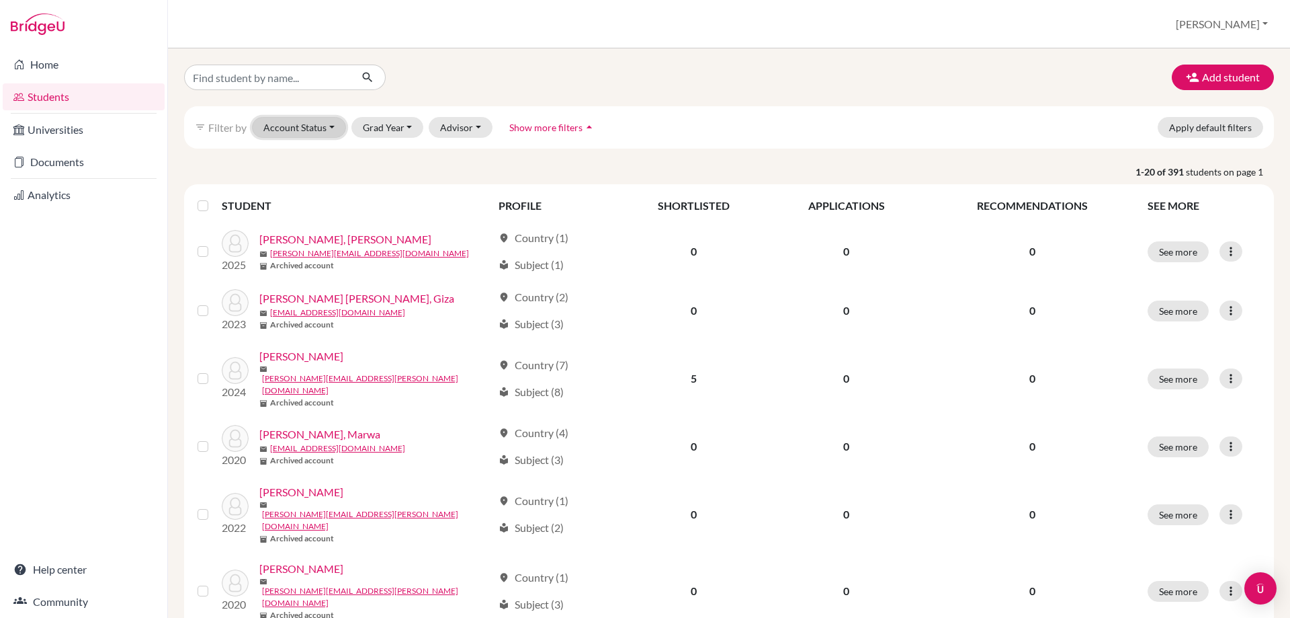
click at [334, 120] on button "Account Status" at bounding box center [299, 127] width 94 height 21
click at [322, 154] on span "Active accounts" at bounding box center [305, 156] width 73 height 16
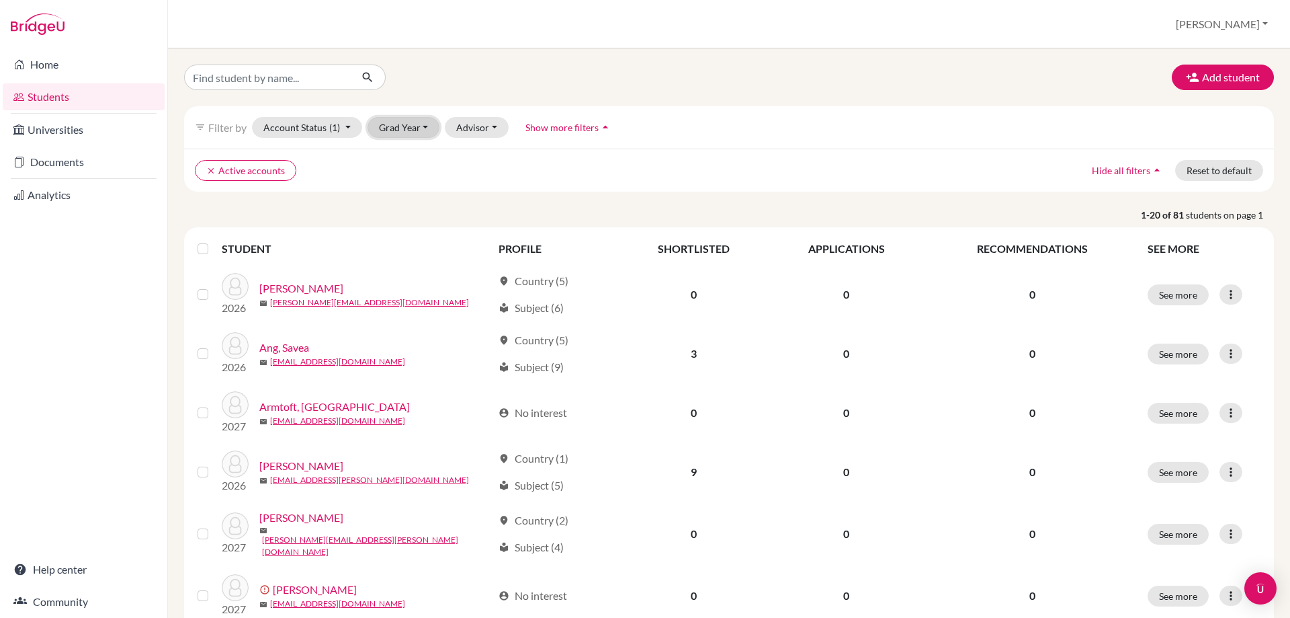
click at [427, 123] on button "Grad Year" at bounding box center [404, 127] width 73 height 21
click at [415, 158] on div "2027" at bounding box center [407, 156] width 47 height 16
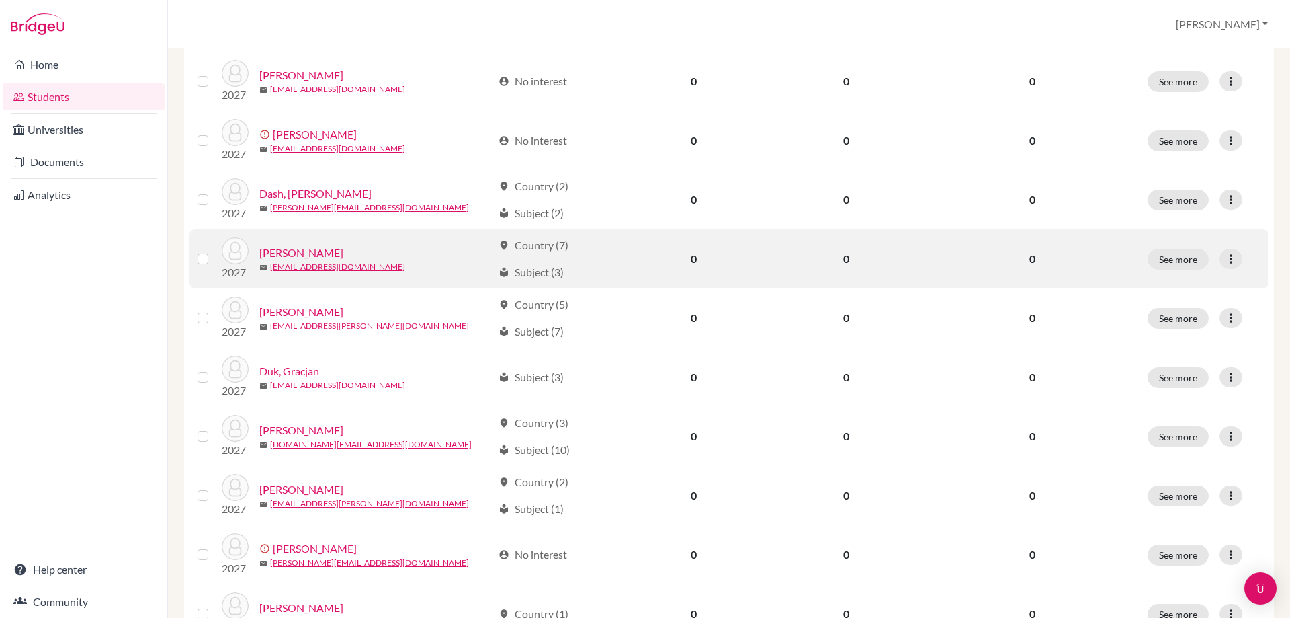
scroll to position [605, 0]
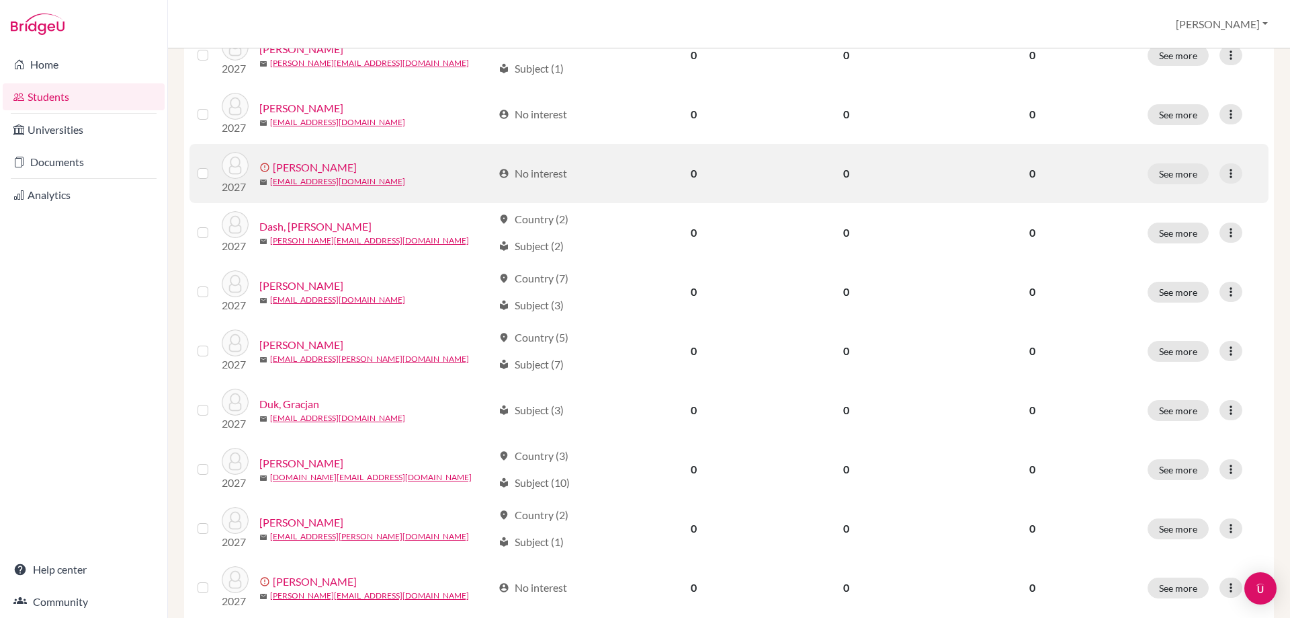
click at [214, 165] on label at bounding box center [214, 165] width 0 height 0
click at [0, 0] on input "checkbox" at bounding box center [0, 0] width 0 height 0
click at [1225, 167] on icon at bounding box center [1231, 173] width 13 height 13
click at [1188, 191] on button "Edit student" at bounding box center [1171, 191] width 122 height 22
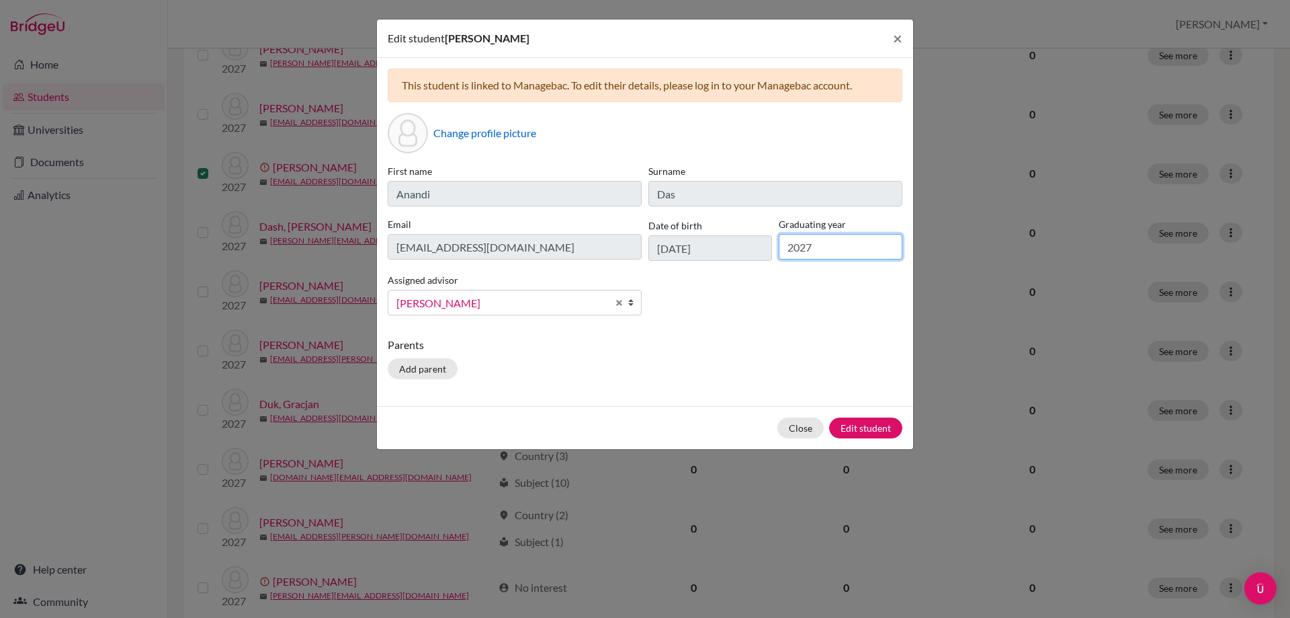
click at [860, 245] on input "2027" at bounding box center [841, 247] width 124 height 26
type input "2028"
click at [870, 423] on button "Edit student" at bounding box center [865, 427] width 73 height 21
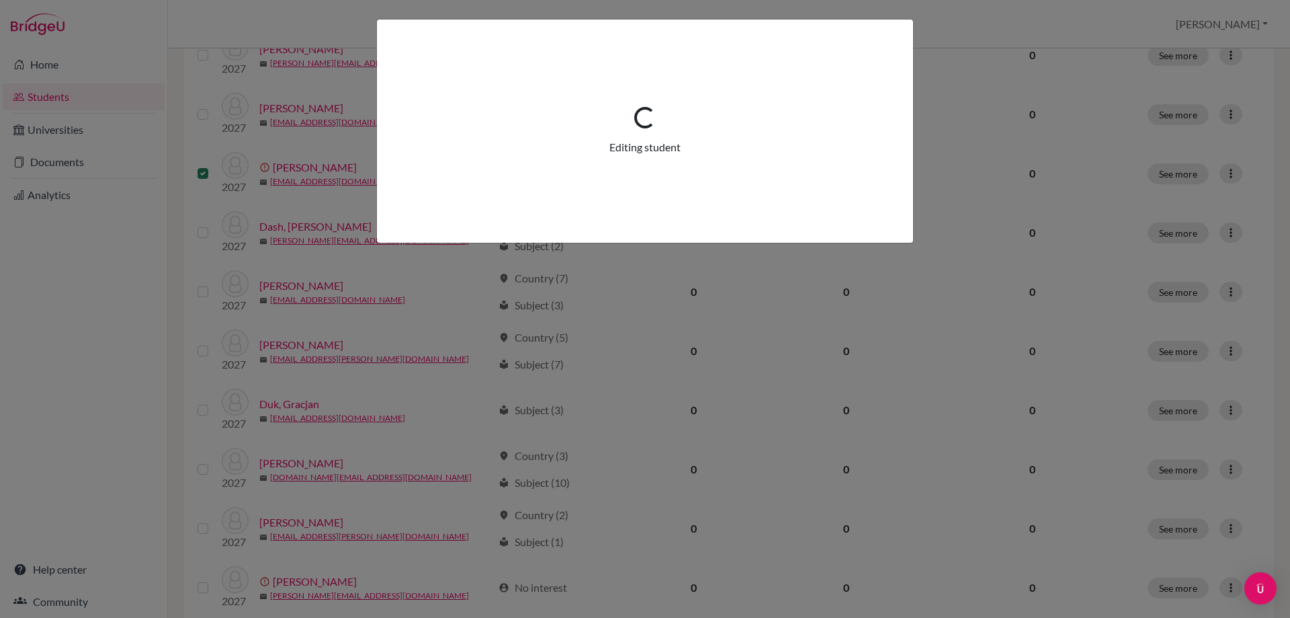
scroll to position [0, 0]
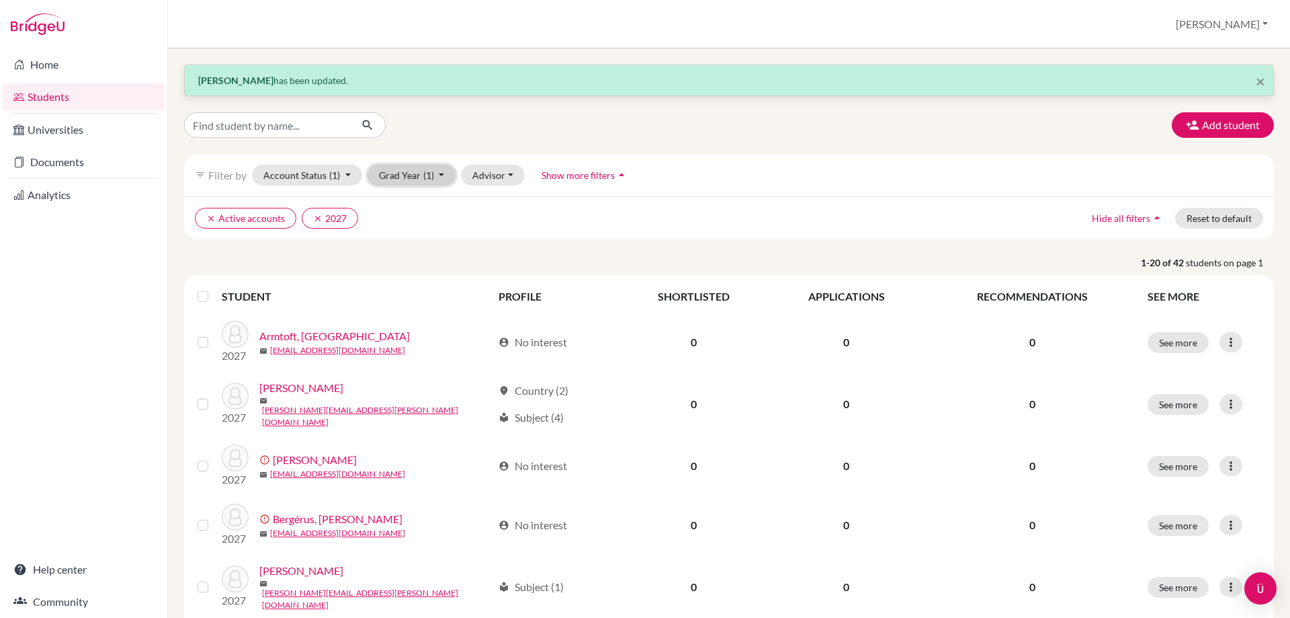
click at [442, 176] on button "Grad Year (1)" at bounding box center [412, 175] width 89 height 21
click at [212, 217] on icon "clear" at bounding box center [210, 218] width 9 height 9
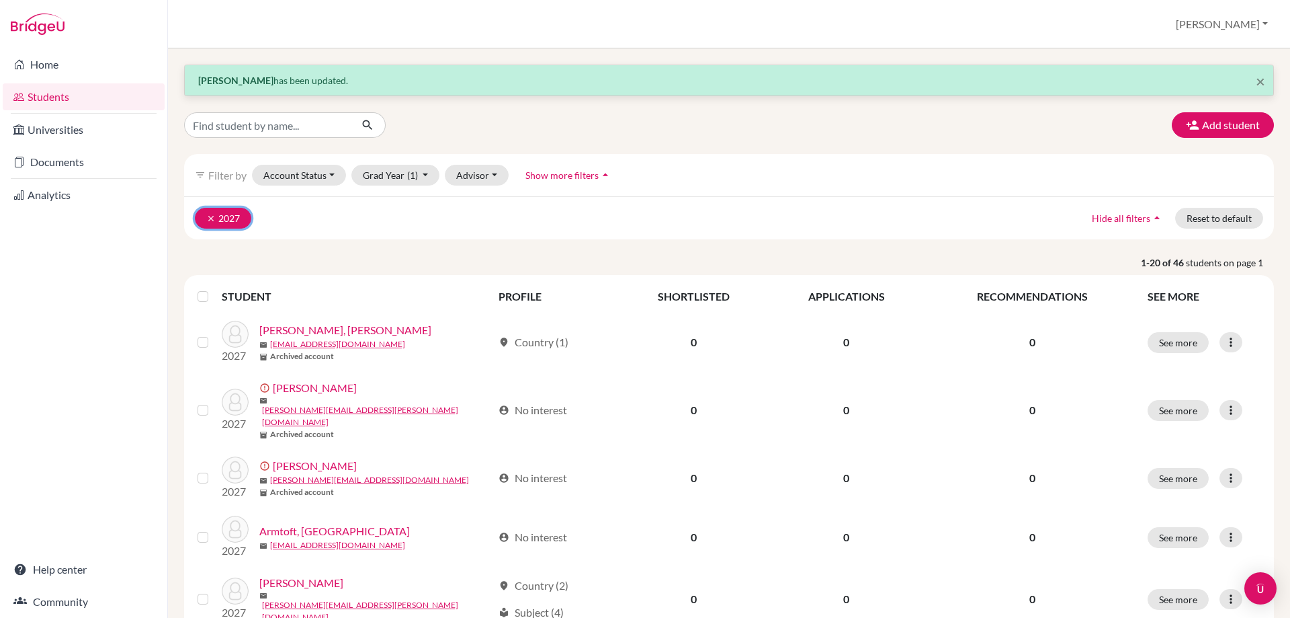
click at [210, 218] on icon "clear" at bounding box center [210, 218] width 9 height 9
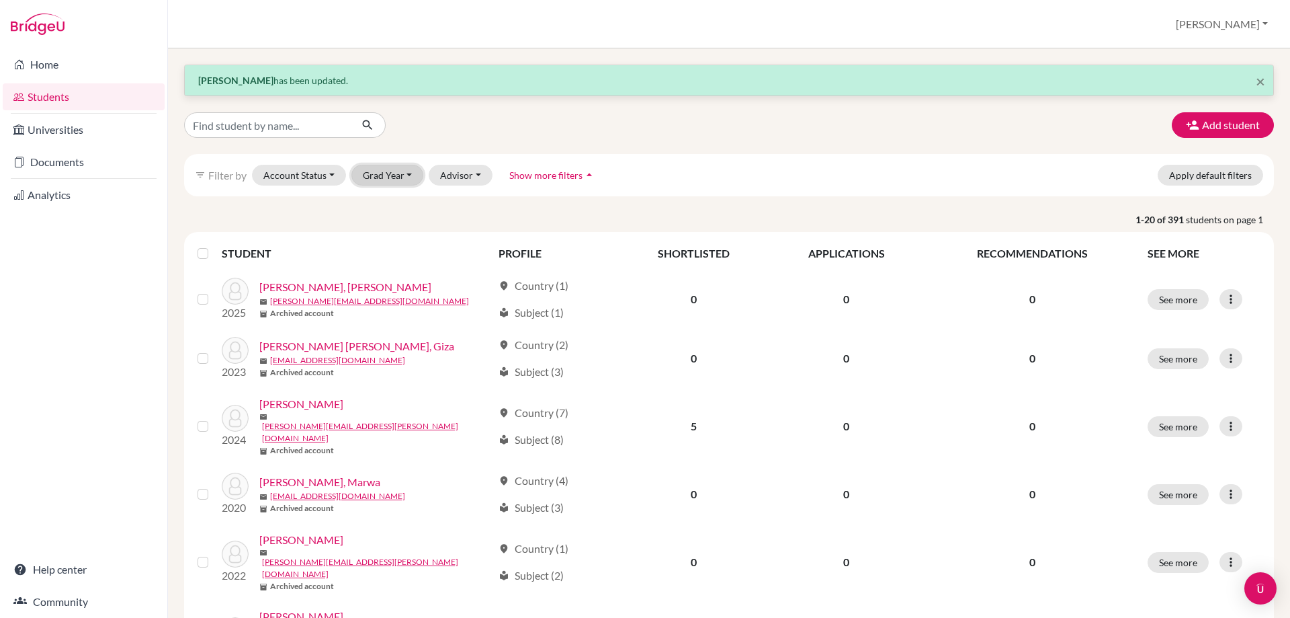
click at [412, 178] on button "Grad Year" at bounding box center [388, 175] width 73 height 21
click at [43, 54] on link "Home" at bounding box center [84, 64] width 162 height 27
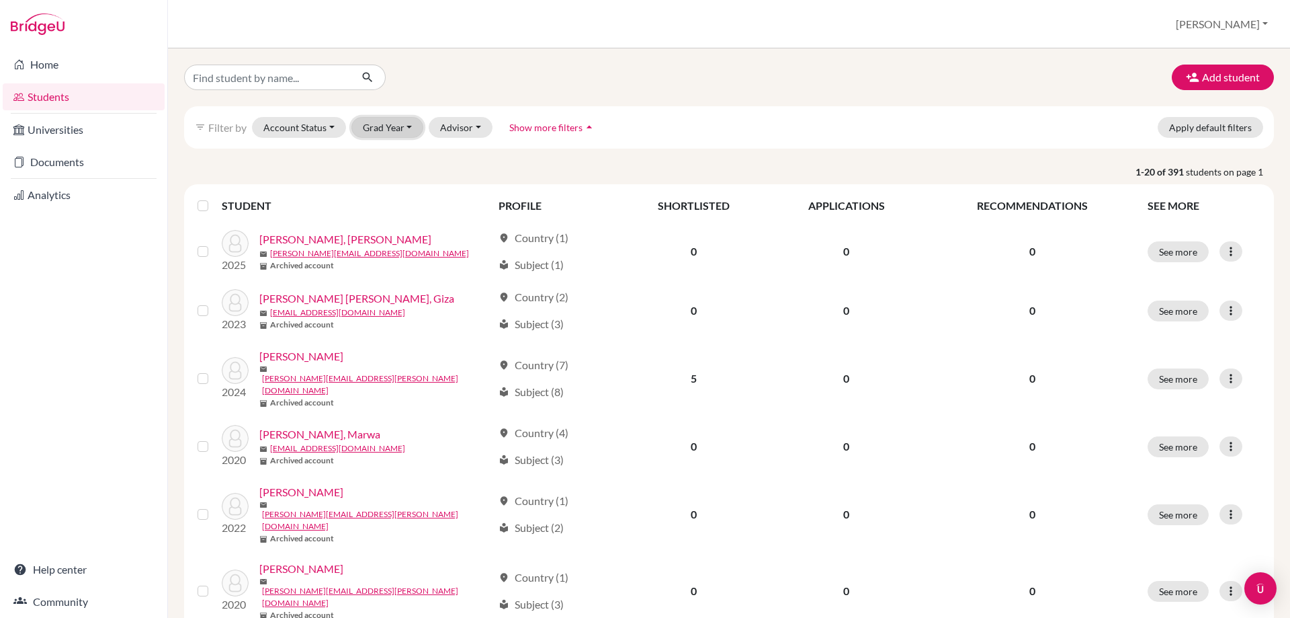
click at [404, 126] on button "Grad Year" at bounding box center [388, 127] width 73 height 21
click at [393, 155] on span "2028" at bounding box center [380, 156] width 24 height 16
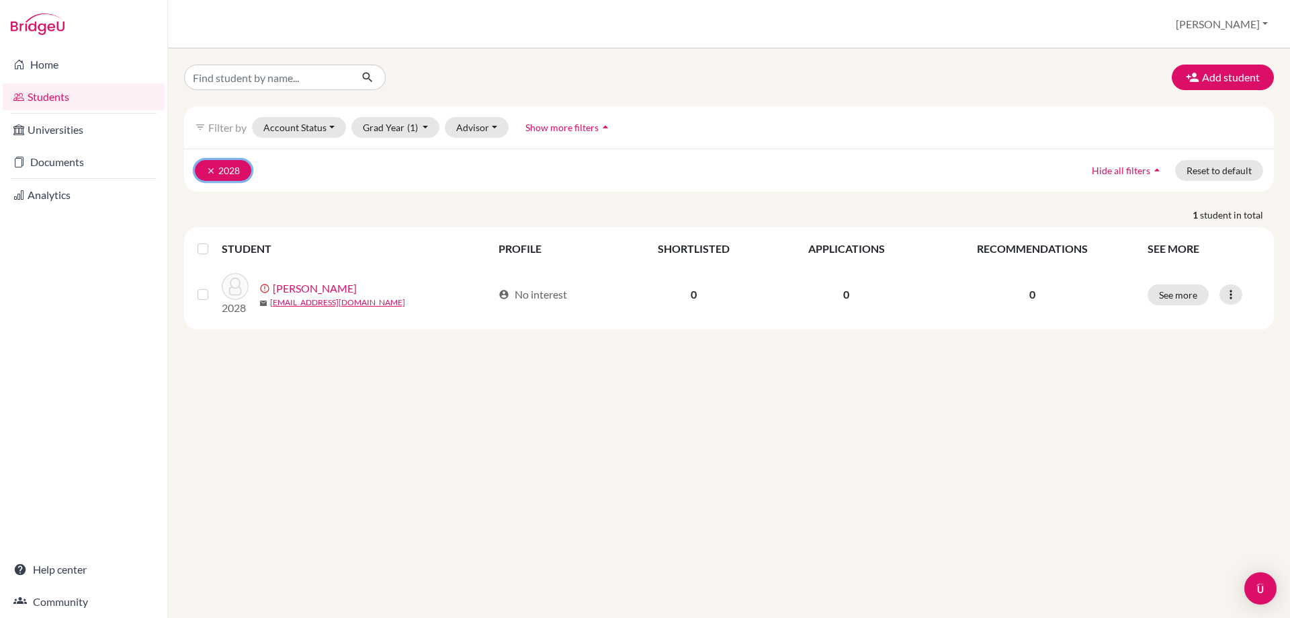
click at [209, 168] on icon "clear" at bounding box center [210, 170] width 9 height 9
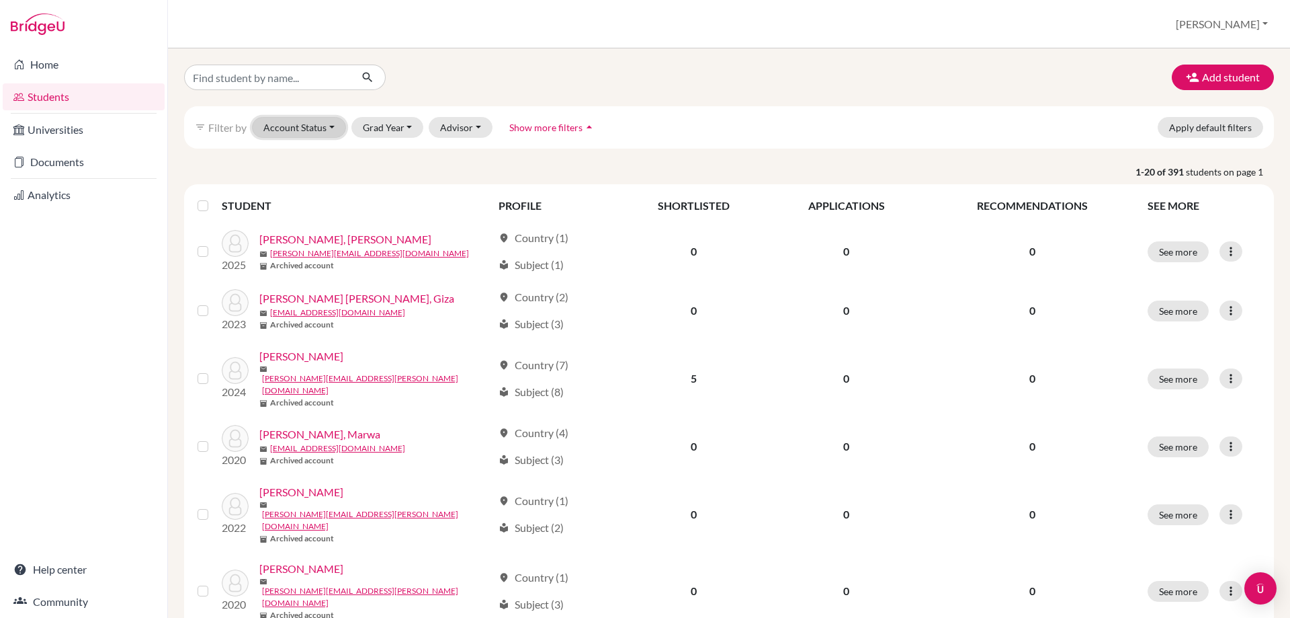
click at [334, 126] on button "Account Status" at bounding box center [299, 127] width 94 height 21
click at [315, 158] on span "Active accounts" at bounding box center [305, 156] width 73 height 16
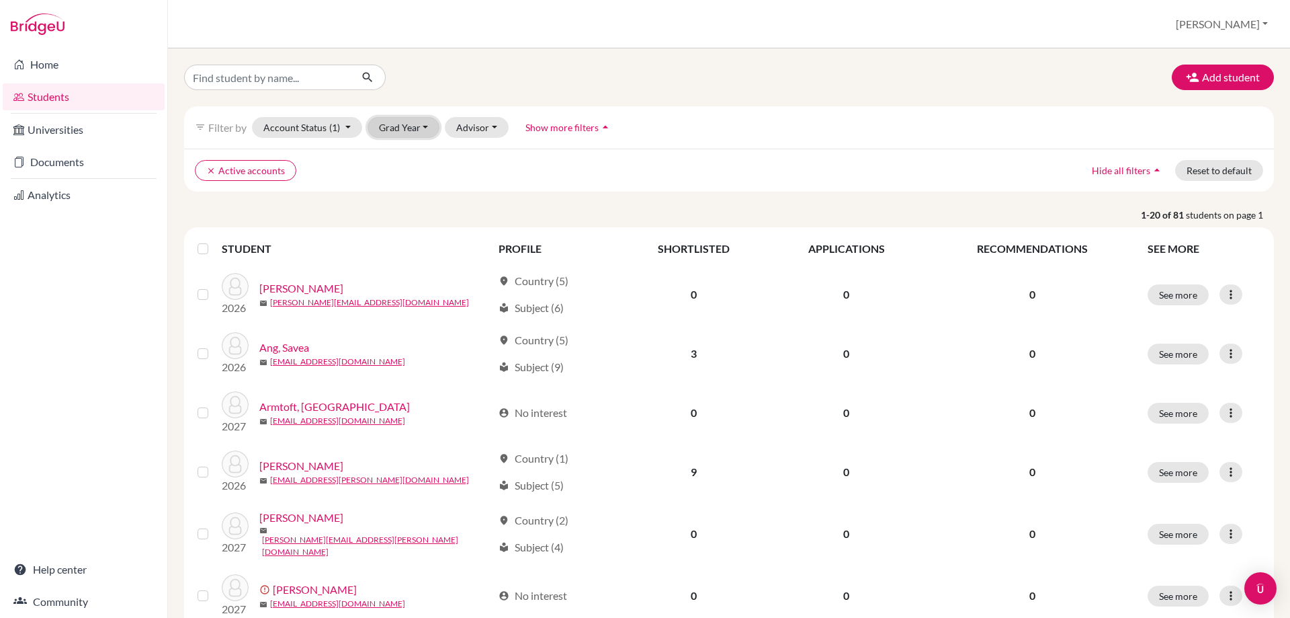
click at [421, 122] on button "Grad Year" at bounding box center [404, 127] width 73 height 21
click at [411, 173] on div "2027" at bounding box center [407, 177] width 47 height 16
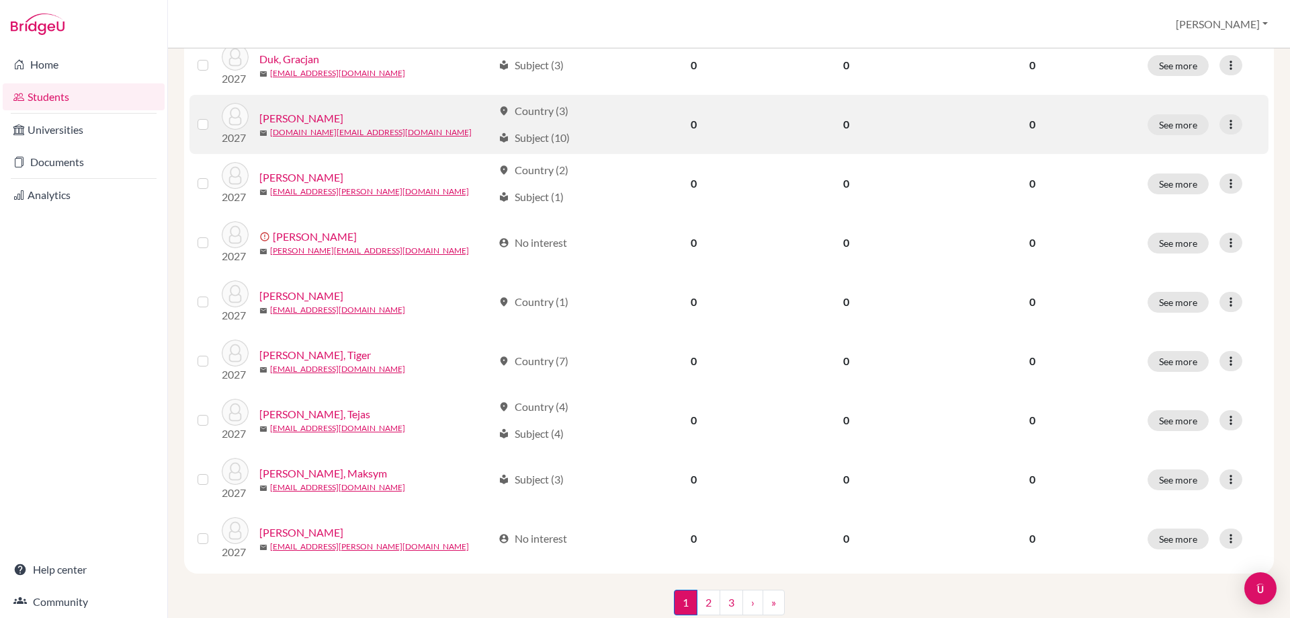
scroll to position [920, 0]
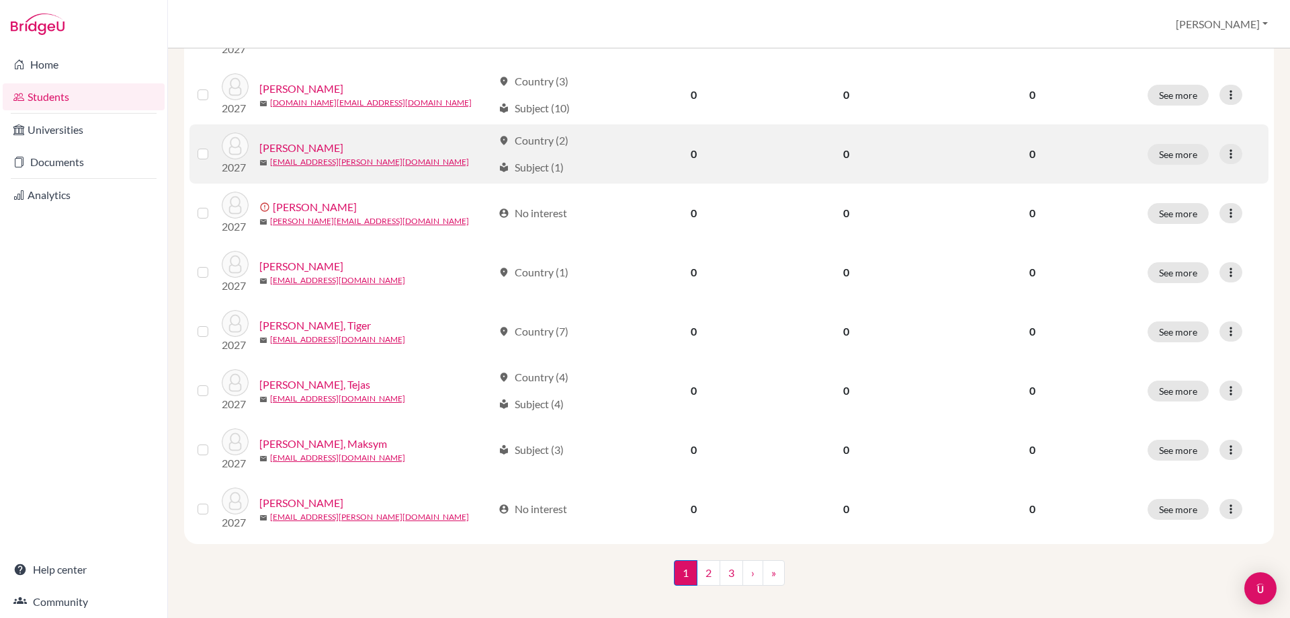
click at [214, 146] on label at bounding box center [214, 146] width 0 height 0
click at [0, 0] on input "checkbox" at bounding box center [0, 0] width 0 height 0
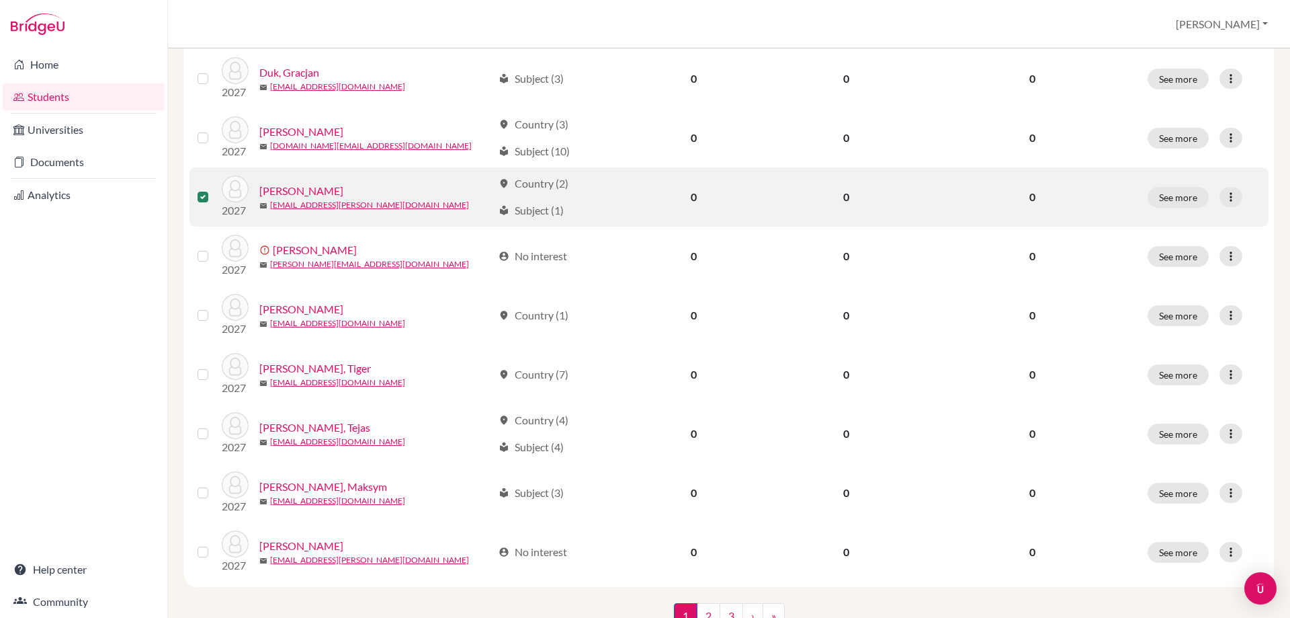
scroll to position [963, 0]
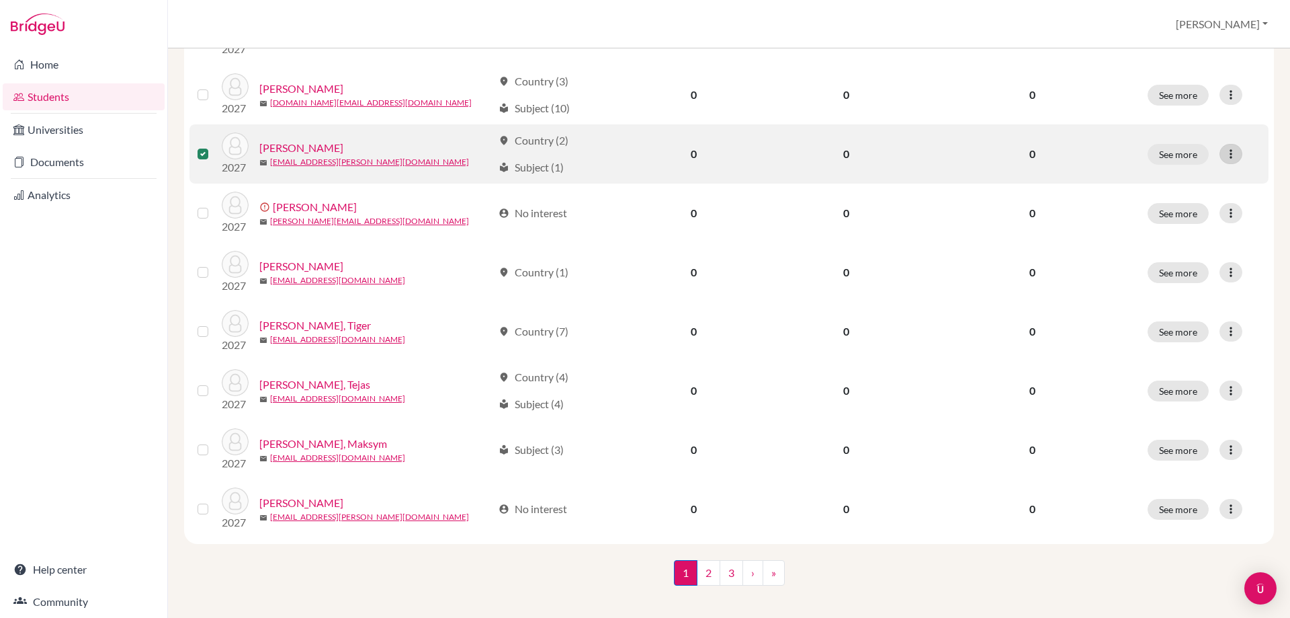
click at [1227, 147] on icon at bounding box center [1231, 153] width 13 height 13
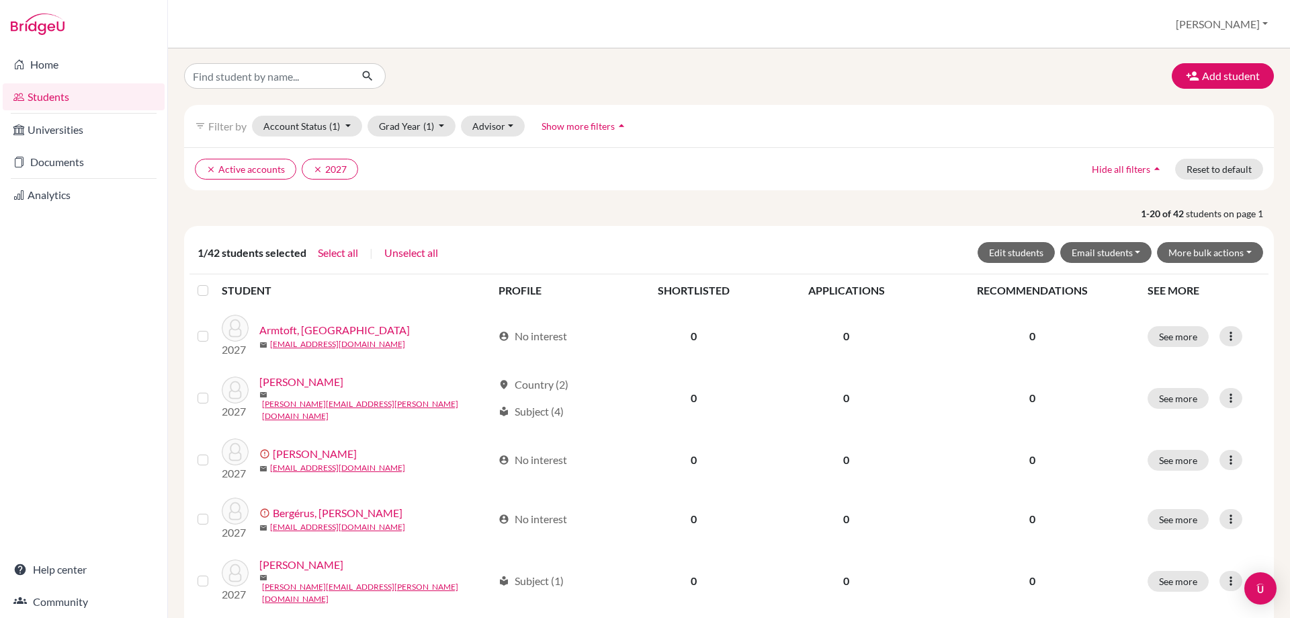
scroll to position [0, 0]
click at [1200, 251] on button "More bulk actions" at bounding box center [1210, 253] width 106 height 21
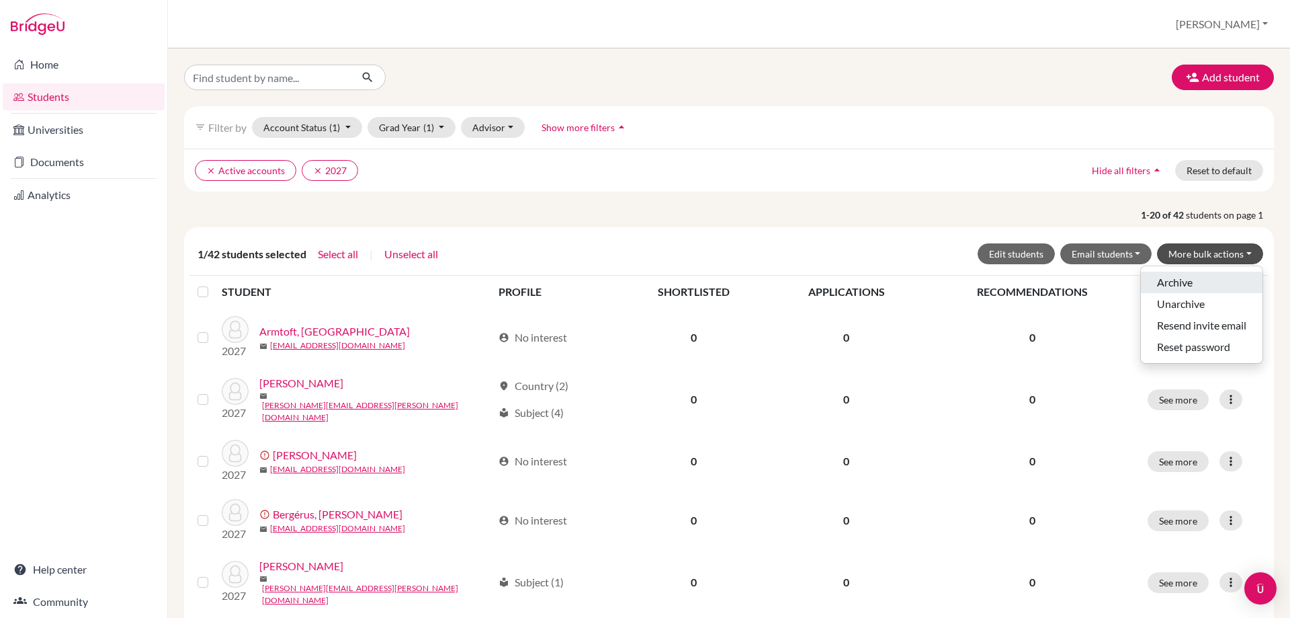
click at [1169, 283] on button "Archive" at bounding box center [1202, 283] width 122 height 22
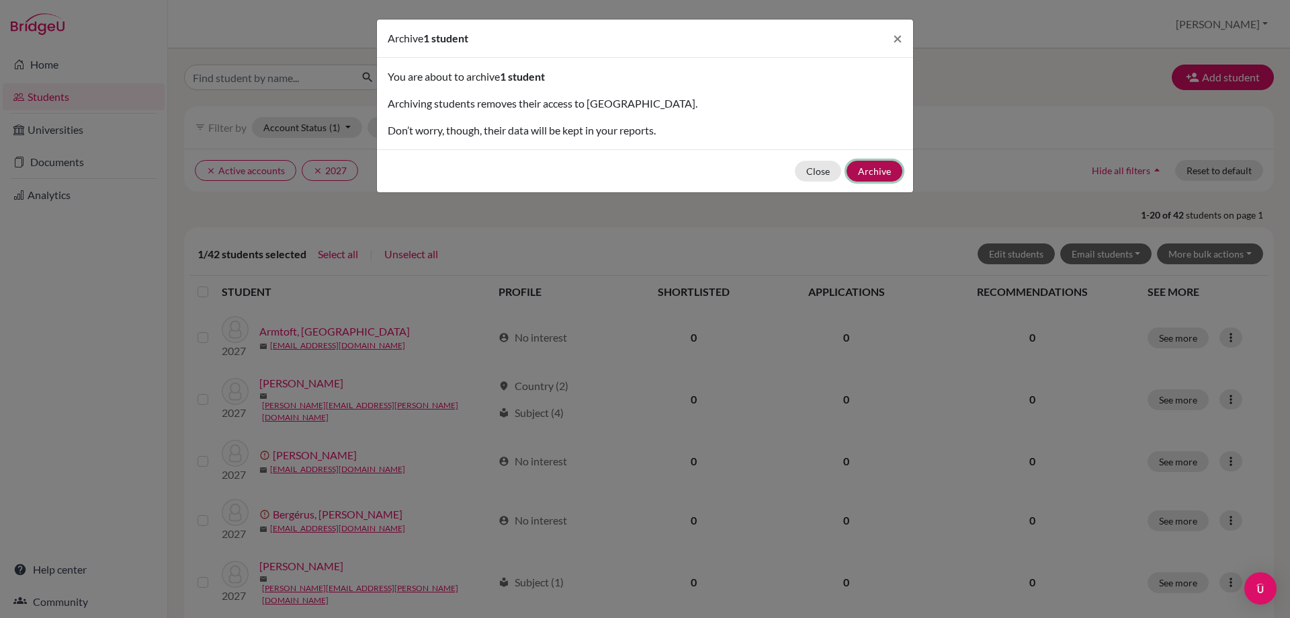
click at [882, 167] on button "Archive" at bounding box center [875, 171] width 56 height 21
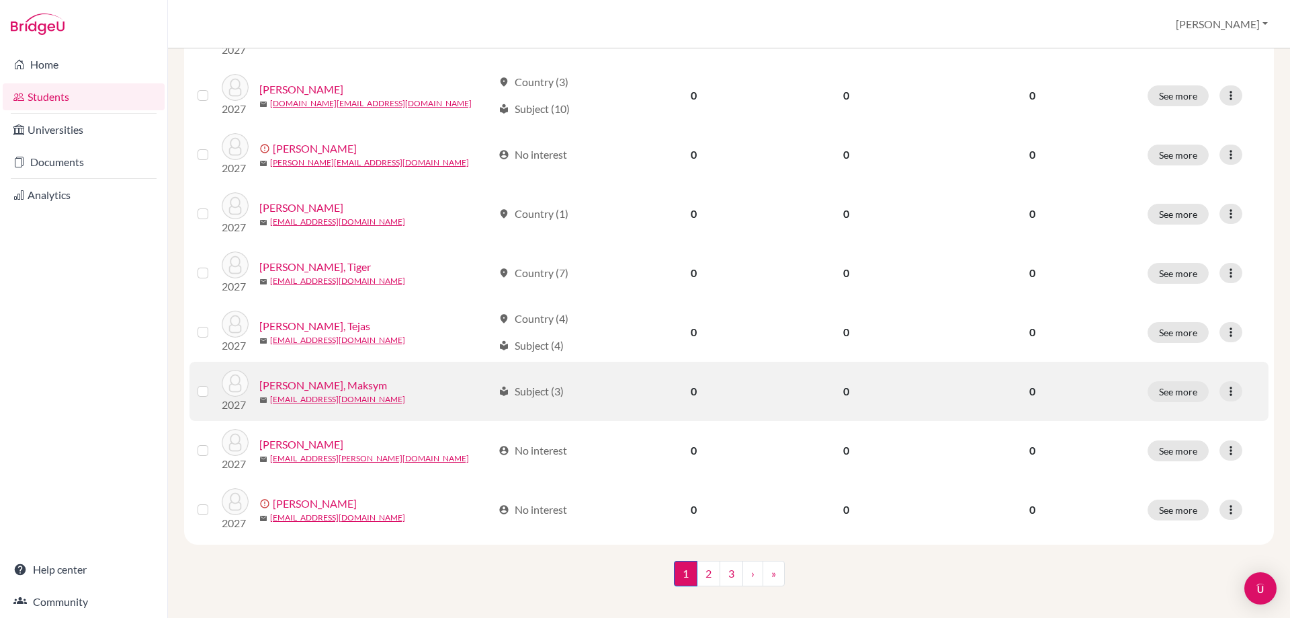
scroll to position [968, 0]
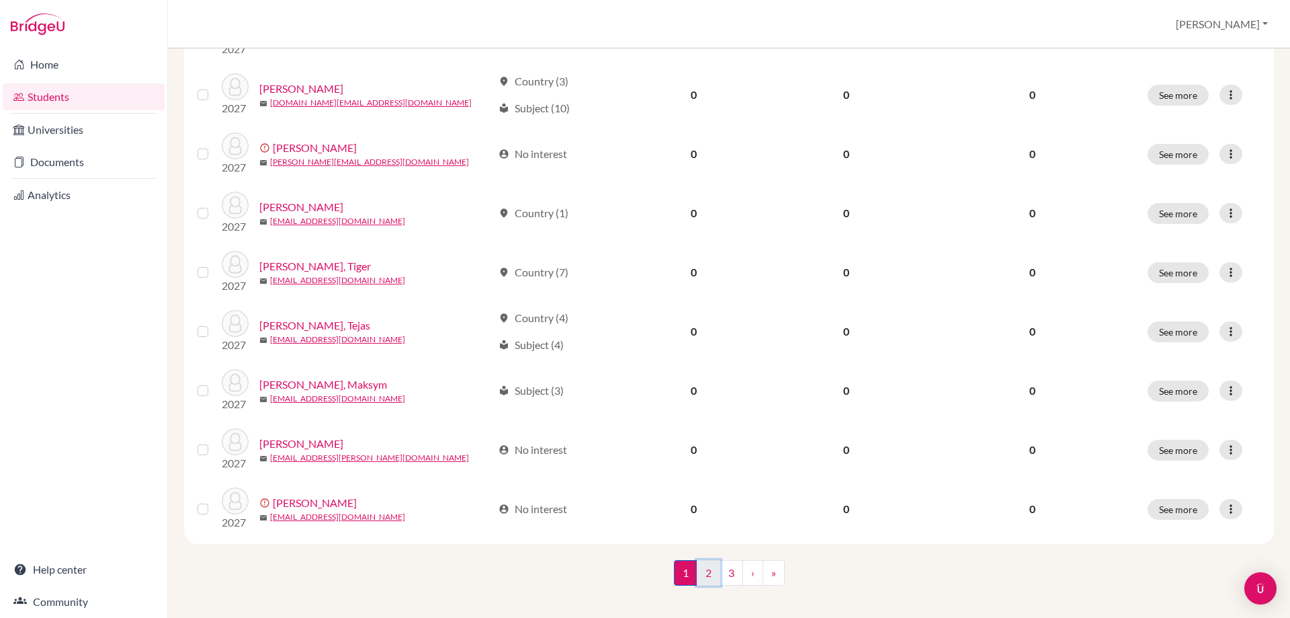
click at [701, 560] on link "2" at bounding box center [709, 573] width 24 height 26
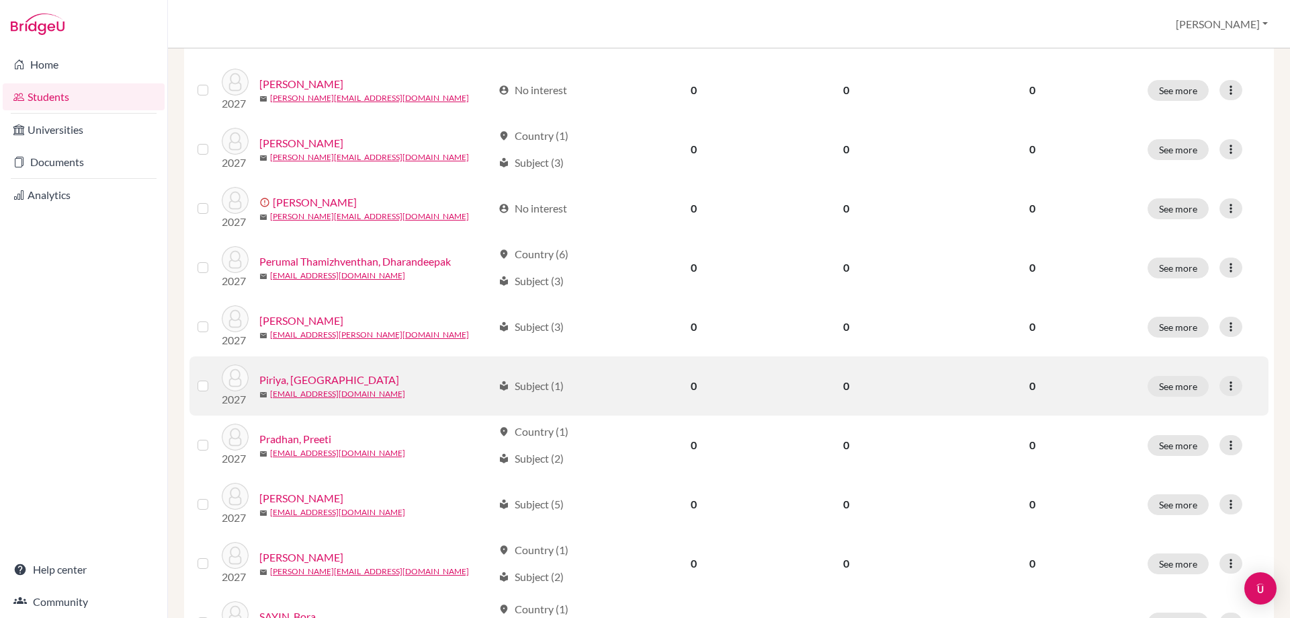
scroll to position [403, 0]
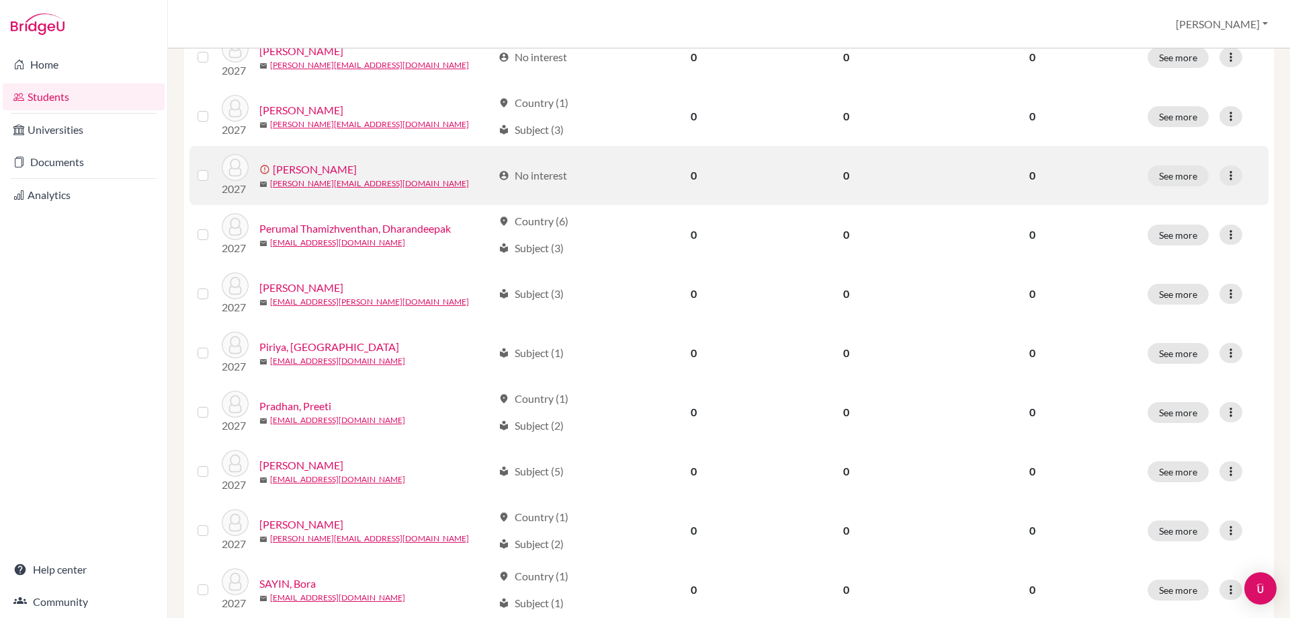
click at [214, 167] on label at bounding box center [214, 167] width 0 height 0
click at [0, 0] on input "checkbox" at bounding box center [0, 0] width 0 height 0
click at [1231, 177] on div at bounding box center [1231, 175] width 23 height 20
click at [1194, 202] on button "Edit student" at bounding box center [1171, 204] width 122 height 22
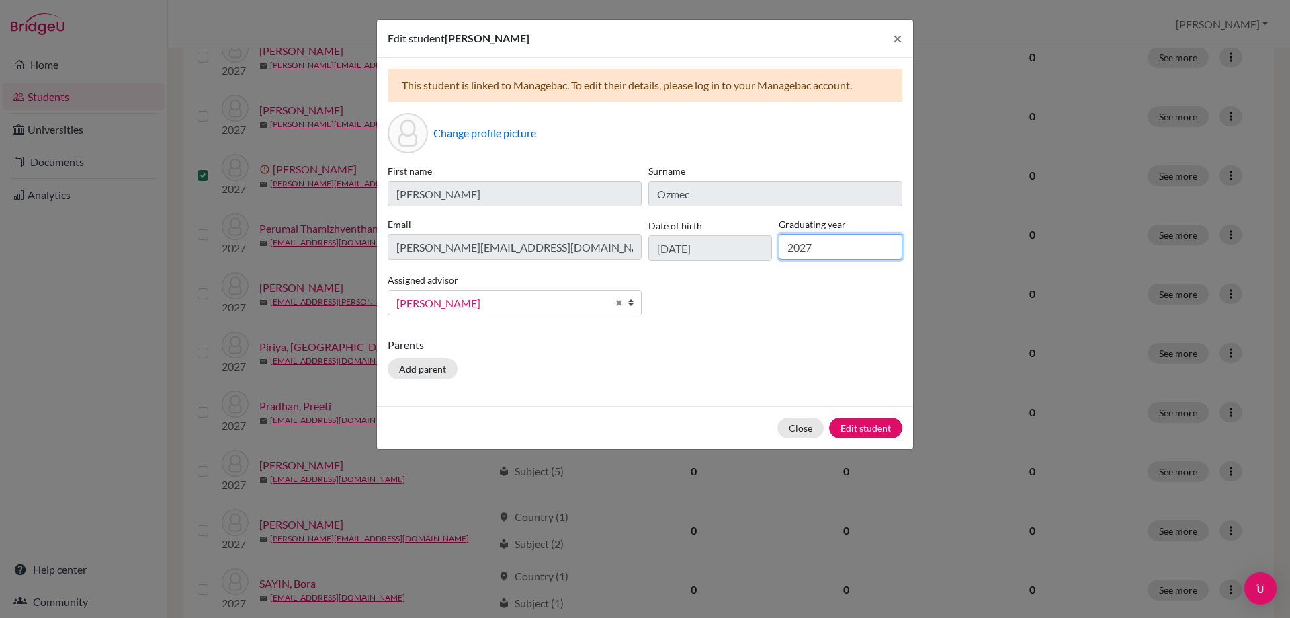
click at [862, 247] on input "2027" at bounding box center [841, 247] width 124 height 26
type input "2028"
click at [872, 427] on button "Edit student" at bounding box center [865, 427] width 73 height 21
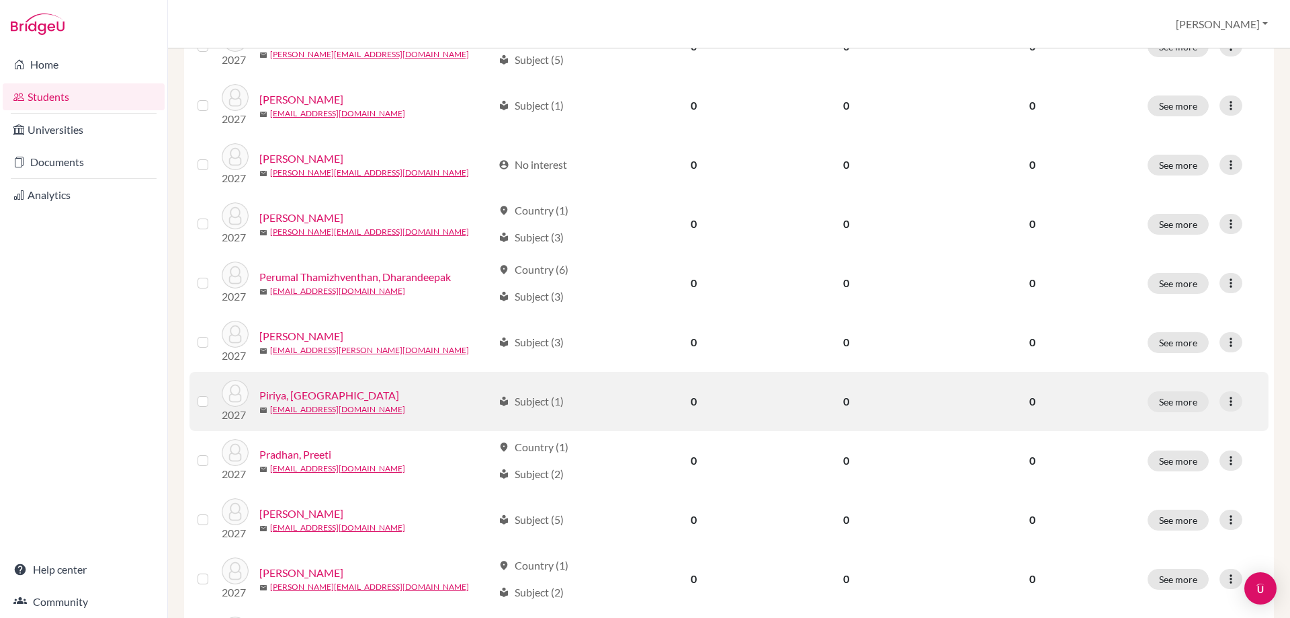
scroll to position [0, 0]
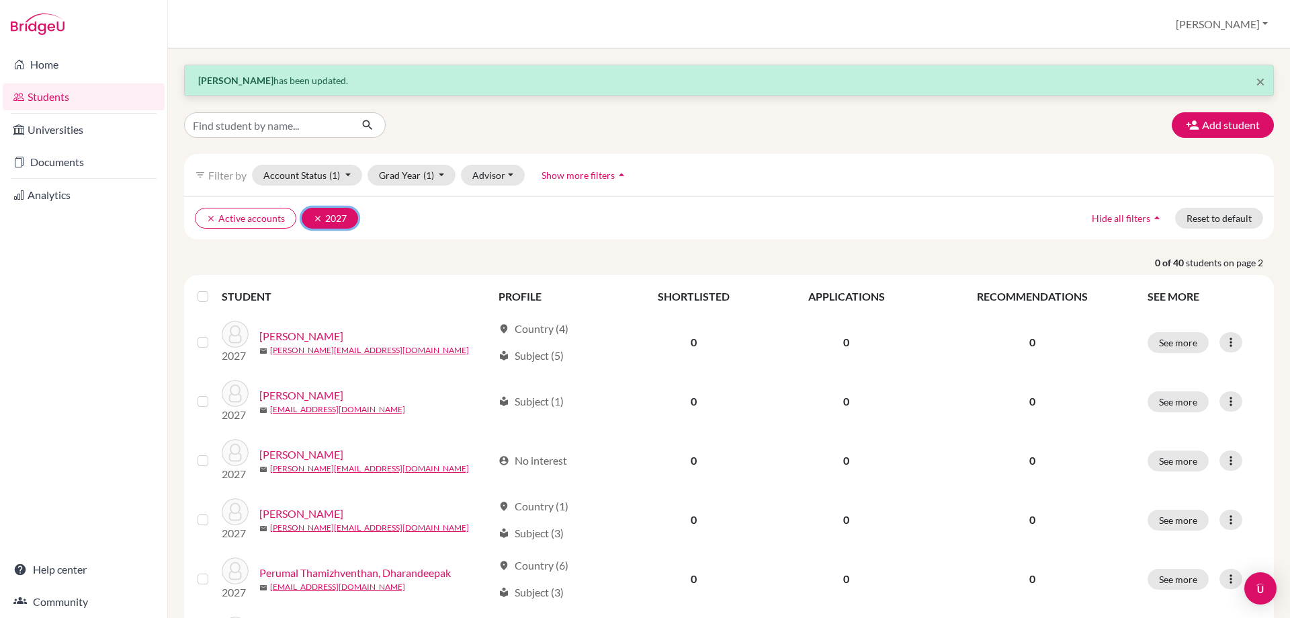
click at [313, 221] on icon "clear" at bounding box center [317, 218] width 9 height 9
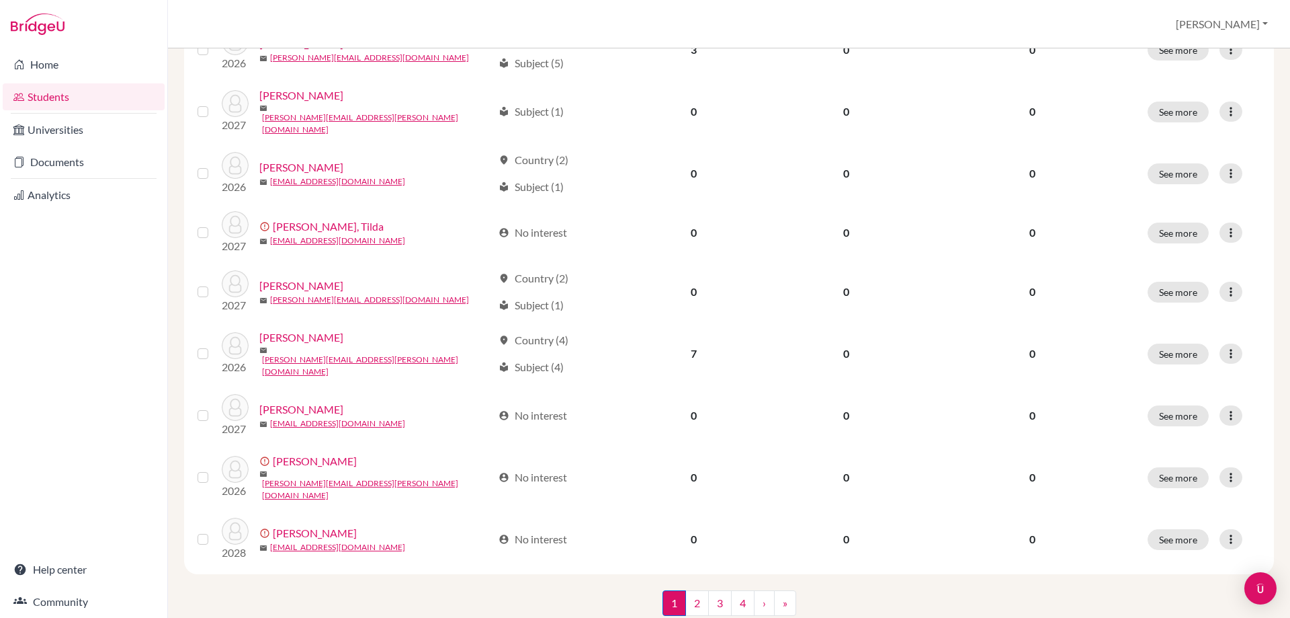
scroll to position [968, 0]
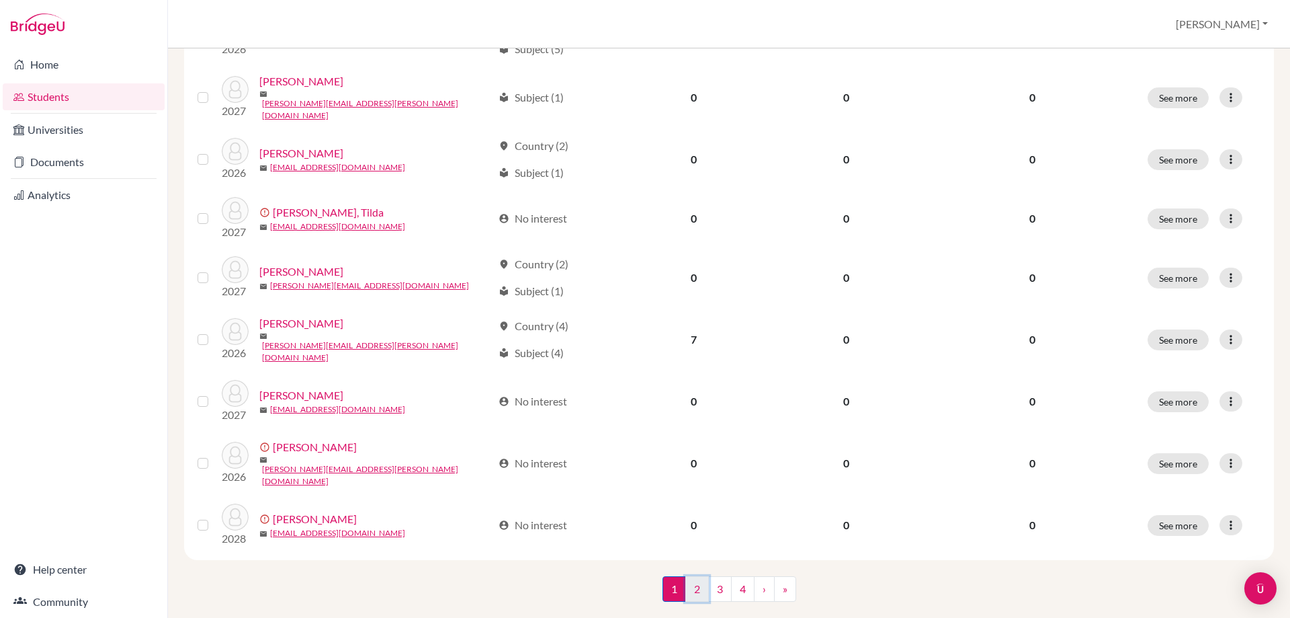
click at [692, 576] on link "2" at bounding box center [698, 589] width 24 height 26
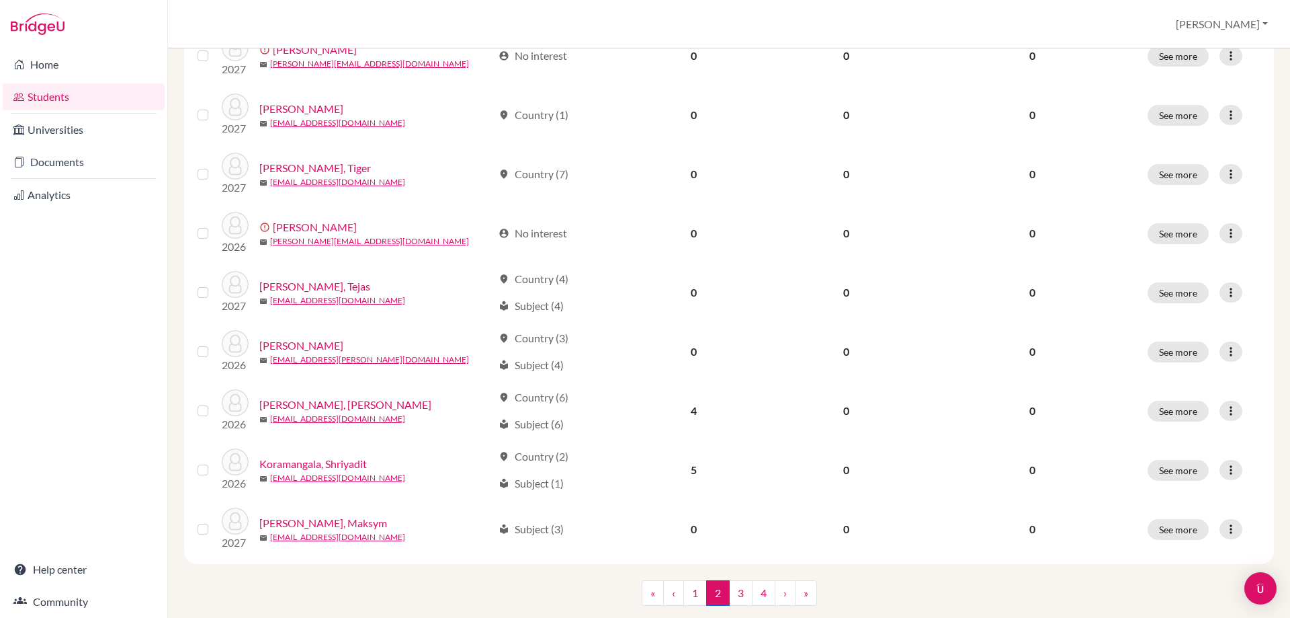
scroll to position [968, 0]
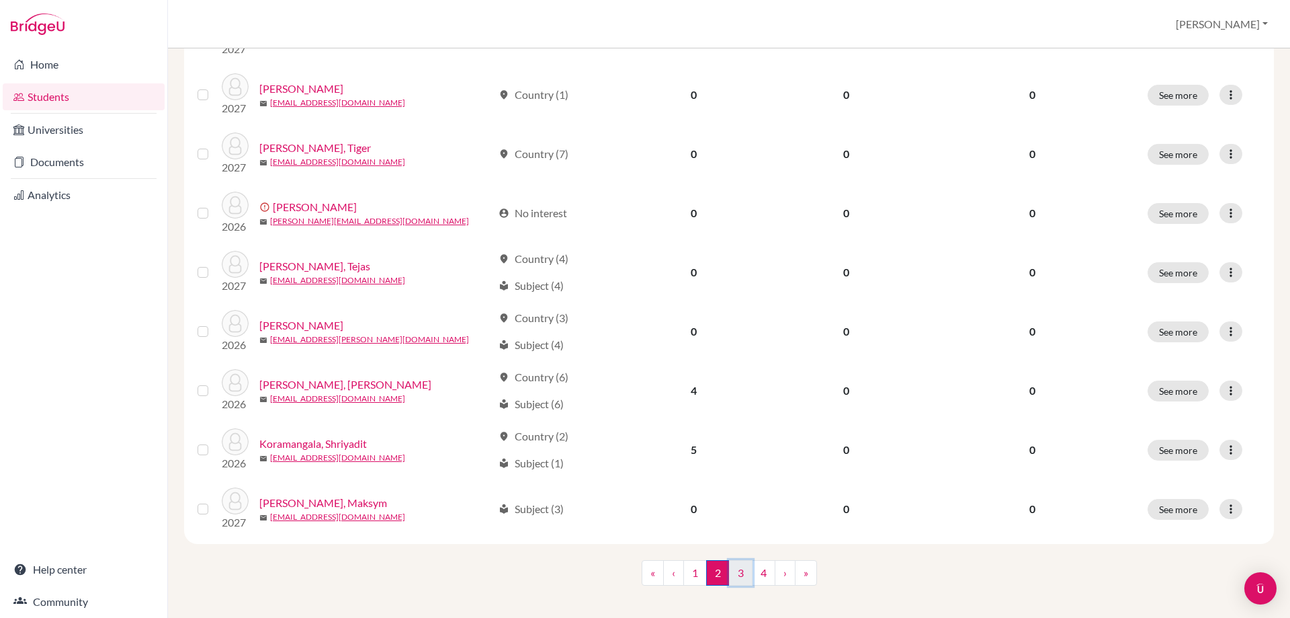
click at [741, 565] on link "3" at bounding box center [741, 573] width 24 height 26
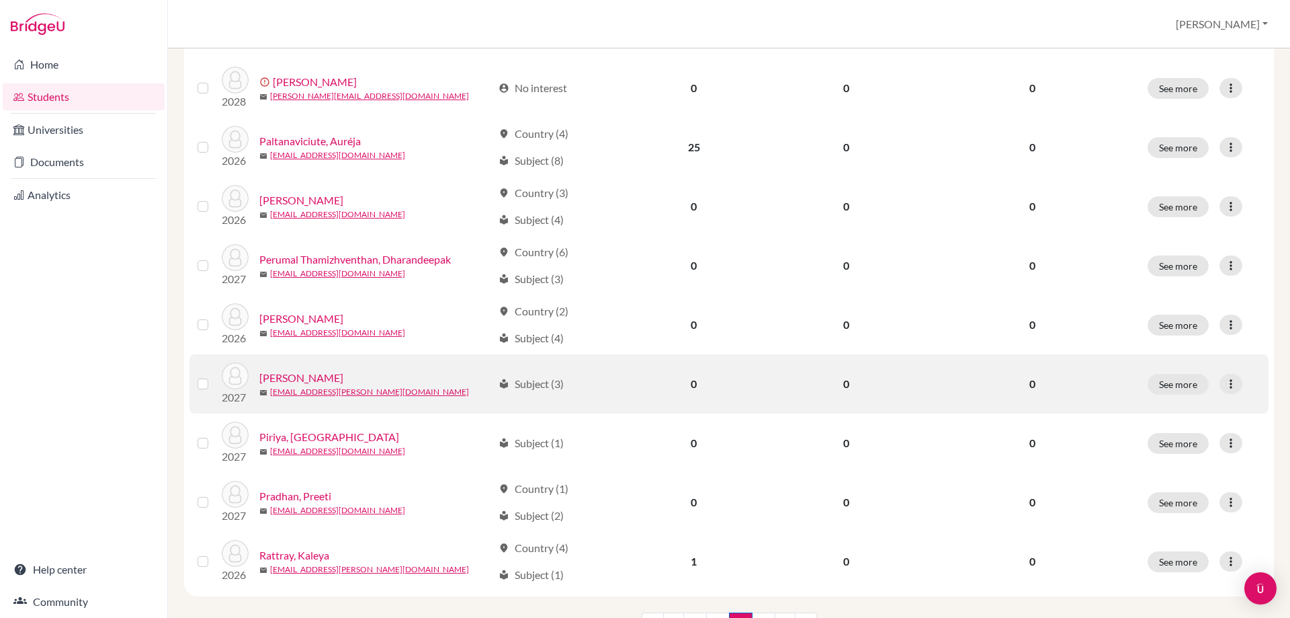
scroll to position [968, 0]
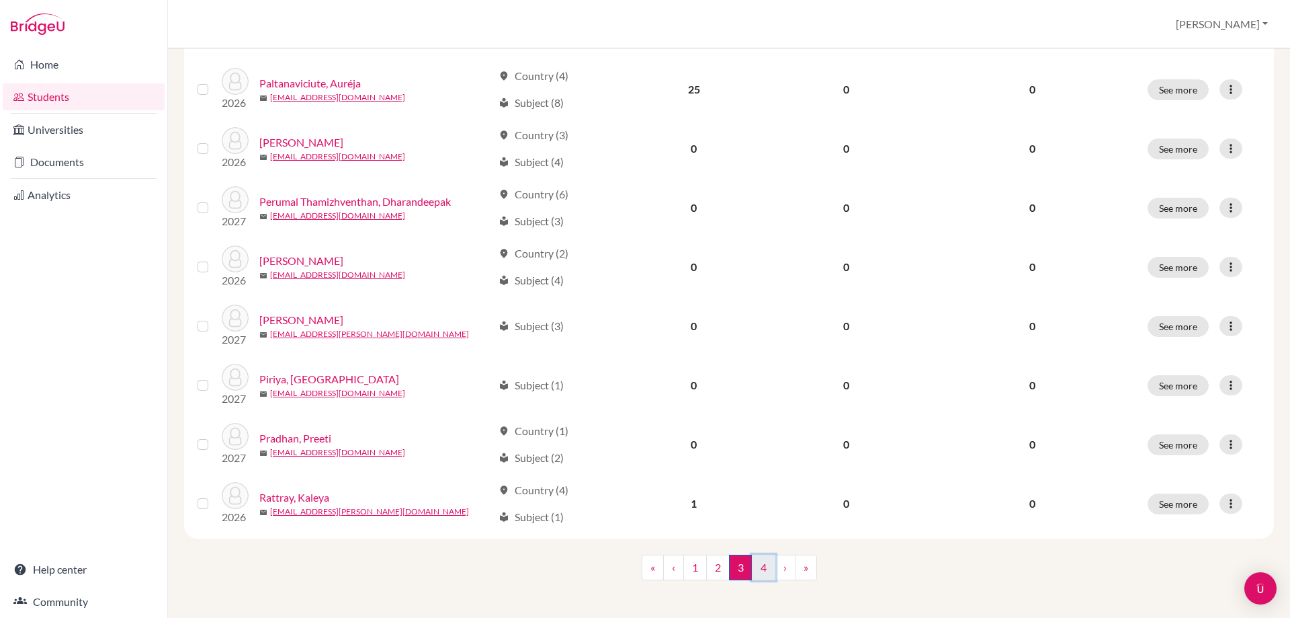
click at [760, 559] on link "4" at bounding box center [764, 567] width 24 height 26
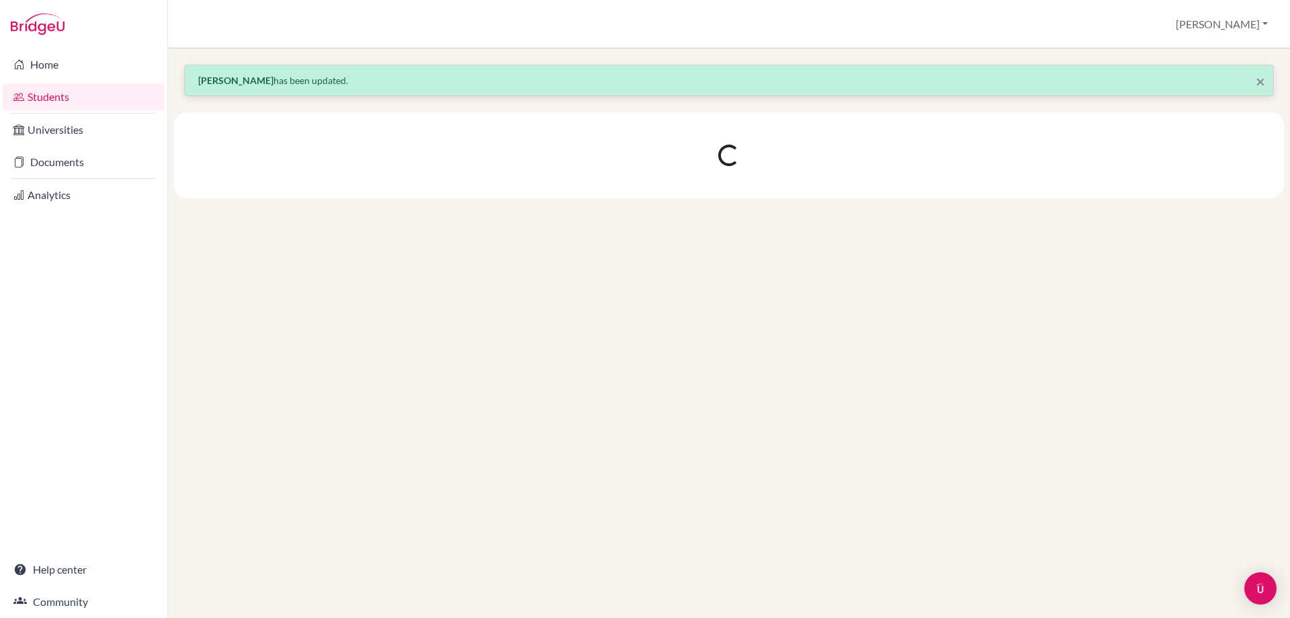
scroll to position [0, 0]
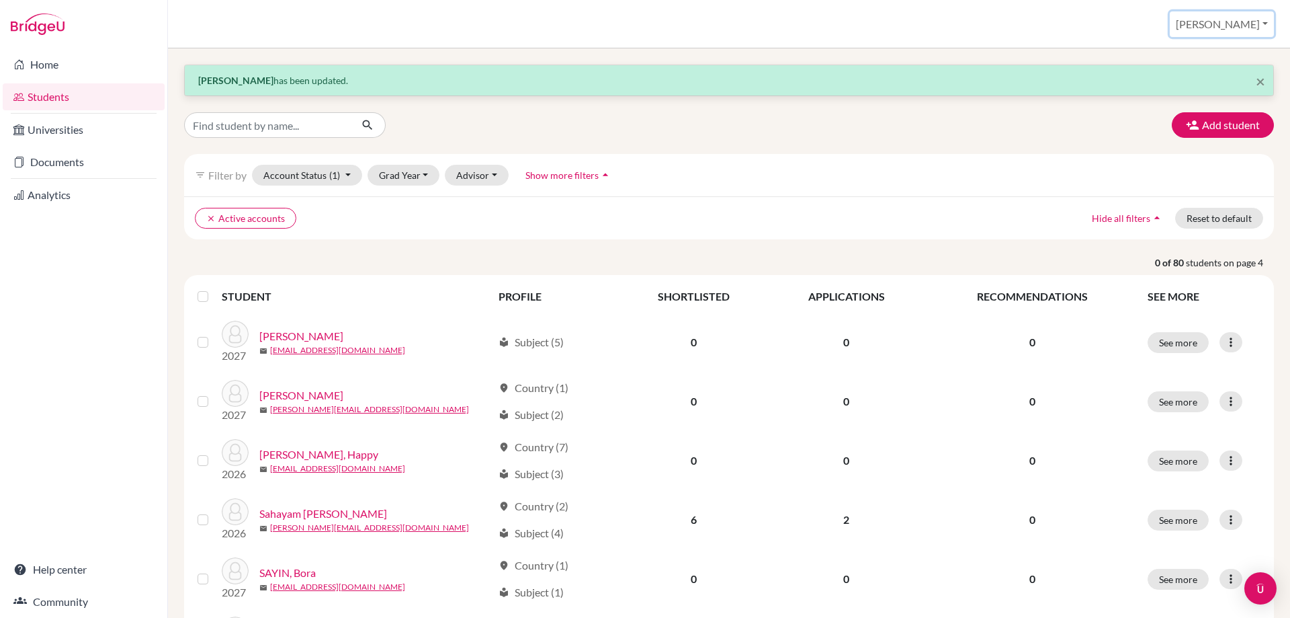
click at [1247, 30] on button "[PERSON_NAME]" at bounding box center [1222, 24] width 104 height 26
click at [1214, 72] on link "School Settings" at bounding box center [1161, 77] width 106 height 22
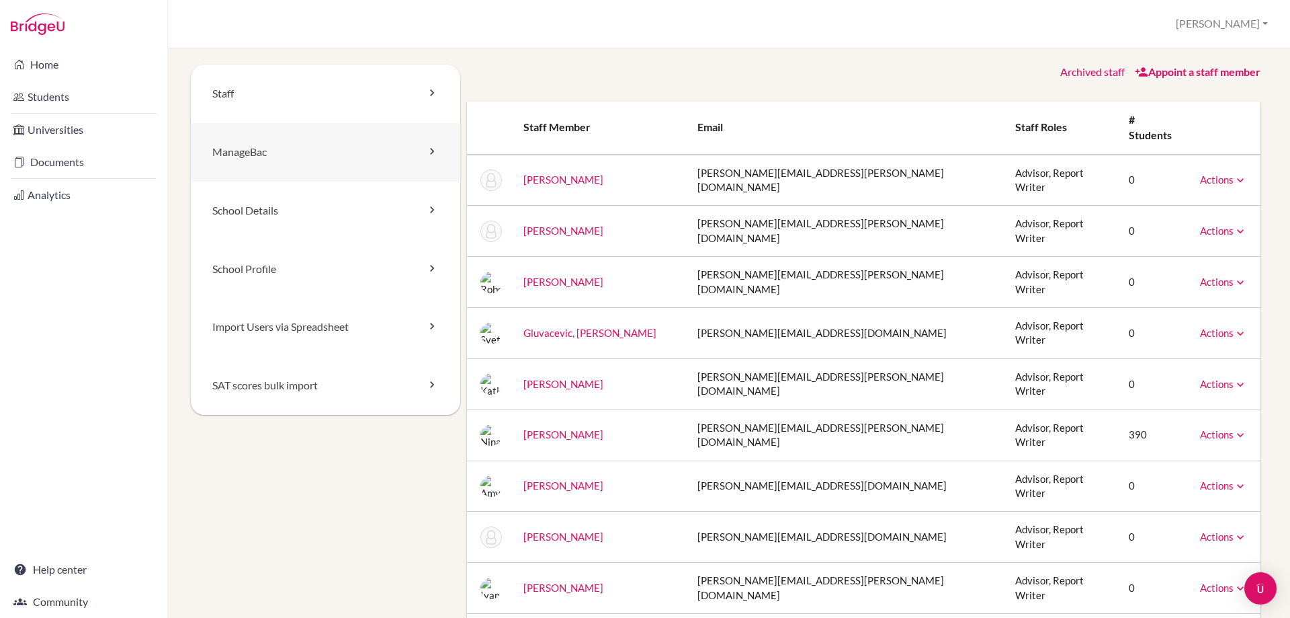
click at [261, 147] on link "ManageBac" at bounding box center [326, 152] width 270 height 58
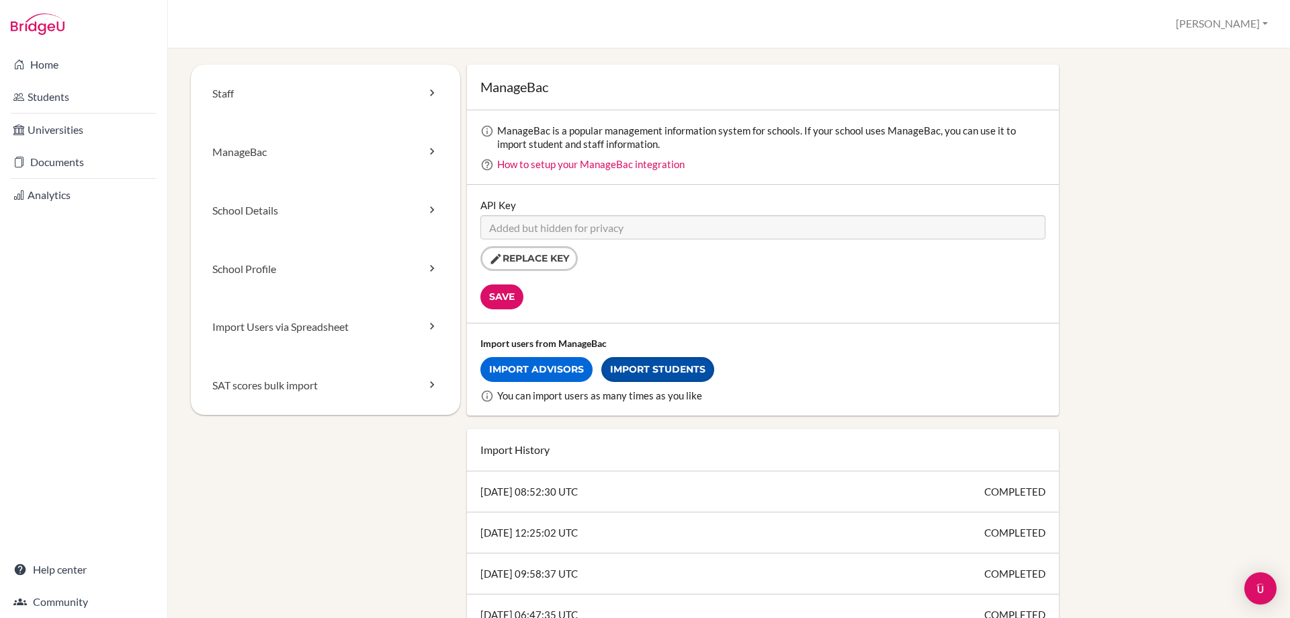
click at [659, 365] on link "Import Students" at bounding box center [658, 369] width 113 height 25
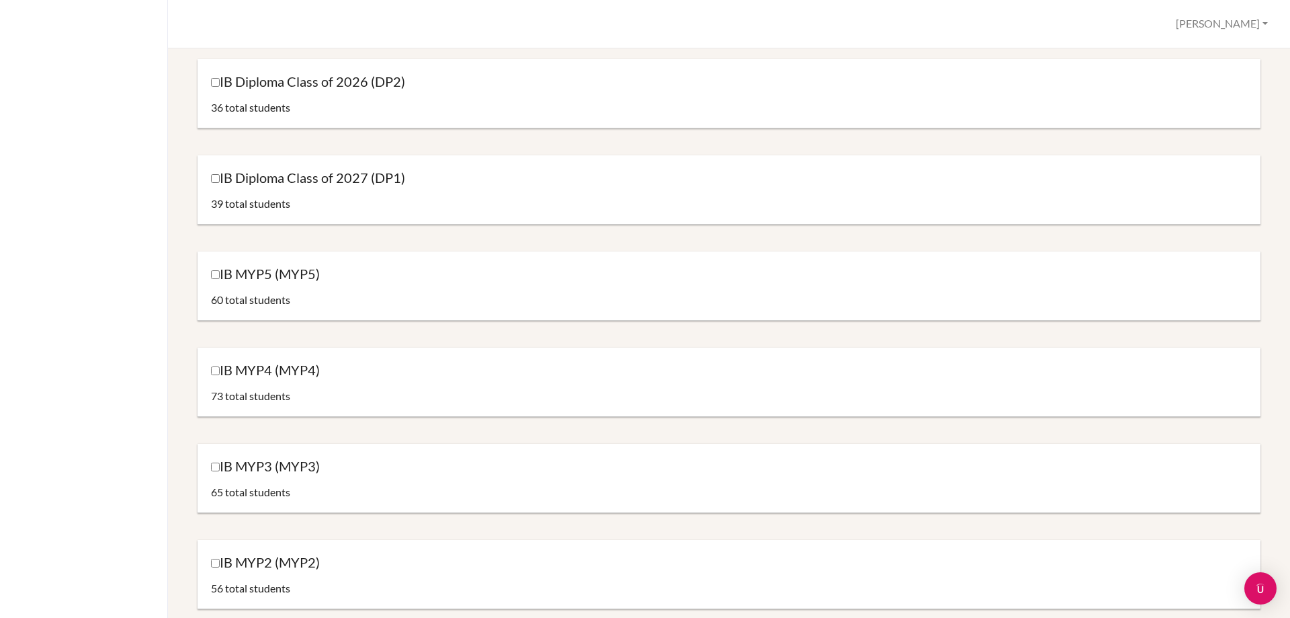
scroll to position [134, 0]
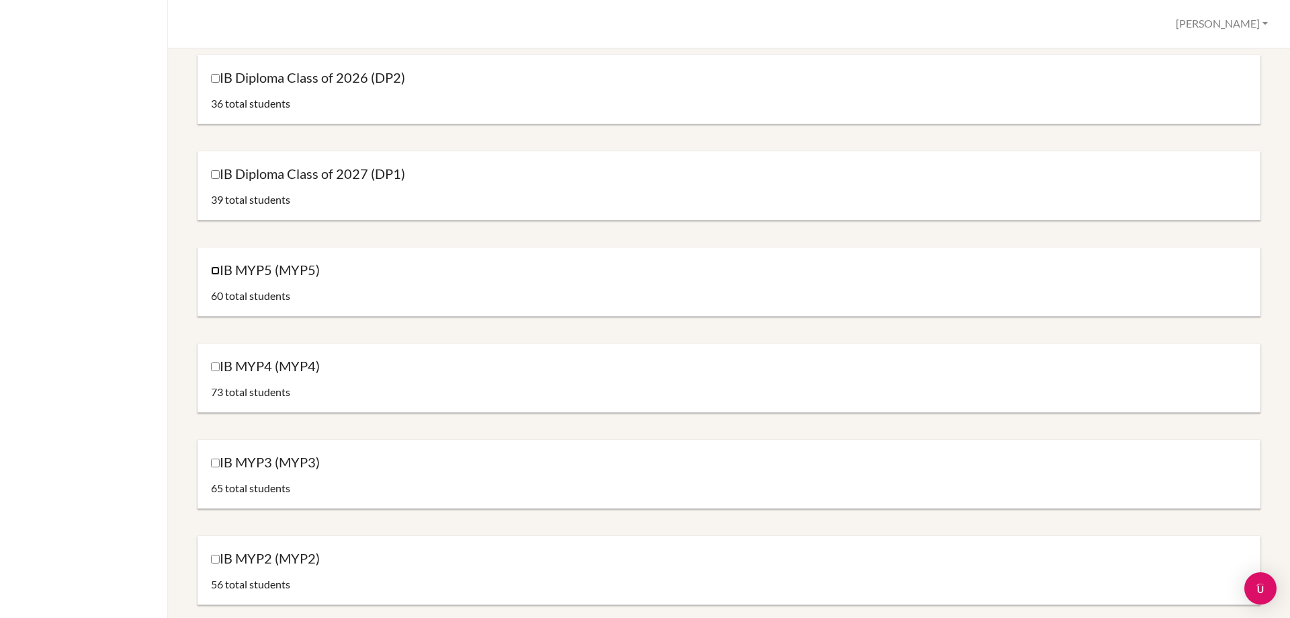
click at [215, 272] on input "IB MYP5 (MYP5)" at bounding box center [215, 270] width 9 height 9
checkbox input "true"
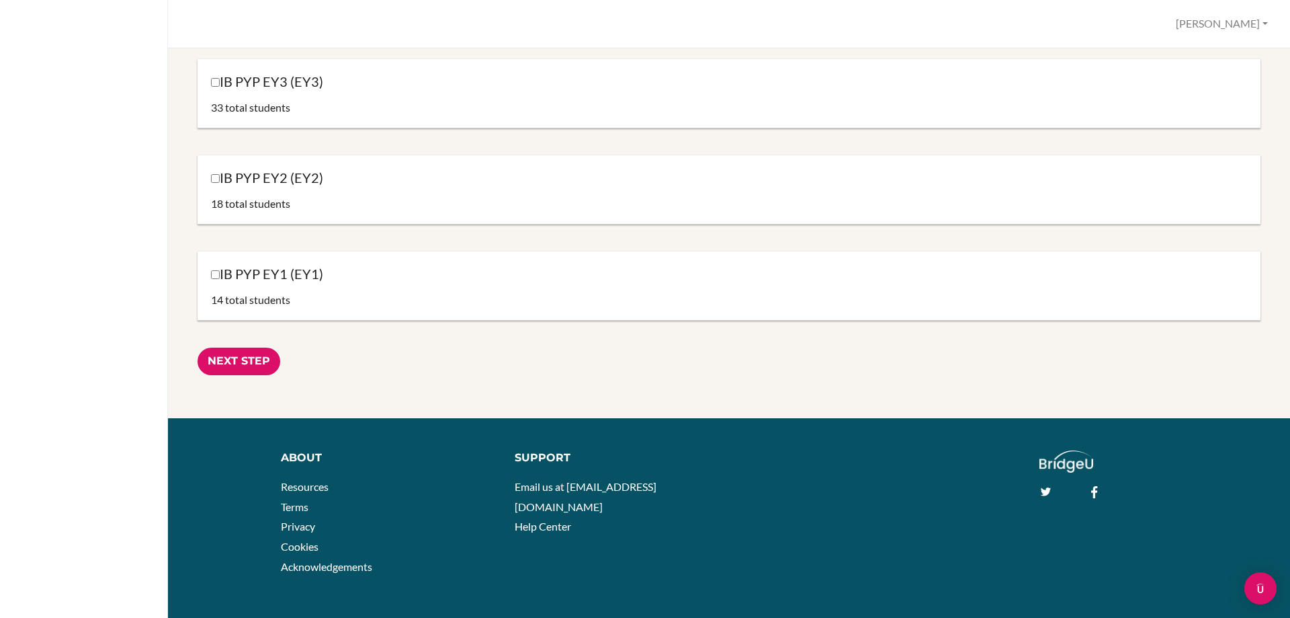
scroll to position [1399, 0]
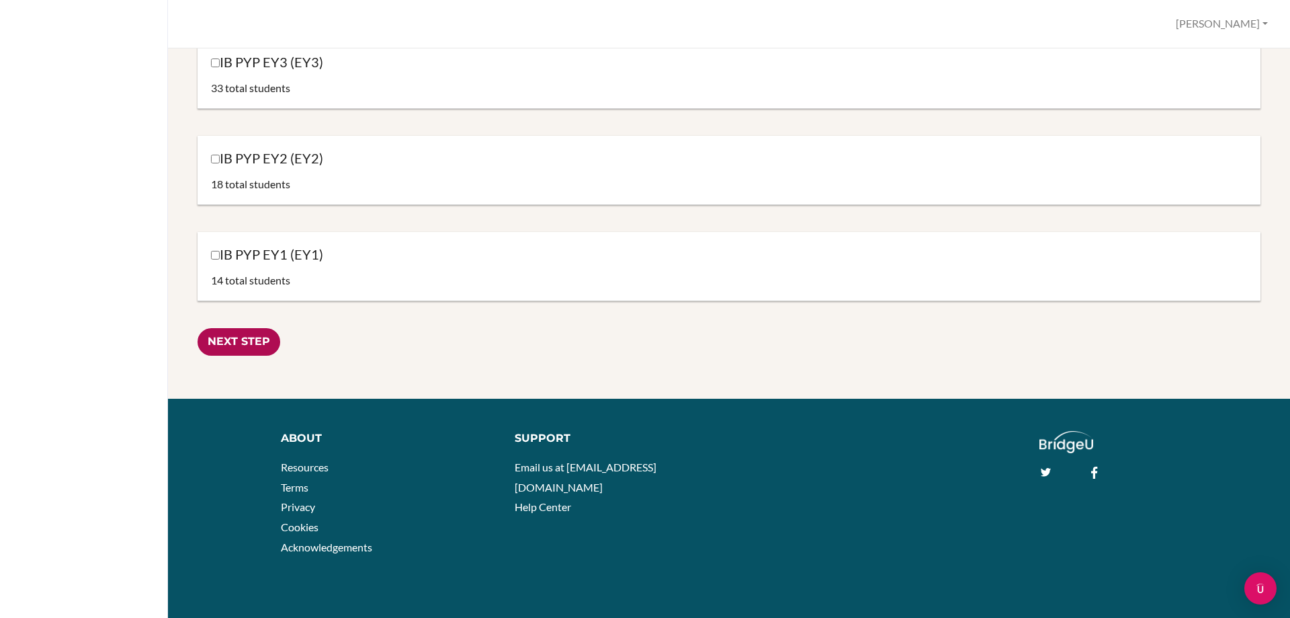
click at [241, 339] on input "Next Step" at bounding box center [239, 342] width 83 height 28
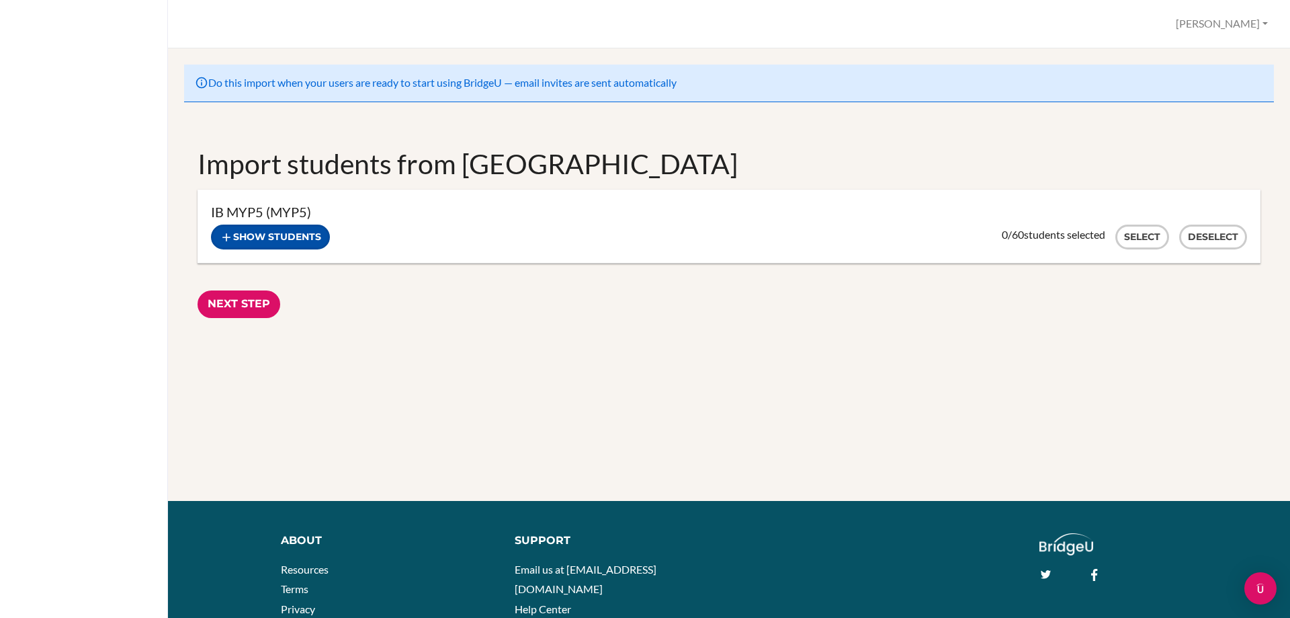
click at [286, 231] on button "Show students" at bounding box center [270, 236] width 119 height 25
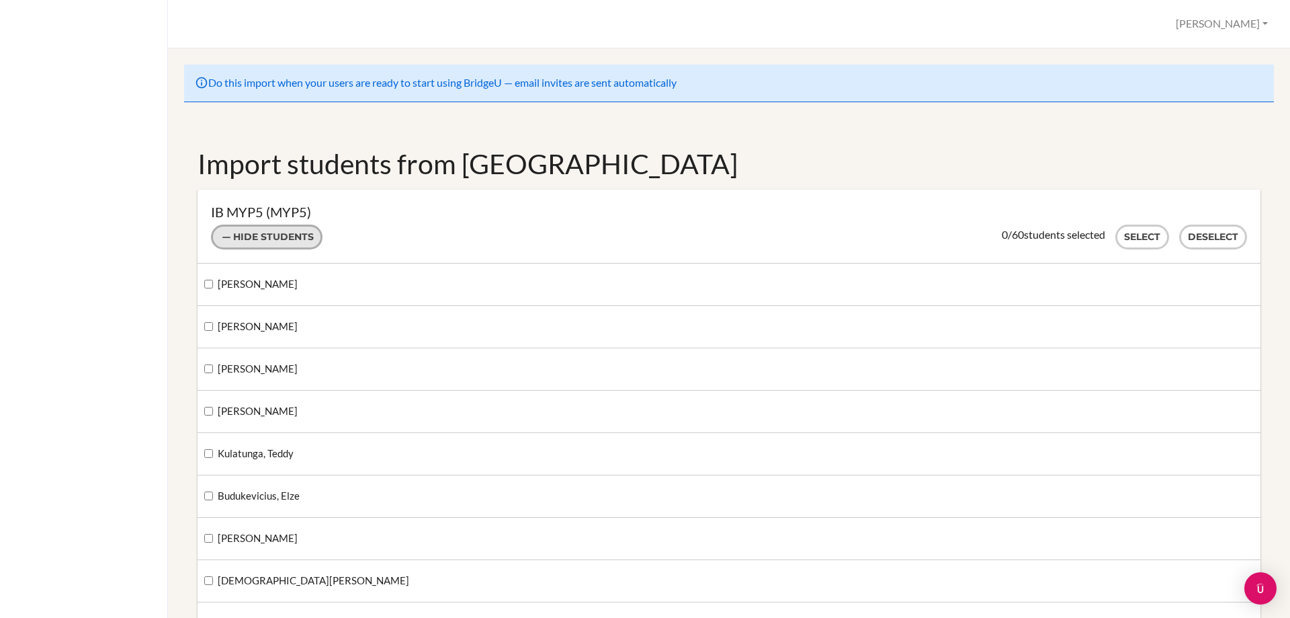
click at [288, 239] on button "Hide students" at bounding box center [267, 236] width 112 height 25
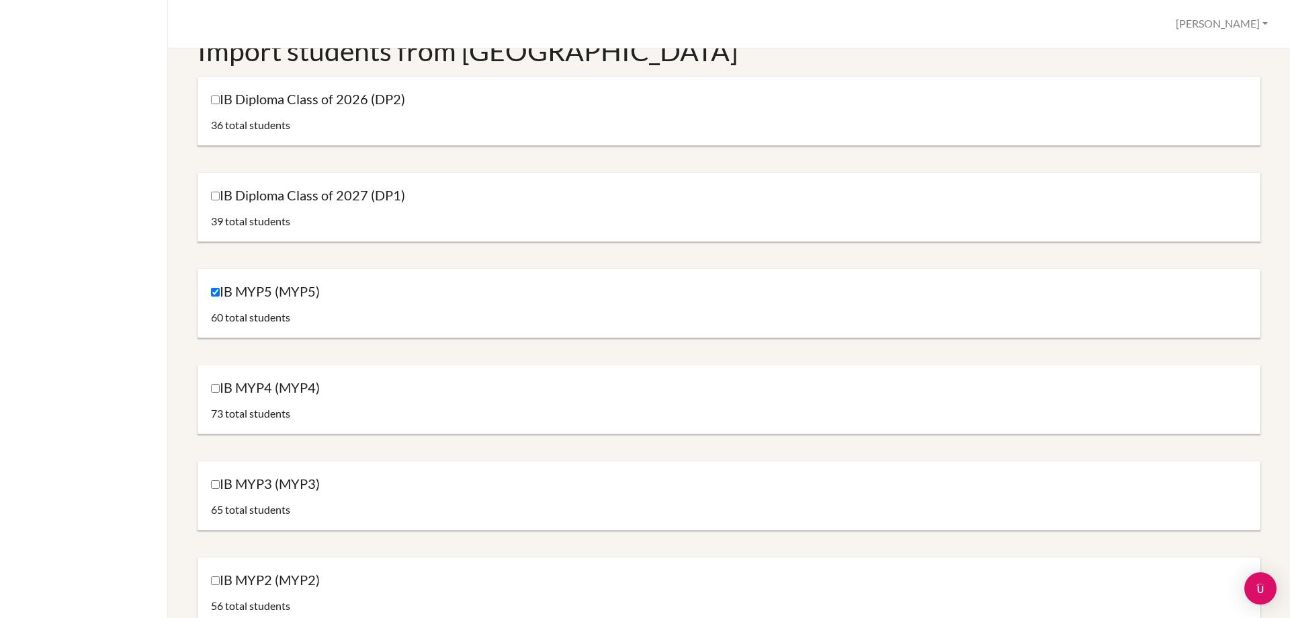
scroll to position [134, 0]
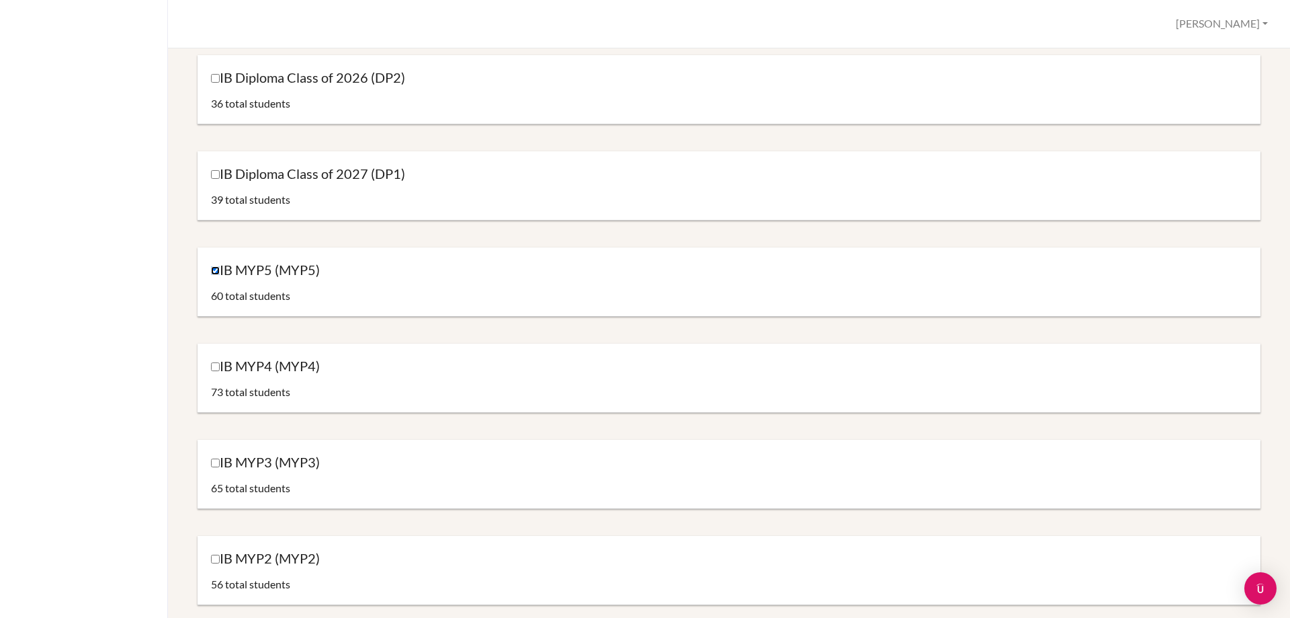
click at [216, 269] on input "IB MYP5 (MYP5)" at bounding box center [215, 270] width 9 height 9
checkbox input "false"
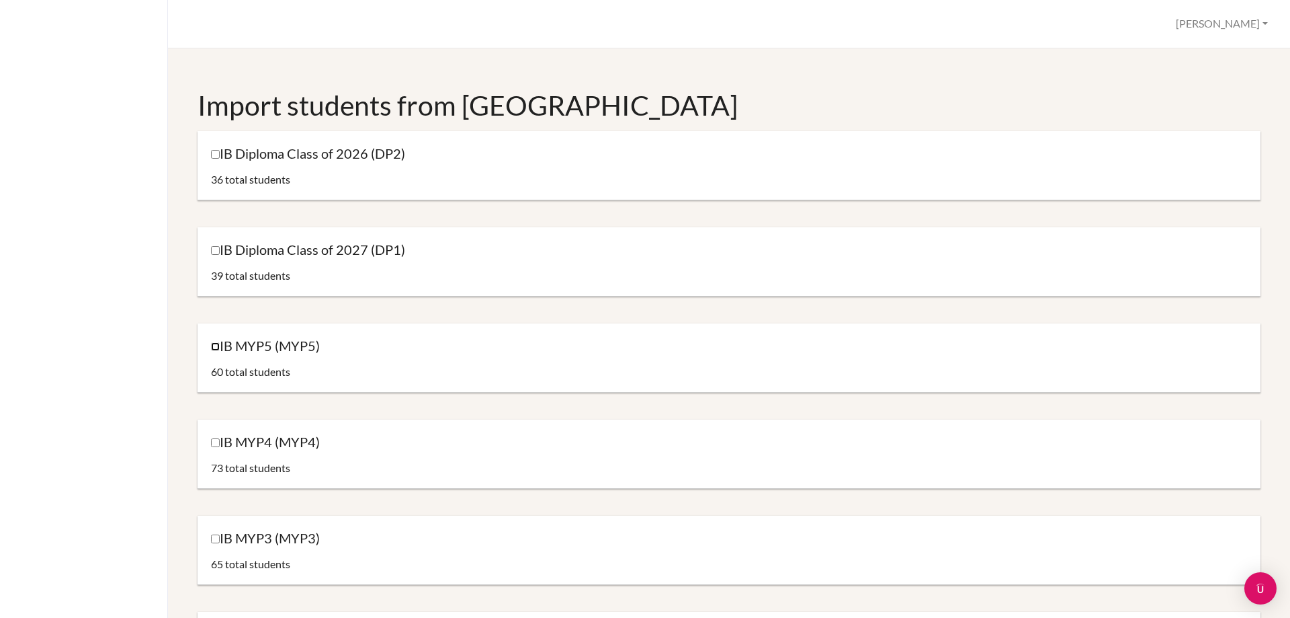
scroll to position [0, 0]
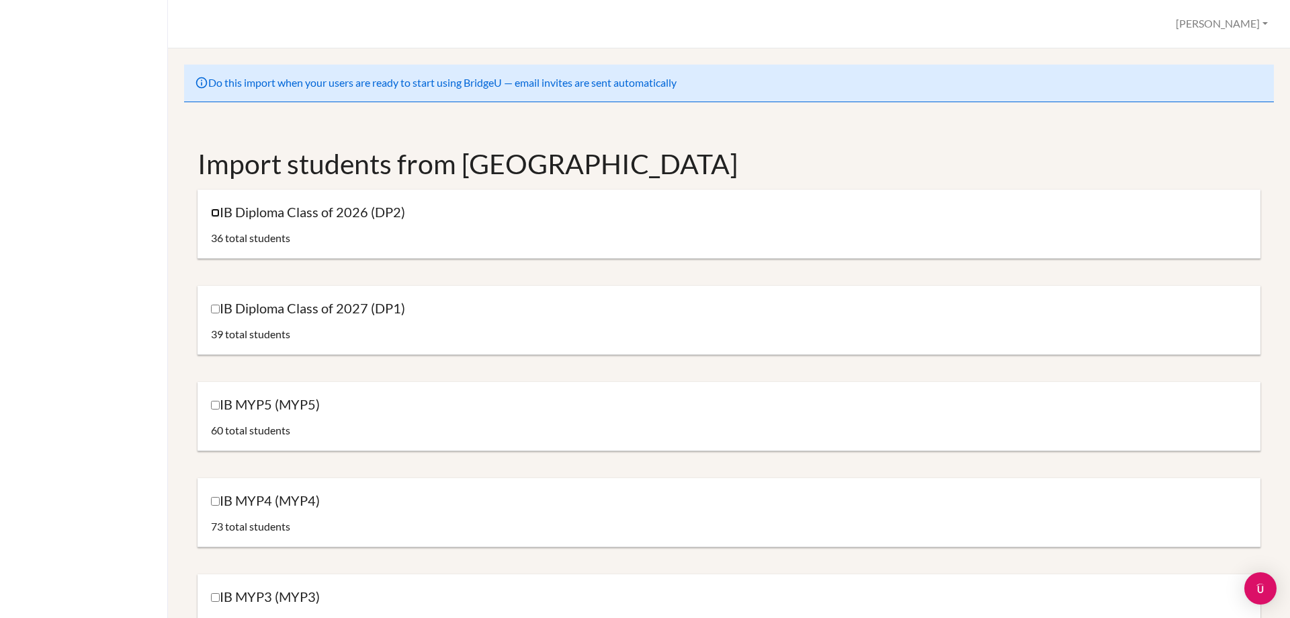
click at [216, 211] on input "IB Diploma Class of 2026 (DP2)" at bounding box center [215, 212] width 9 height 9
checkbox input "true"
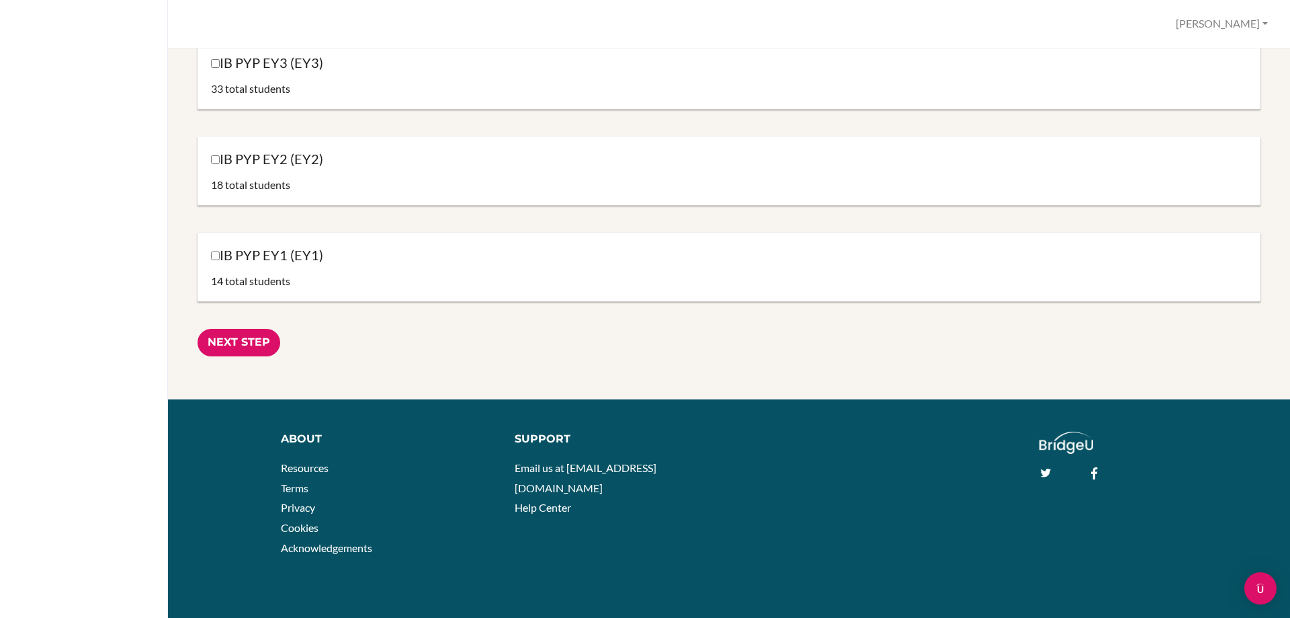
scroll to position [1399, 0]
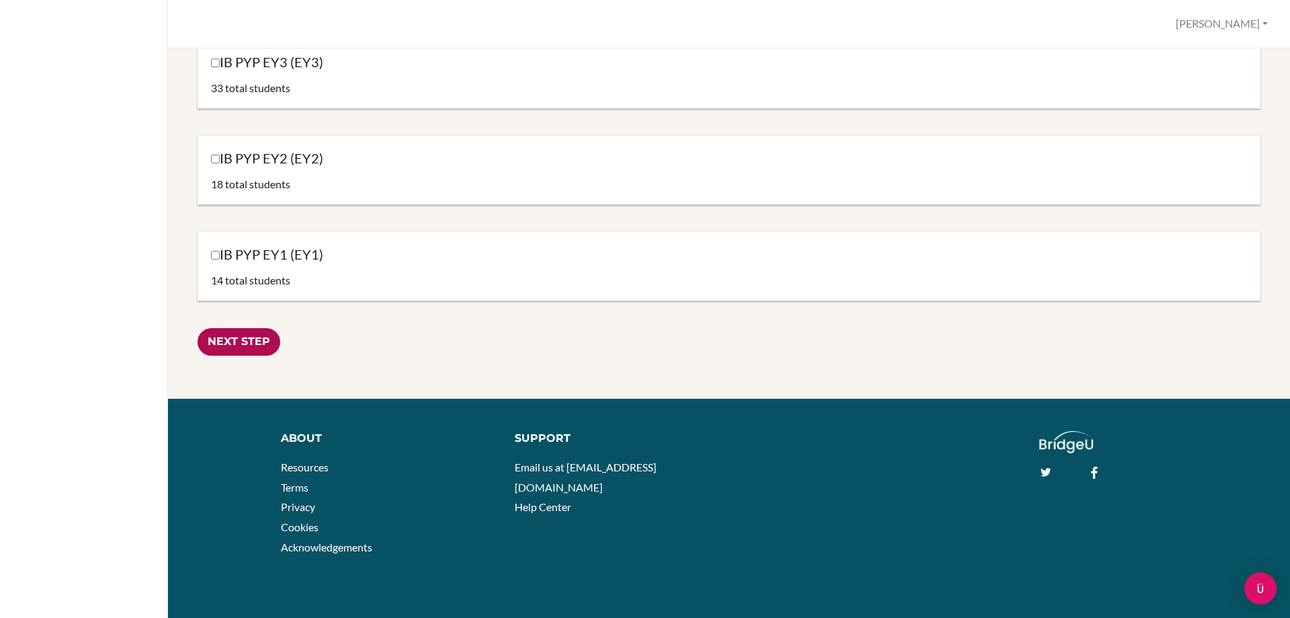
click at [239, 343] on input "Next Step" at bounding box center [239, 342] width 83 height 28
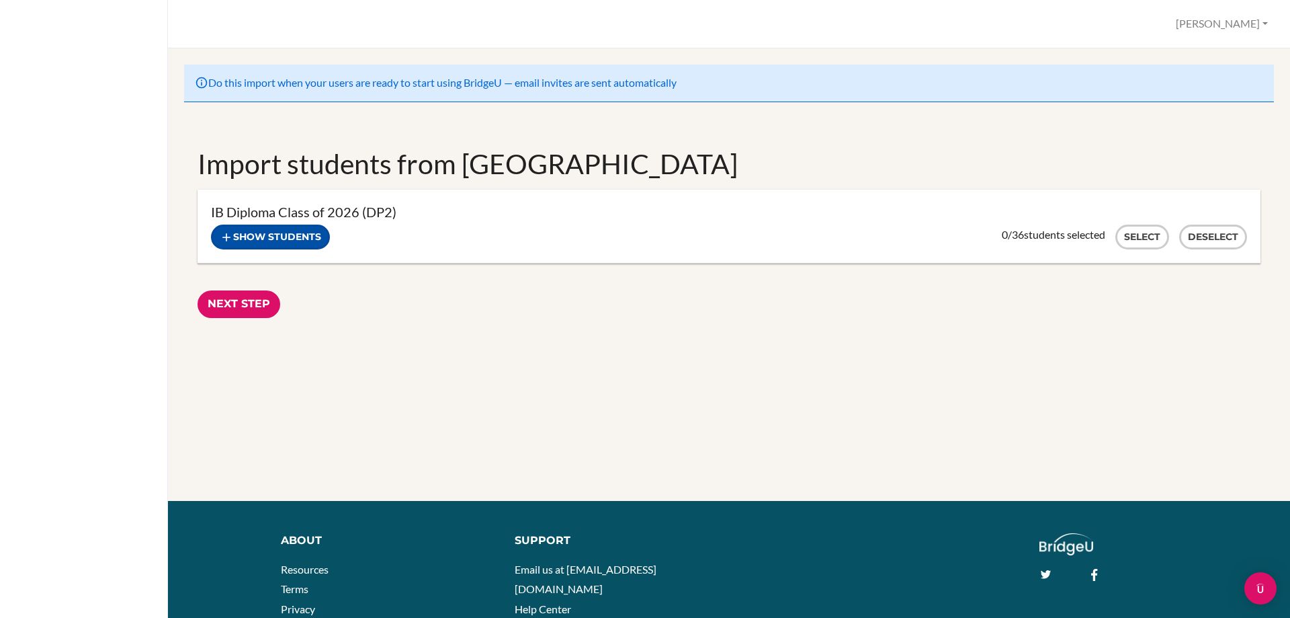
click at [259, 235] on button "Show students" at bounding box center [270, 236] width 119 height 25
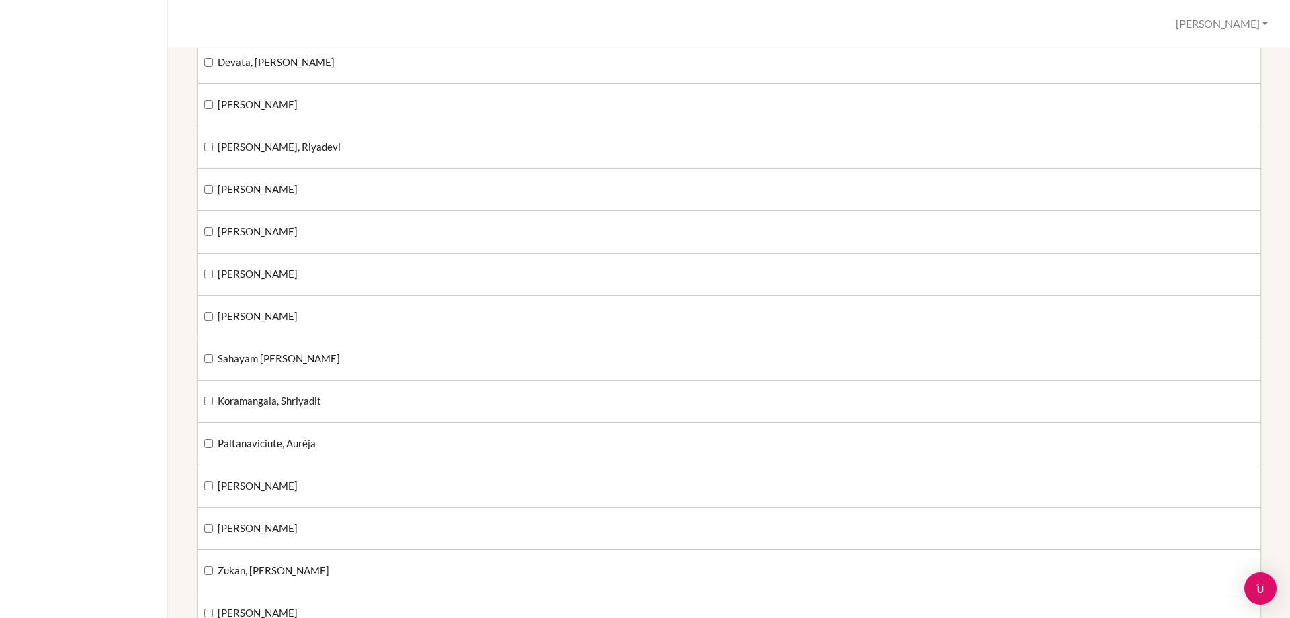
scroll to position [605, 0]
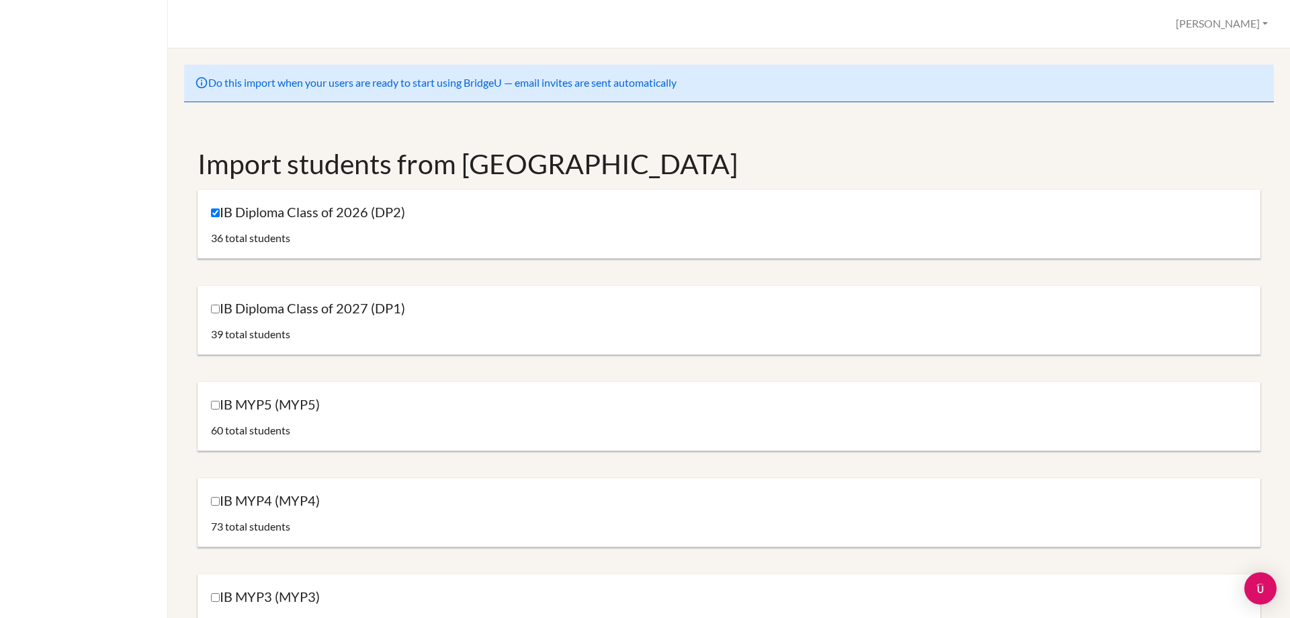
scroll to position [67, 0]
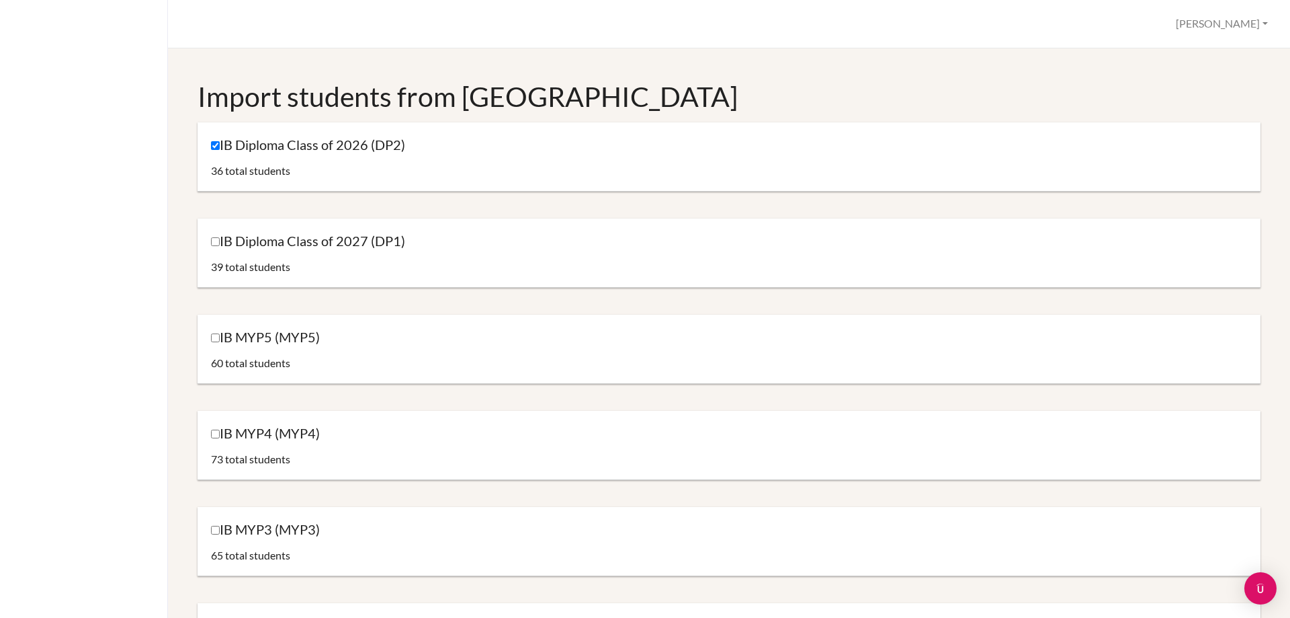
click at [219, 140] on label "IB Diploma Class of 2026 (DP2)" at bounding box center [308, 145] width 194 height 18
click at [219, 141] on input "IB Diploma Class of 2026 (DP2)" at bounding box center [215, 145] width 9 height 9
checkbox input "false"
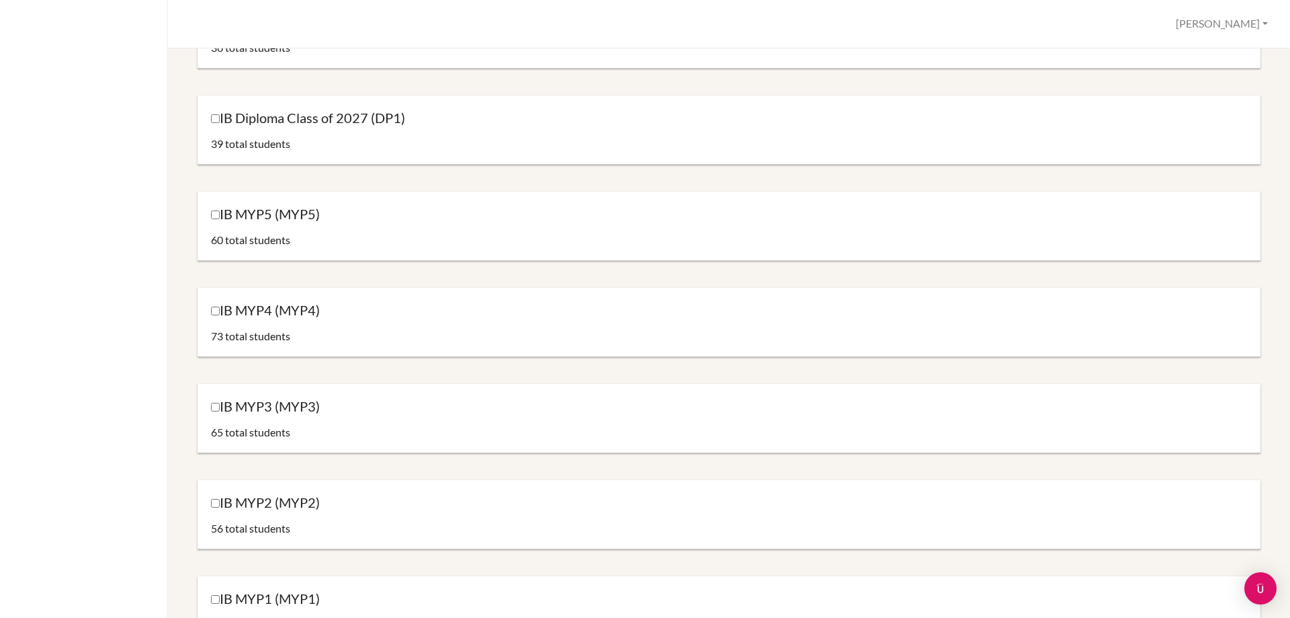
scroll to position [122, 0]
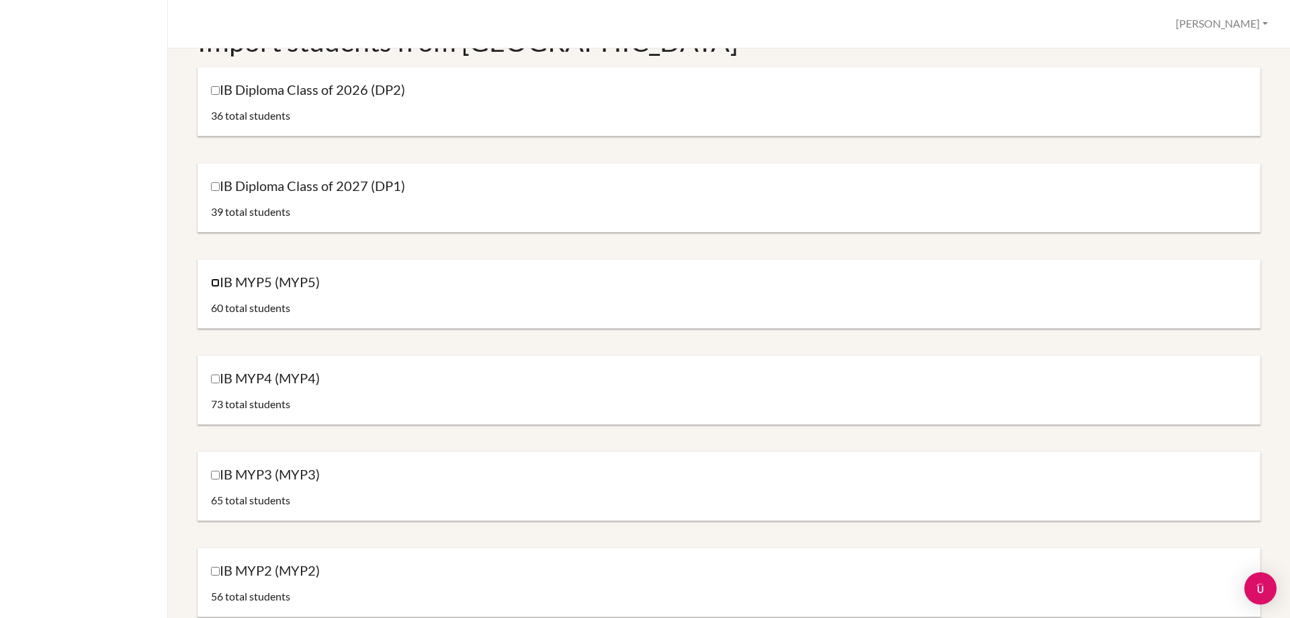
click at [214, 280] on input "IB MYP5 (MYP5)" at bounding box center [215, 282] width 9 height 9
checkbox input "true"
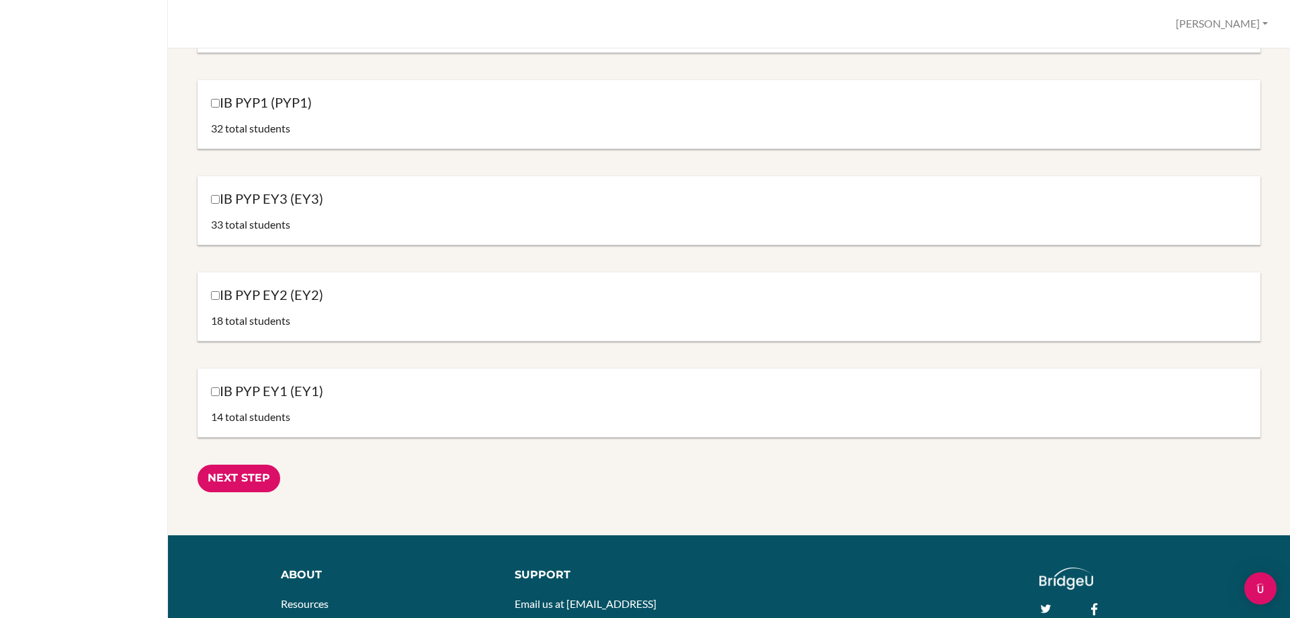
scroll to position [1399, 0]
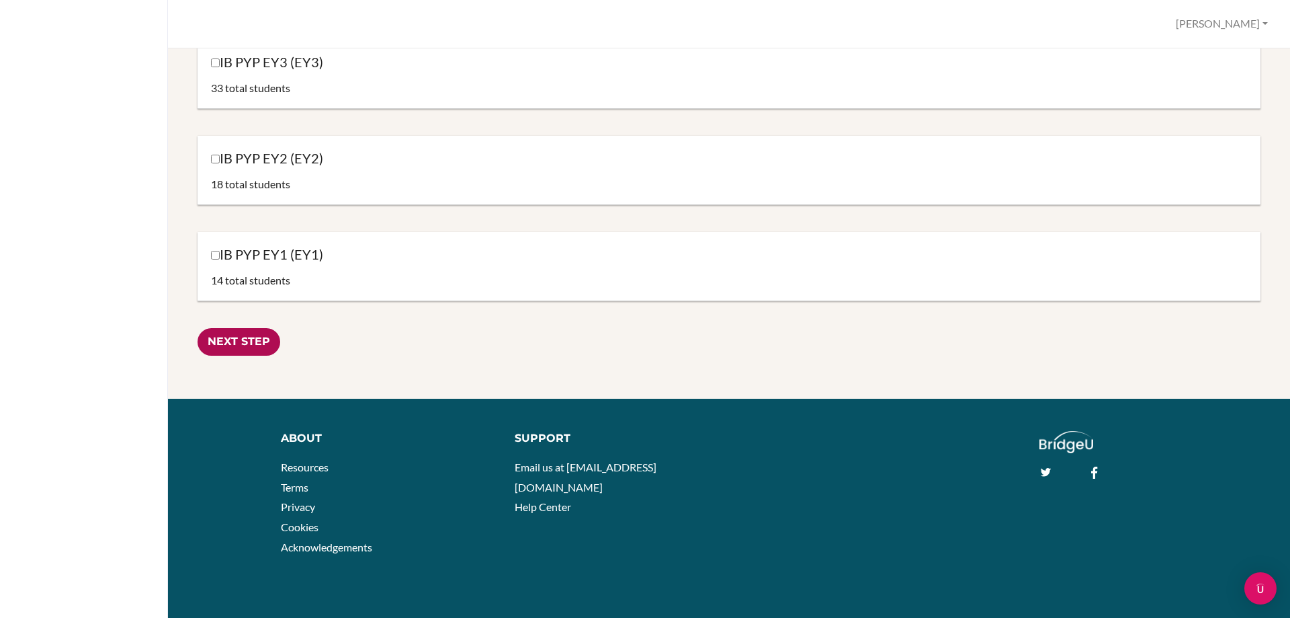
click at [234, 335] on input "Next Step" at bounding box center [239, 342] width 83 height 28
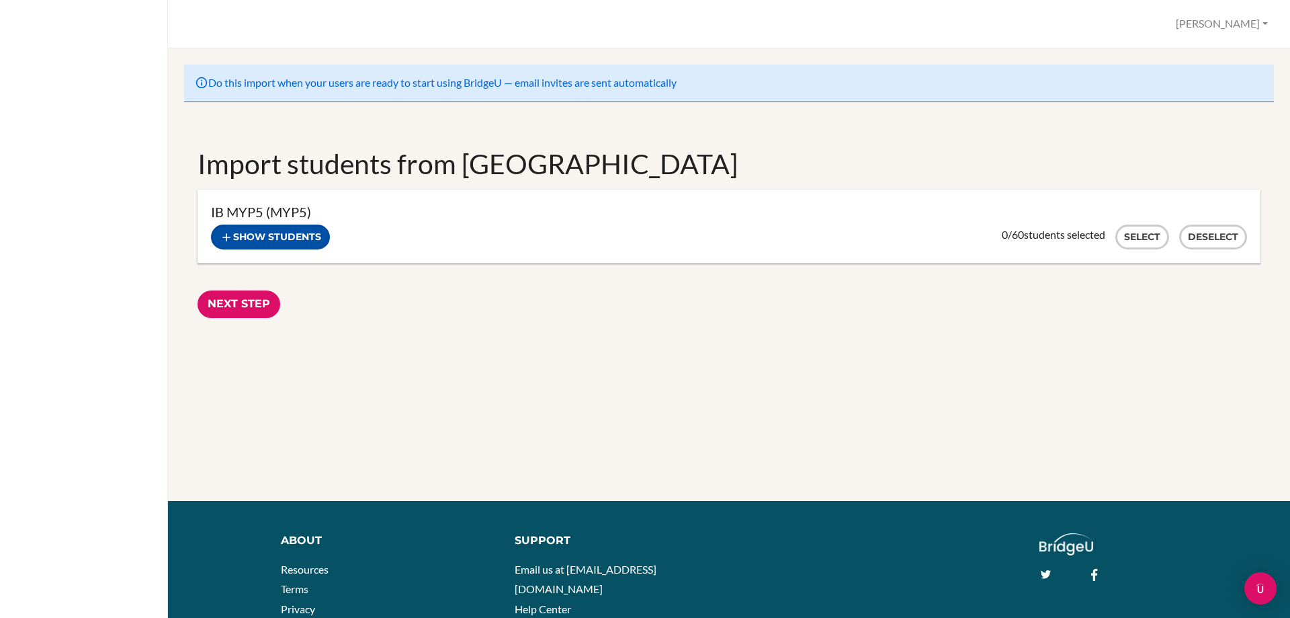
click at [279, 231] on button "Show students" at bounding box center [270, 236] width 119 height 25
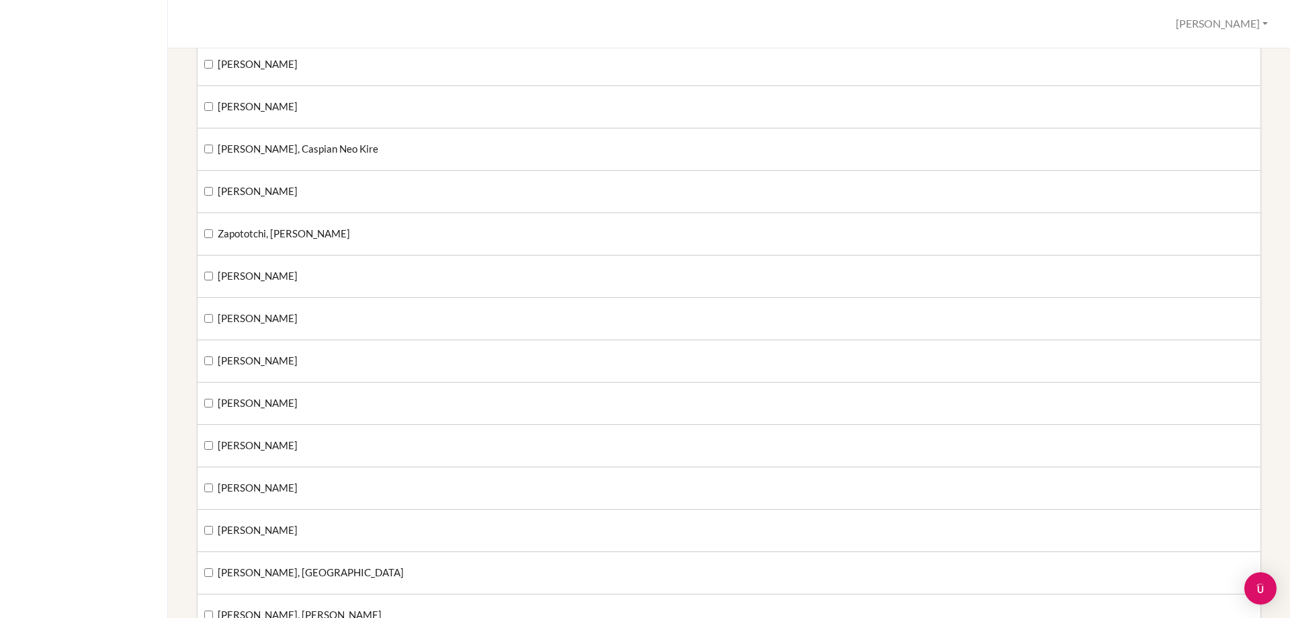
scroll to position [1277, 0]
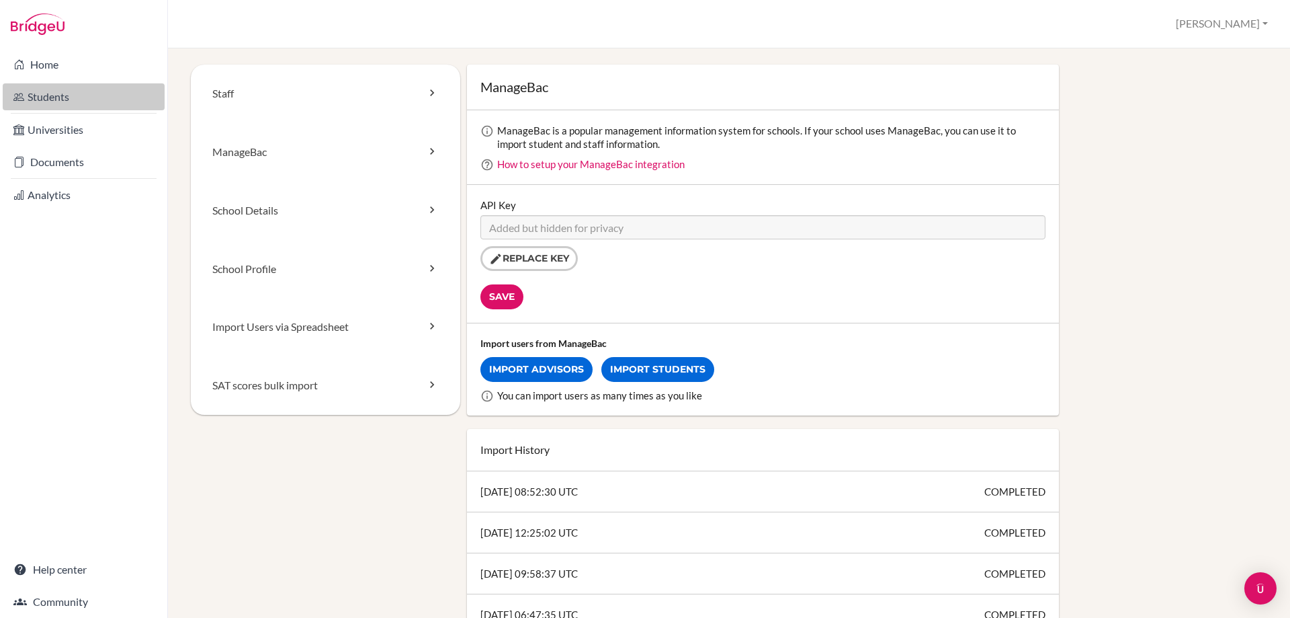
click at [49, 97] on link "Students" at bounding box center [84, 96] width 162 height 27
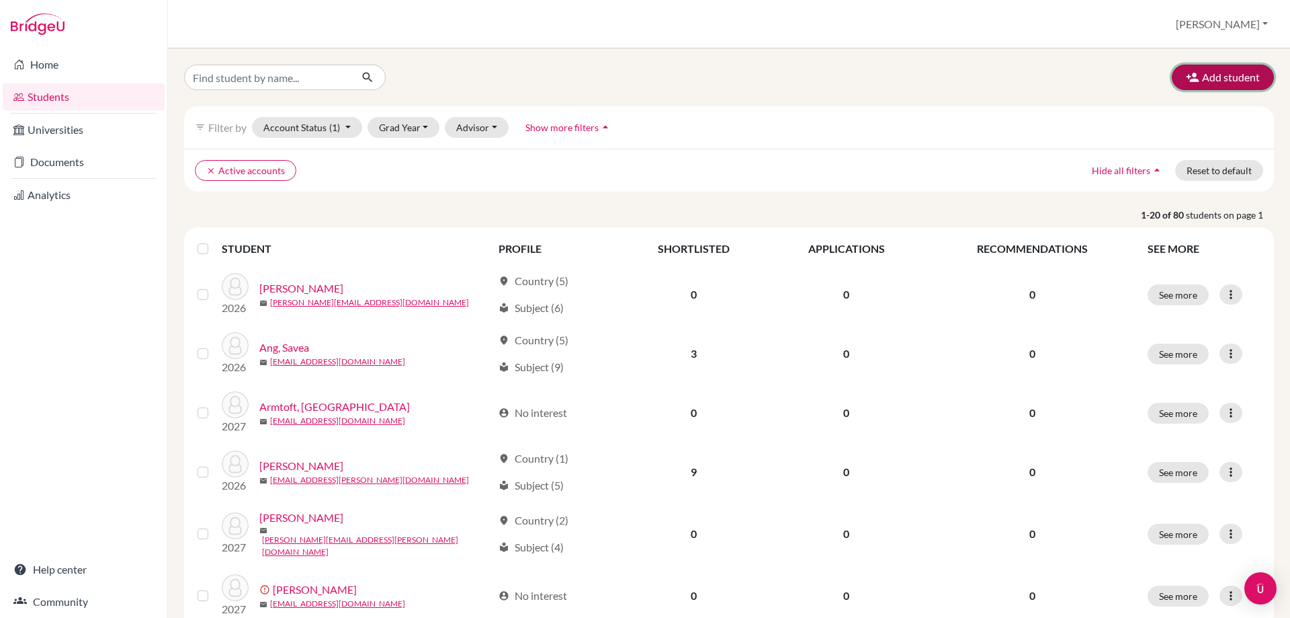
click at [1243, 77] on button "Add student" at bounding box center [1223, 78] width 102 height 26
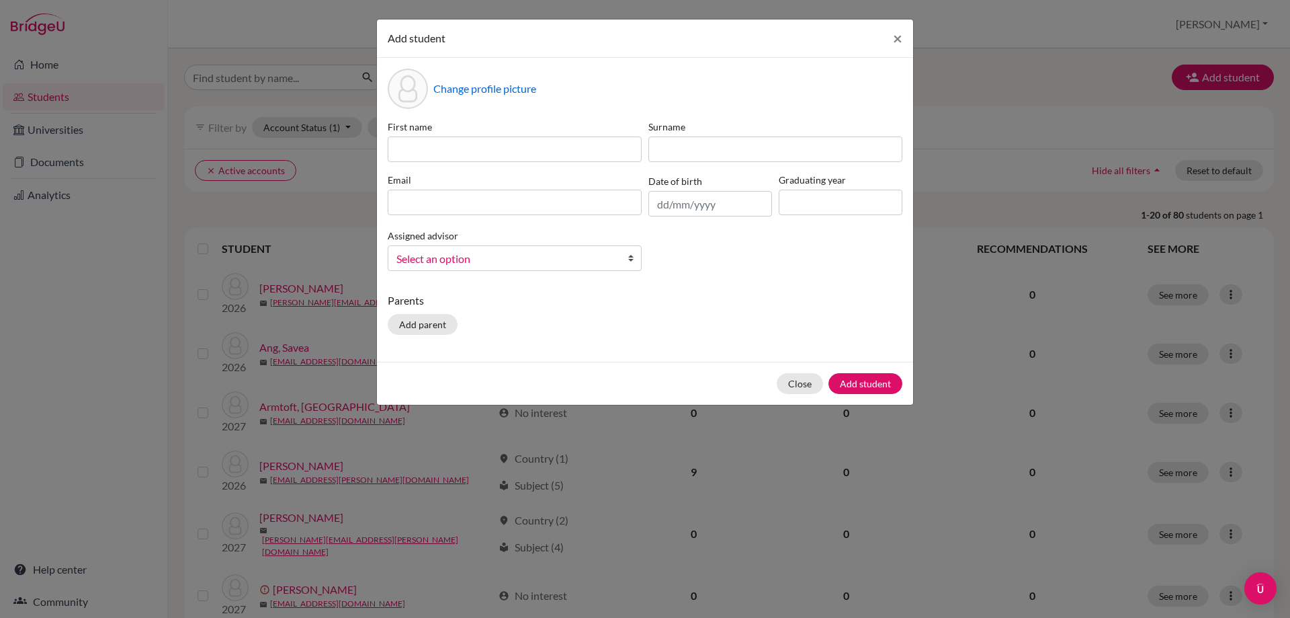
click at [600, 258] on span "Select an option" at bounding box center [506, 258] width 219 height 17
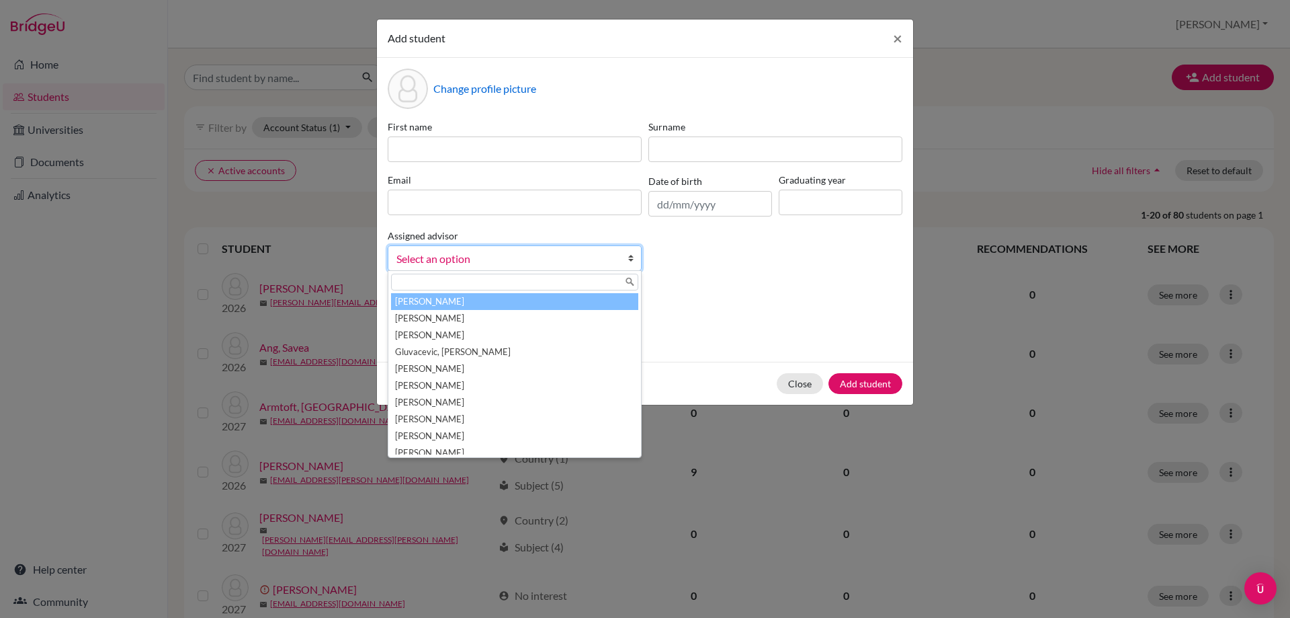
click at [600, 258] on span "Select an option" at bounding box center [506, 258] width 219 height 17
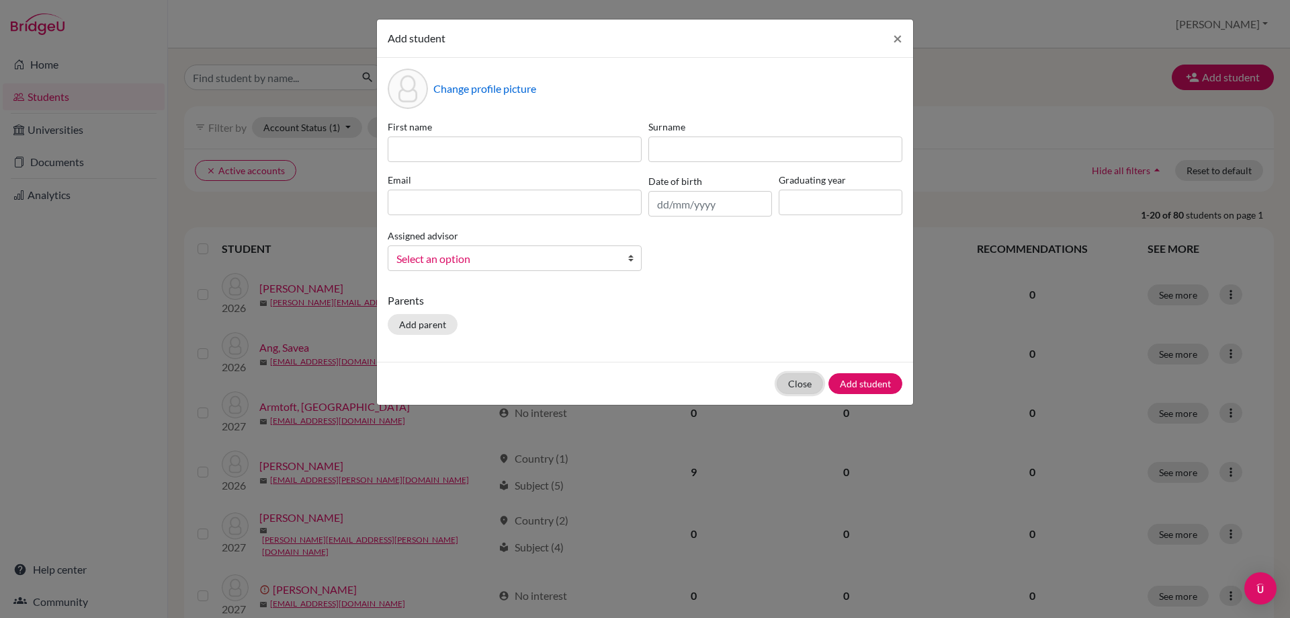
click at [792, 381] on button "Close" at bounding box center [800, 383] width 46 height 21
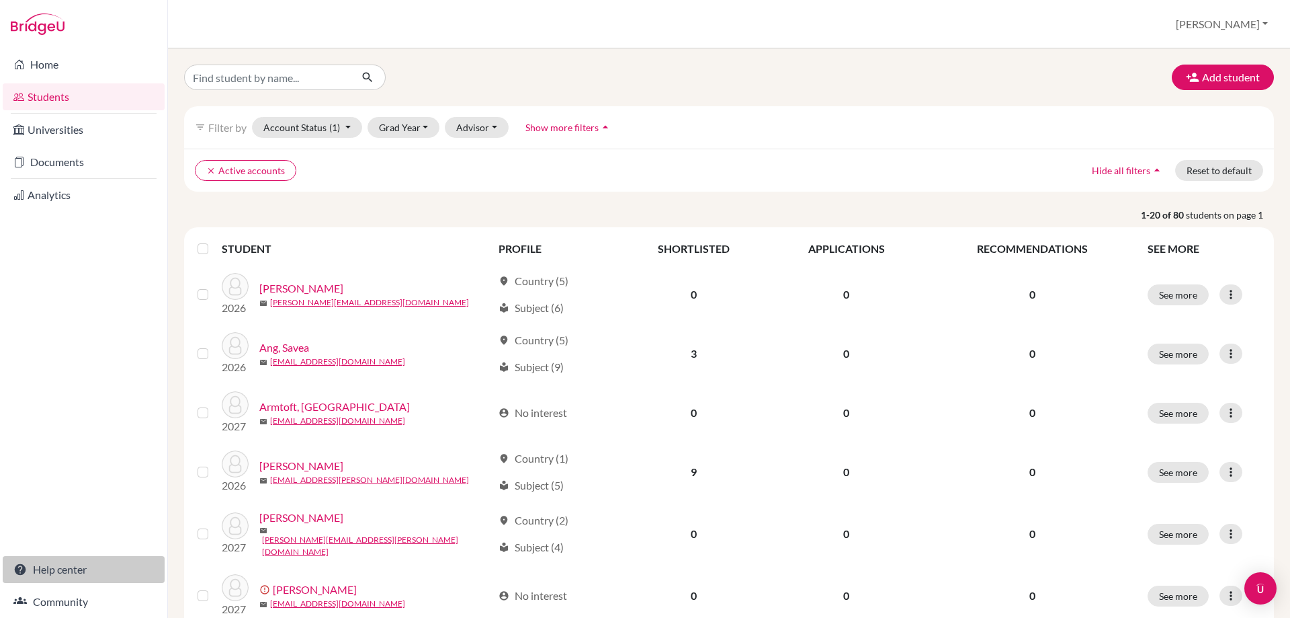
click at [39, 574] on link "Help center" at bounding box center [84, 569] width 162 height 27
click at [233, 83] on input "Find student by name..." at bounding box center [267, 78] width 167 height 26
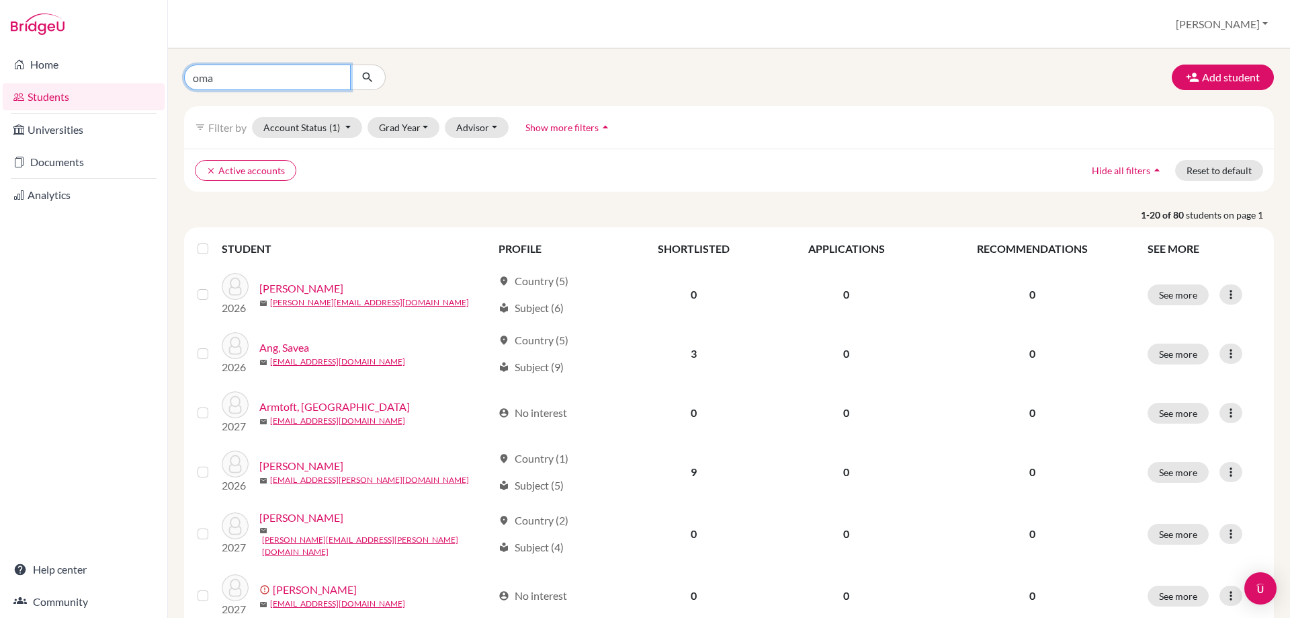
type input "omar"
click button "submit" at bounding box center [368, 78] width 36 height 26
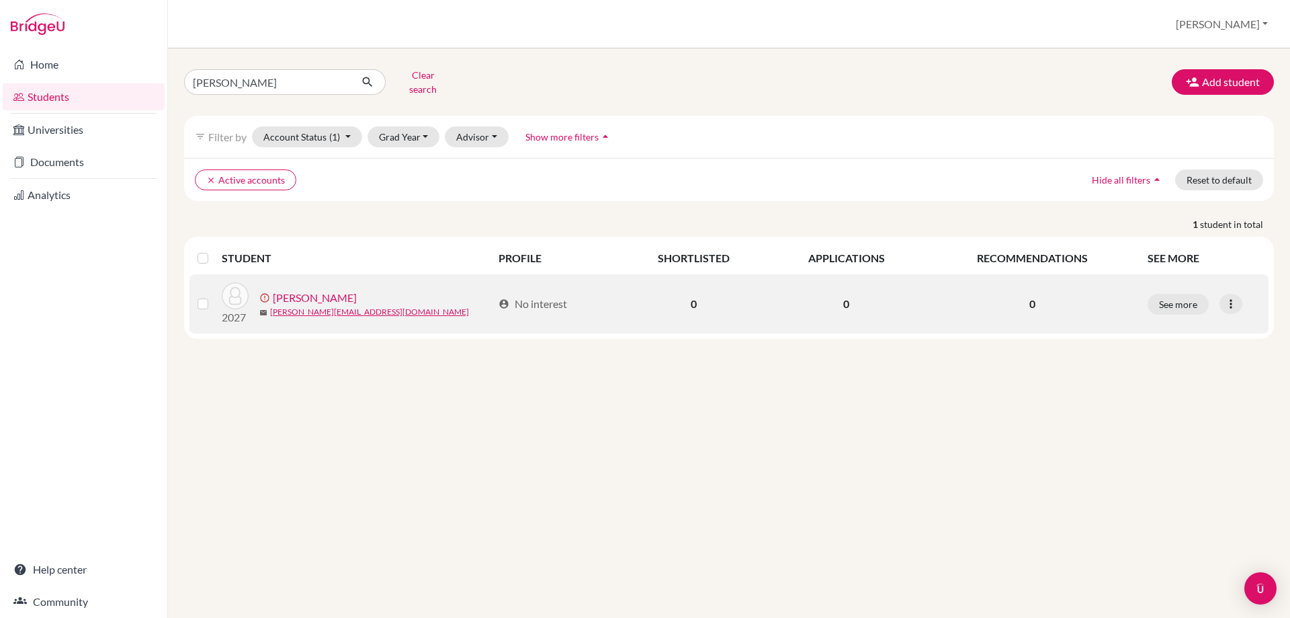
click at [296, 290] on link "Harahsheh, Omar" at bounding box center [315, 298] width 84 height 16
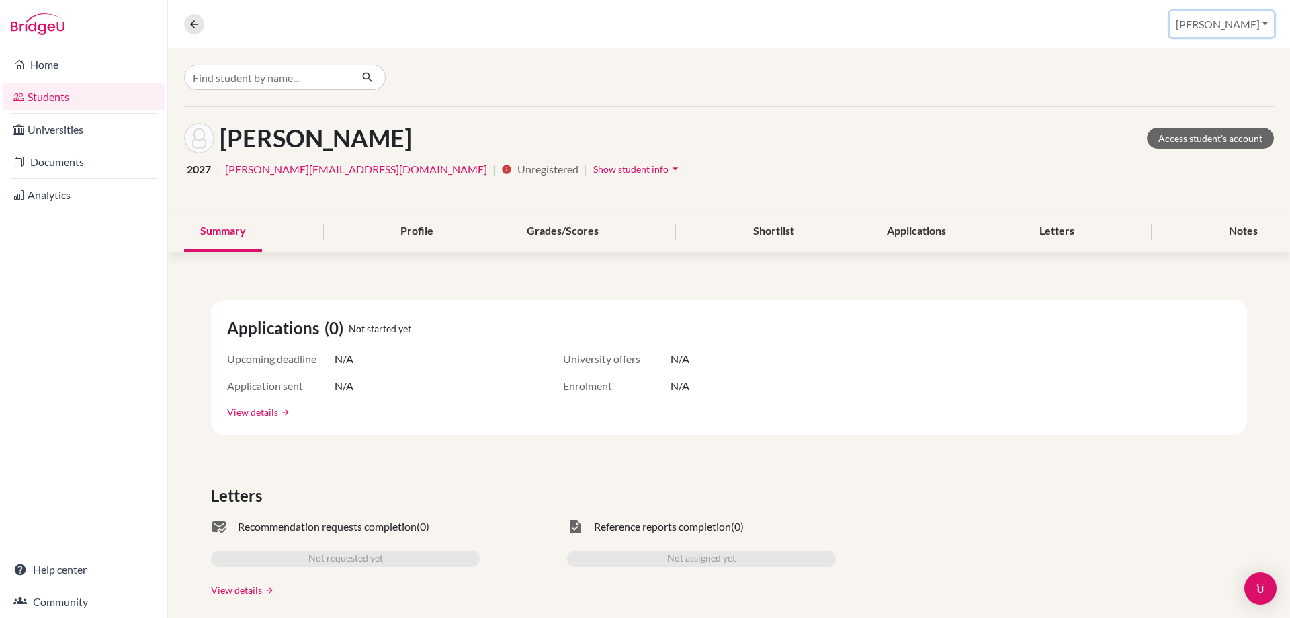
click at [1240, 21] on button "[PERSON_NAME]" at bounding box center [1222, 24] width 104 height 26
click at [1214, 79] on link "School Settings" at bounding box center [1161, 77] width 106 height 22
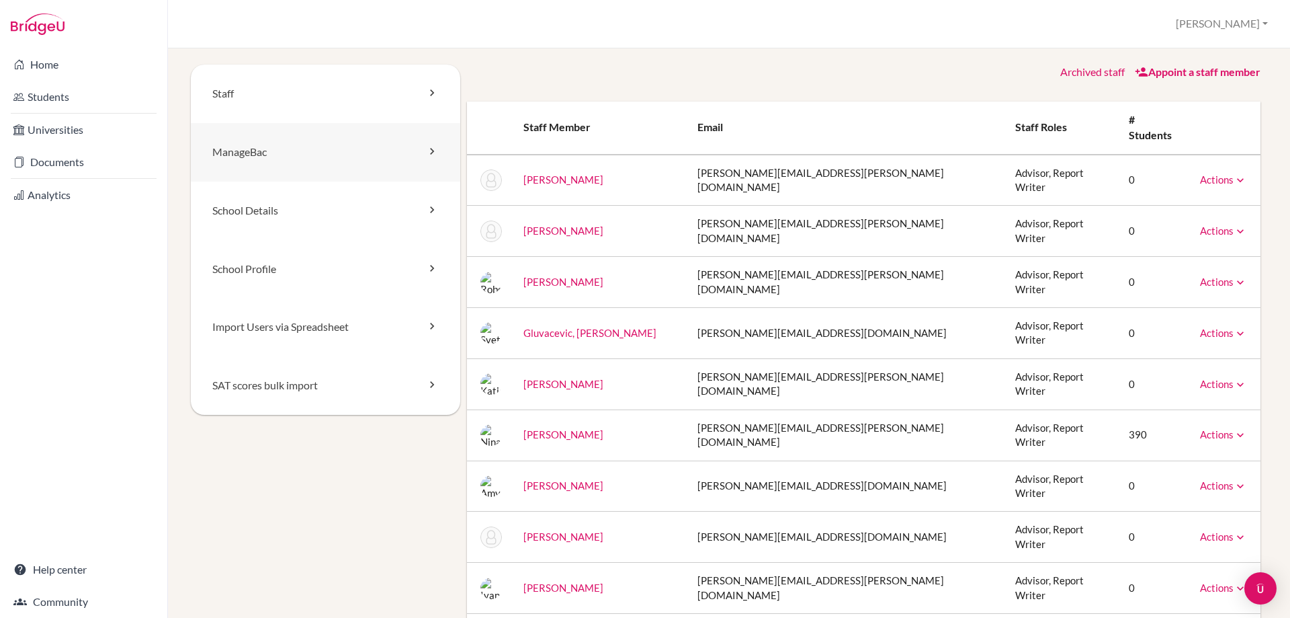
click at [253, 164] on link "ManageBac" at bounding box center [326, 152] width 270 height 58
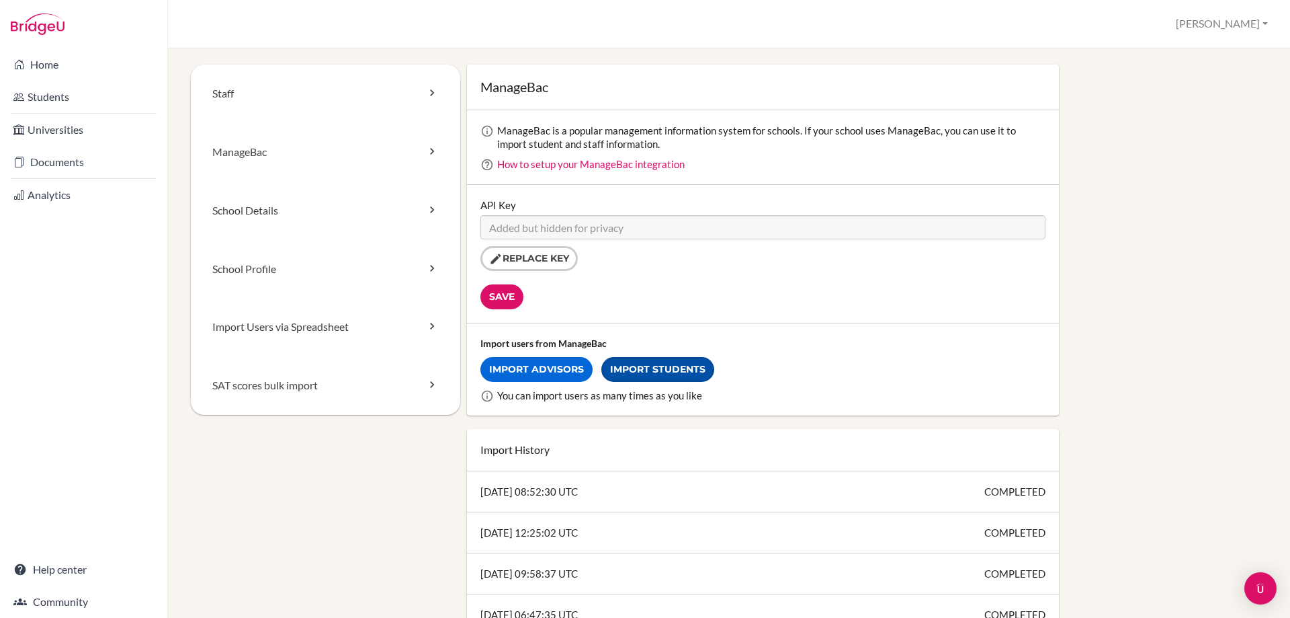
click at [668, 367] on link "Import Students" at bounding box center [658, 369] width 113 height 25
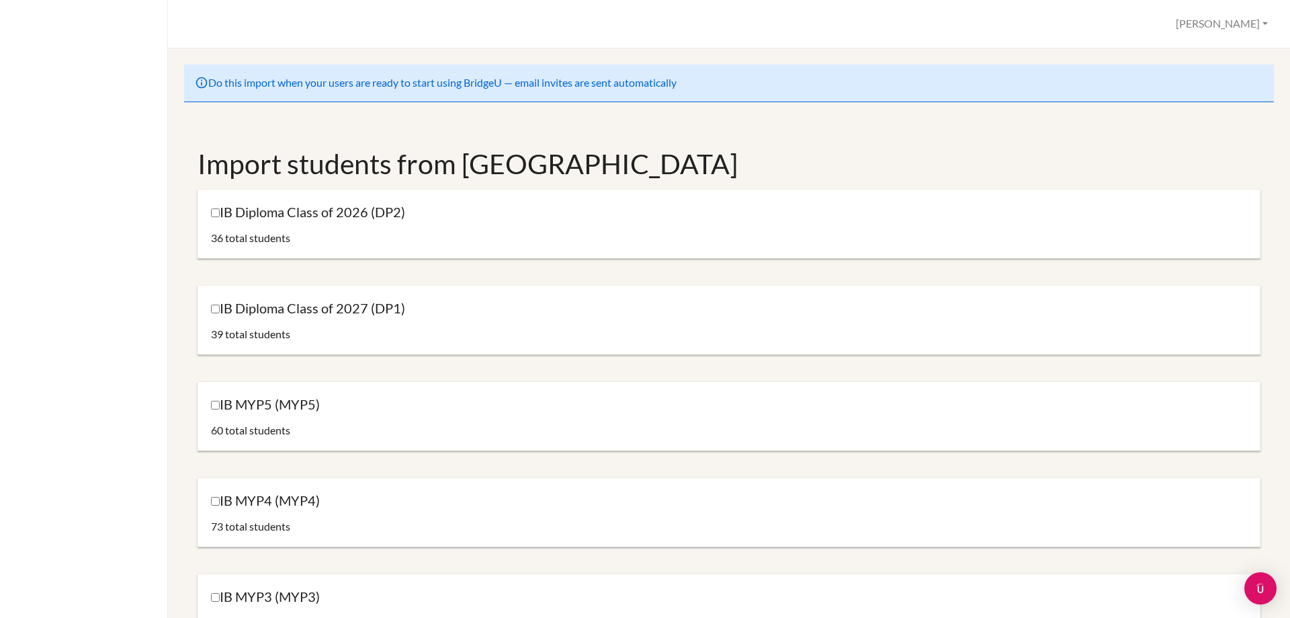
scroll to position [67, 0]
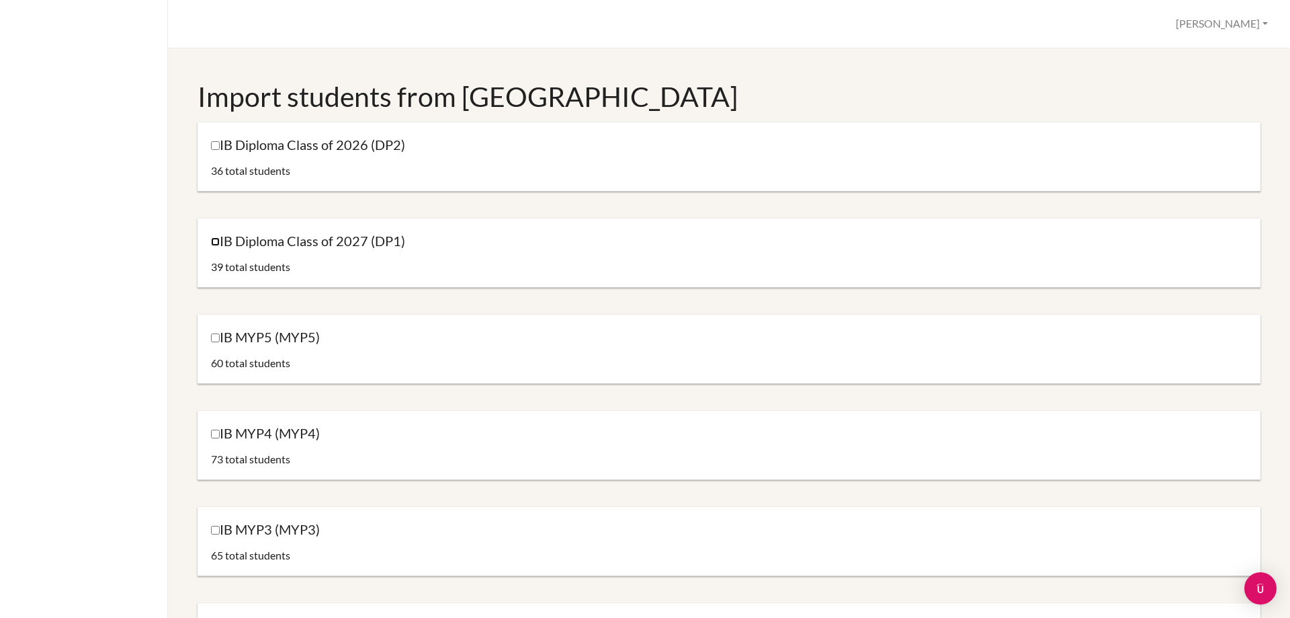
click at [216, 241] on input "IB Diploma Class of 2027 (DP1)" at bounding box center [215, 241] width 9 height 9
checkbox input "true"
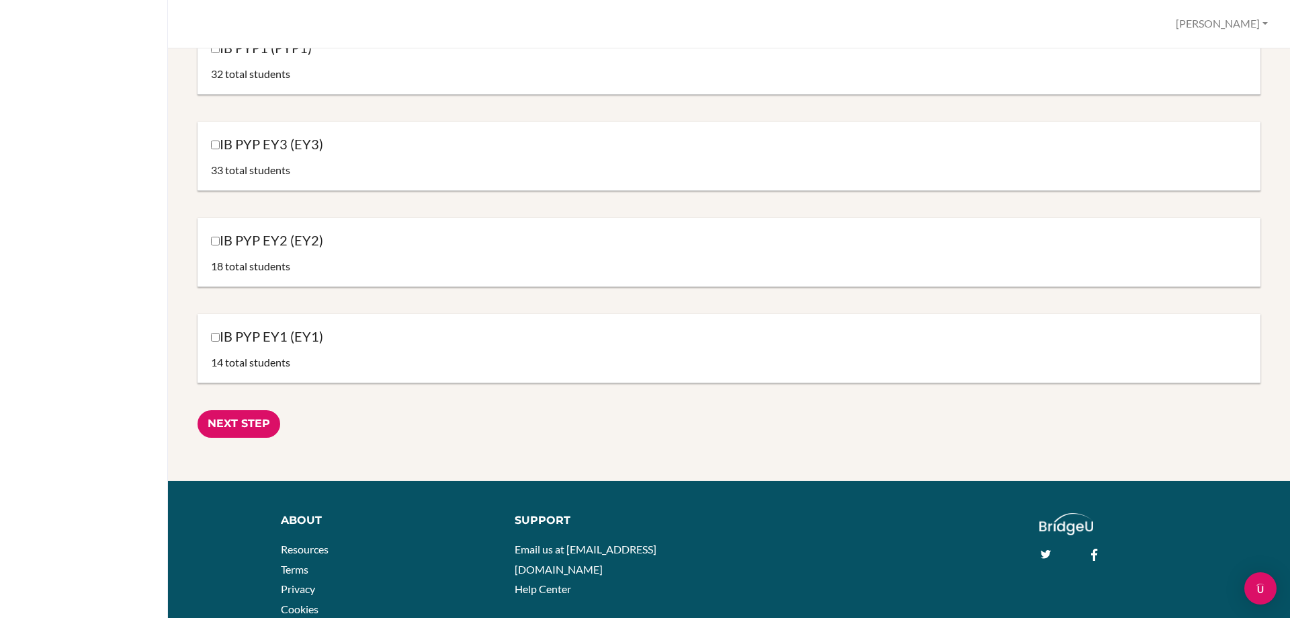
scroll to position [1399, 0]
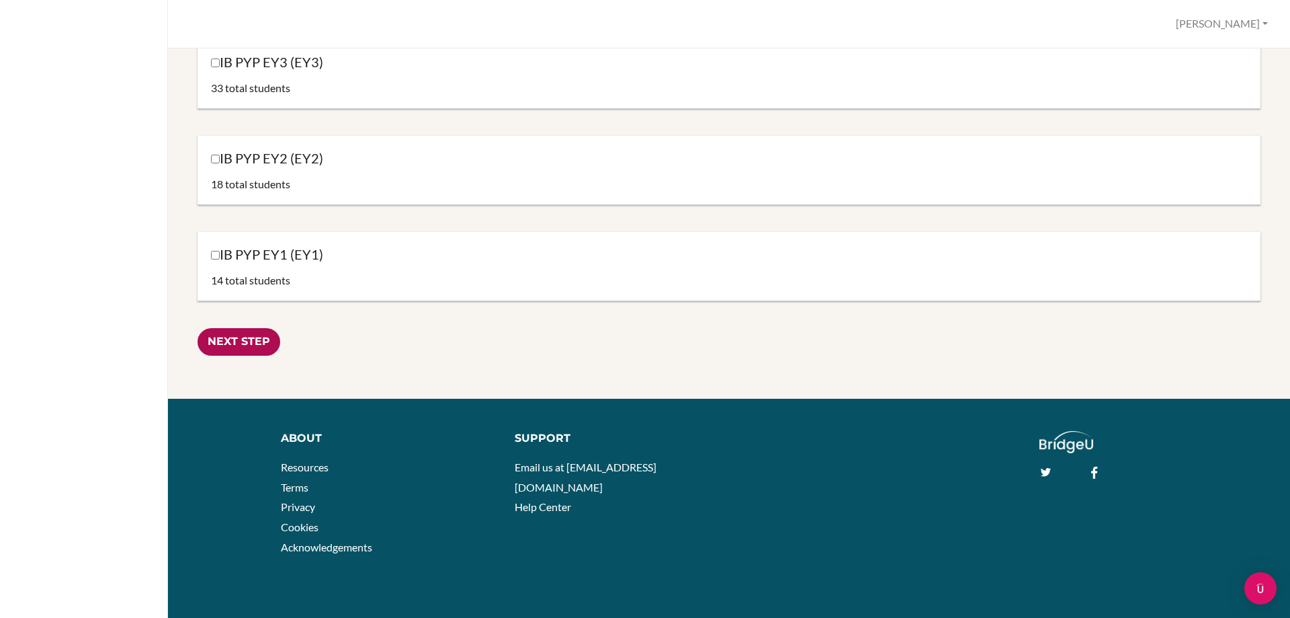
click at [233, 339] on input "Next Step" at bounding box center [239, 342] width 83 height 28
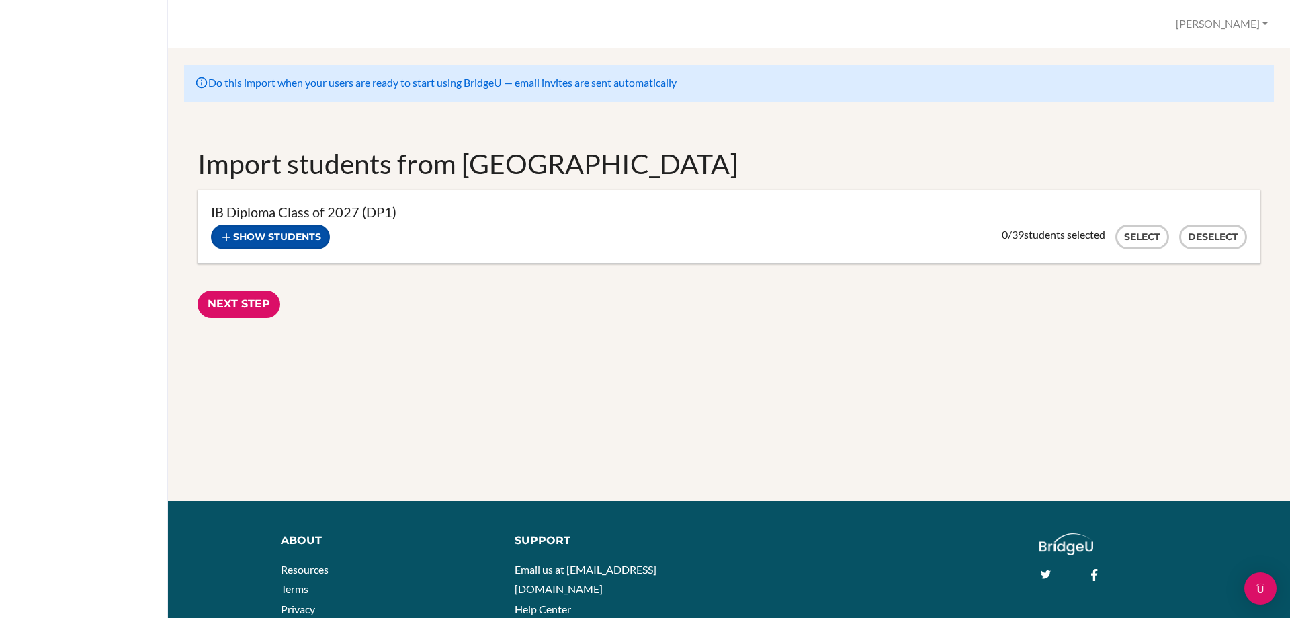
click at [270, 233] on button "Show students" at bounding box center [270, 236] width 119 height 25
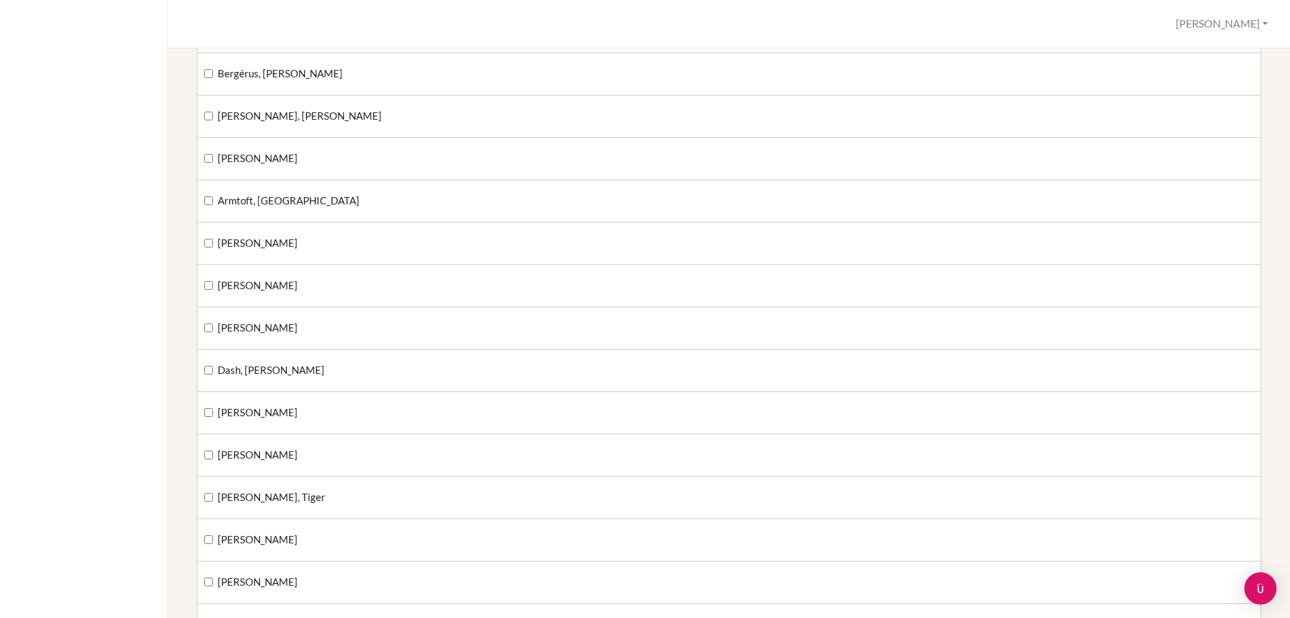
scroll to position [269, 0]
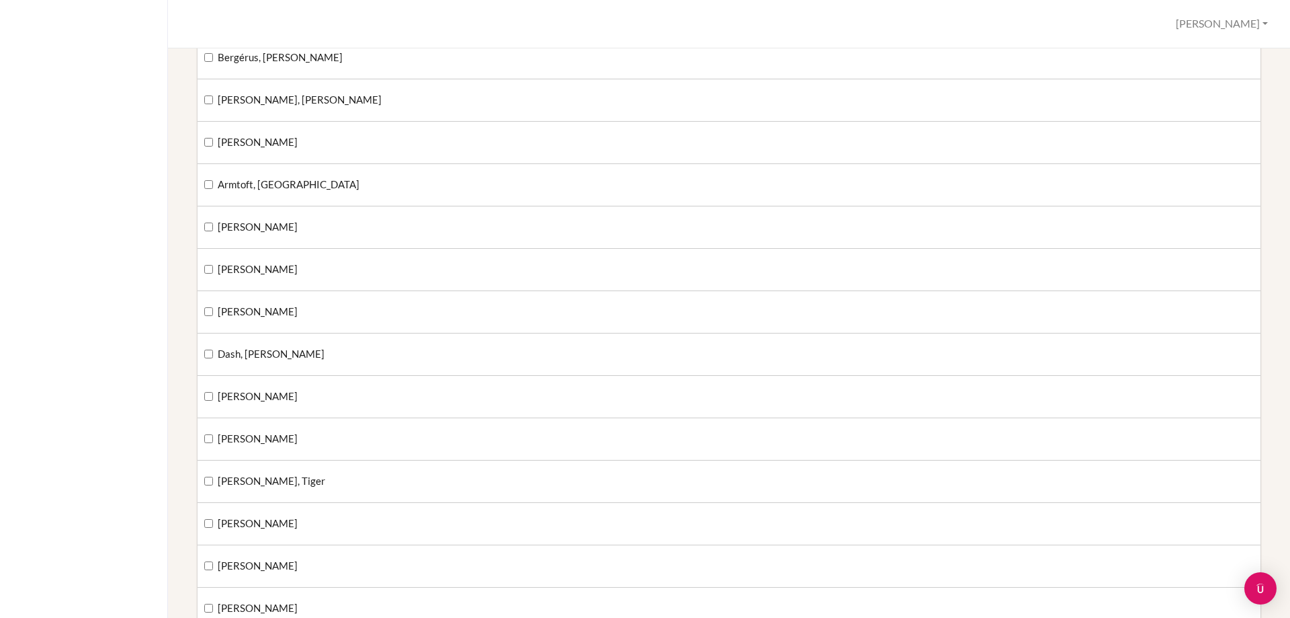
drag, startPoint x: 363, startPoint y: 408, endPoint x: 177, endPoint y: 371, distance: 189.8
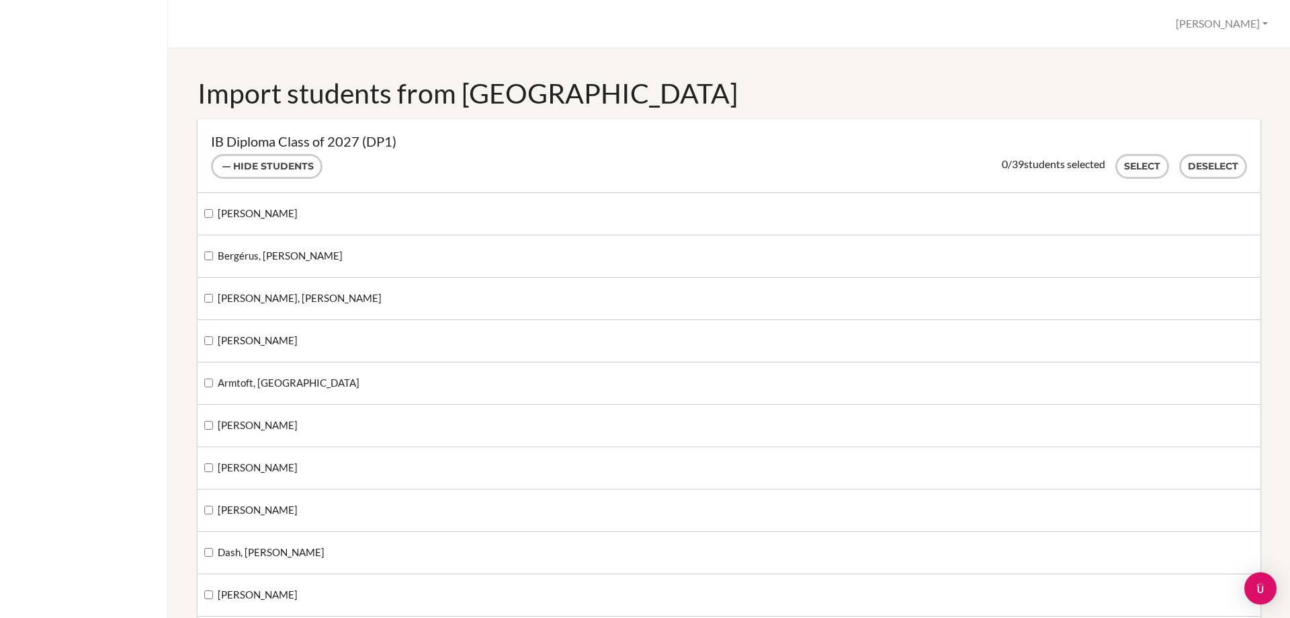
scroll to position [0, 0]
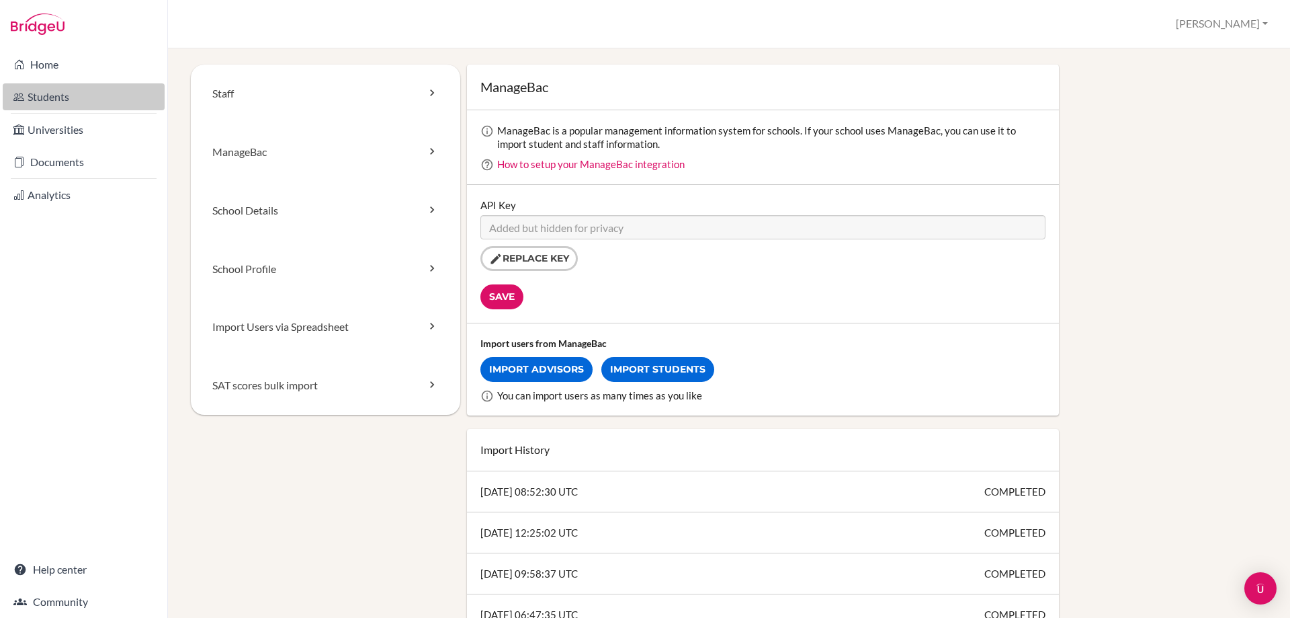
click at [57, 99] on link "Students" at bounding box center [84, 96] width 162 height 27
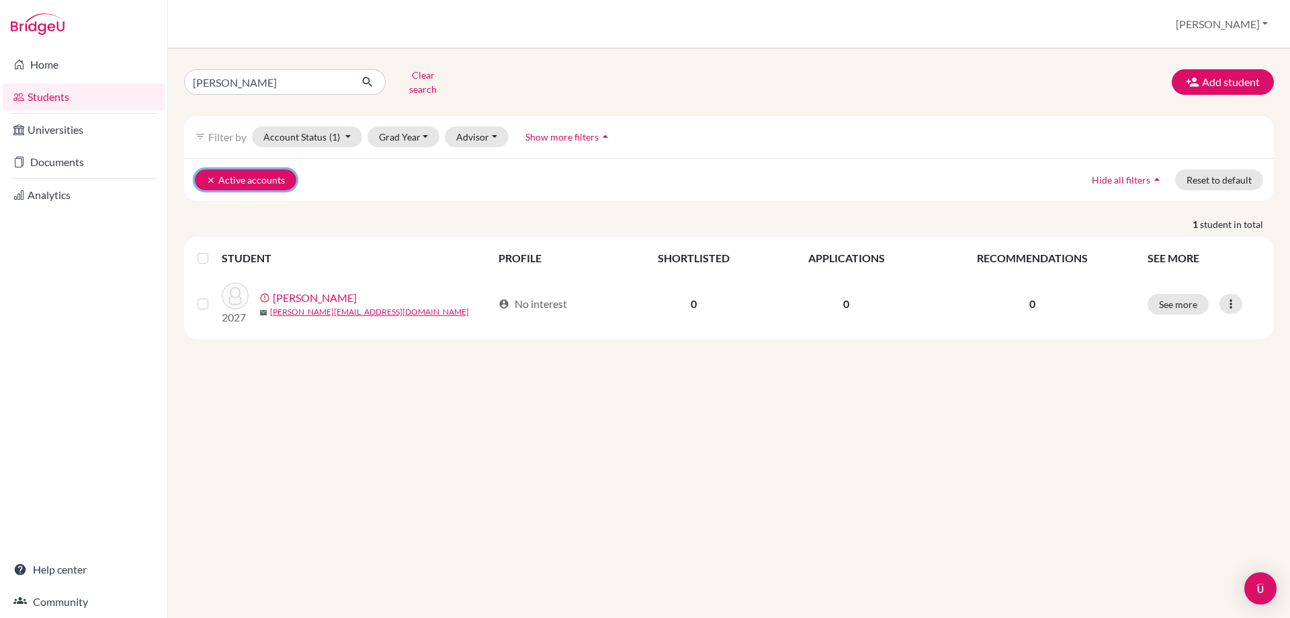
click at [207, 175] on icon "clear" at bounding box center [210, 179] width 9 height 9
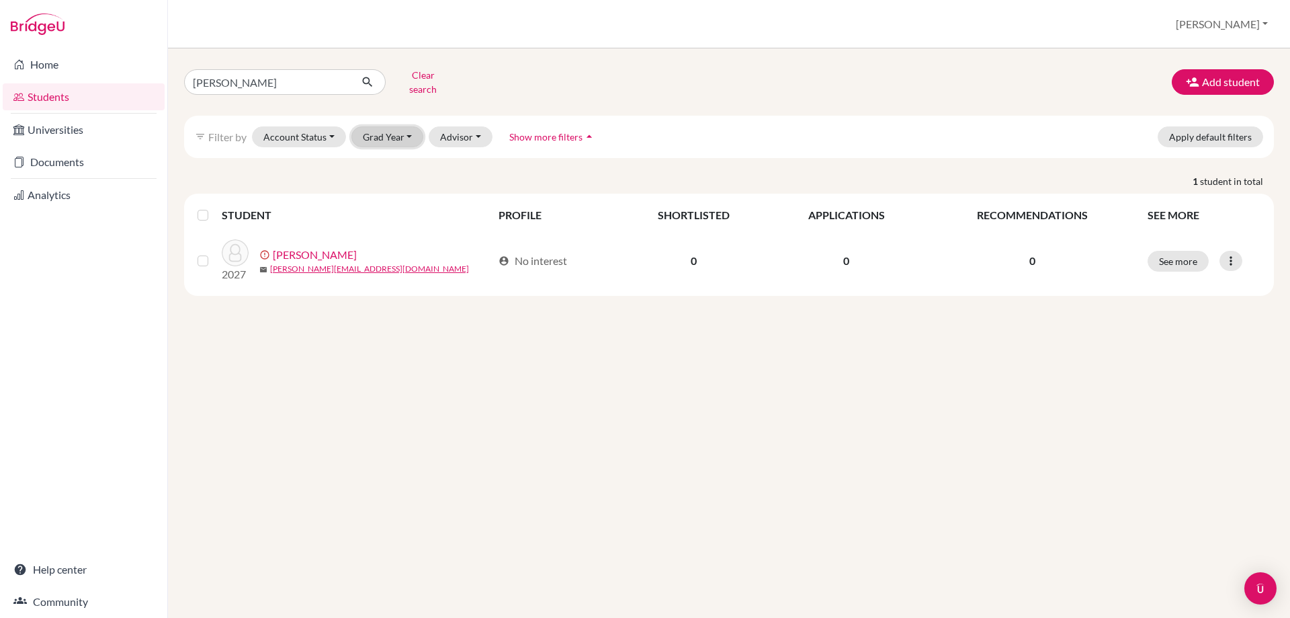
click at [405, 130] on button "Grad Year" at bounding box center [388, 136] width 73 height 21
click at [390, 180] on span "2027" at bounding box center [380, 187] width 24 height 16
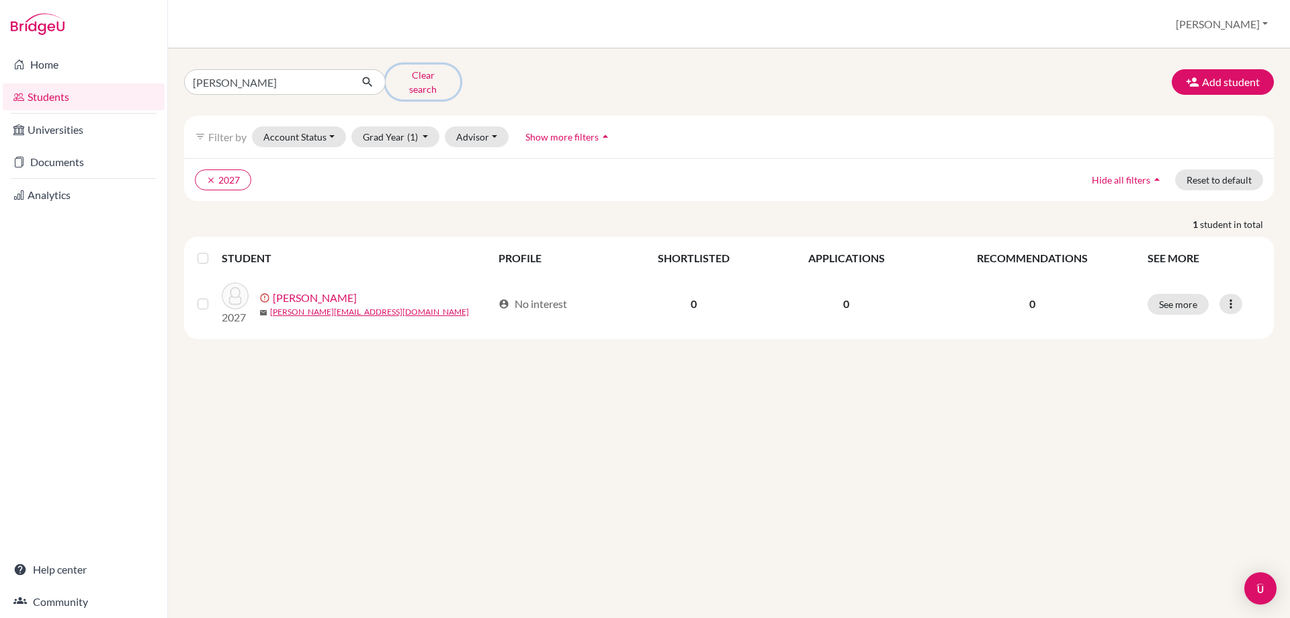
click at [407, 77] on button "Clear search" at bounding box center [423, 82] width 75 height 35
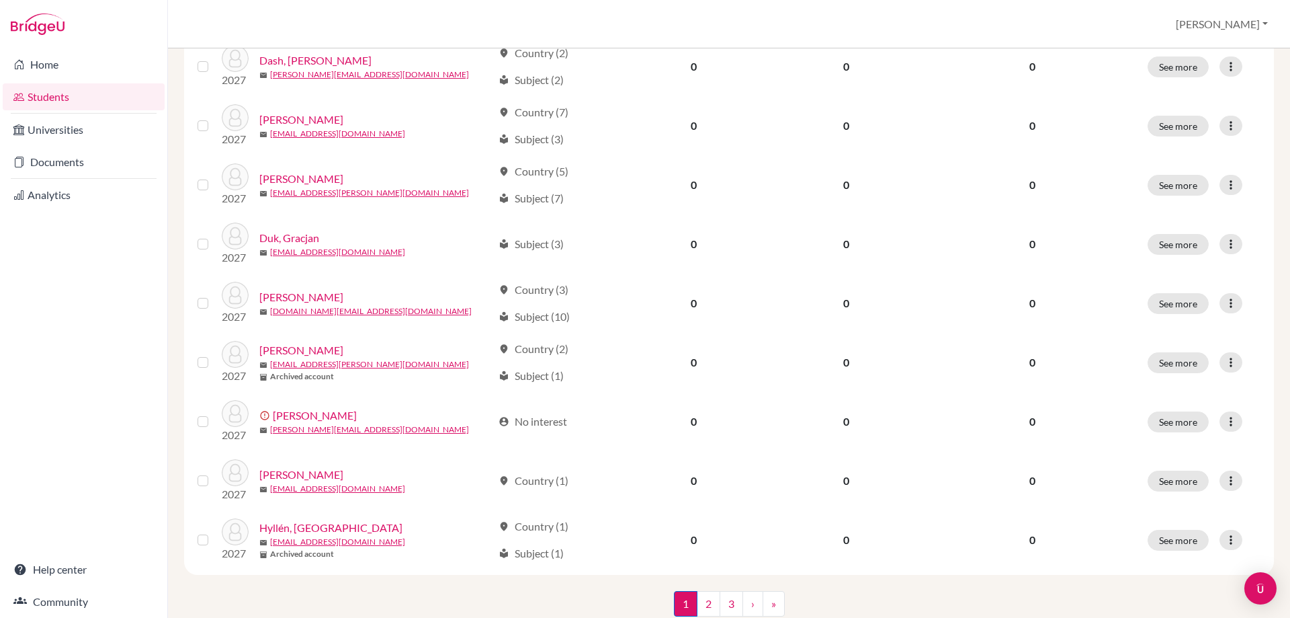
scroll to position [920, 0]
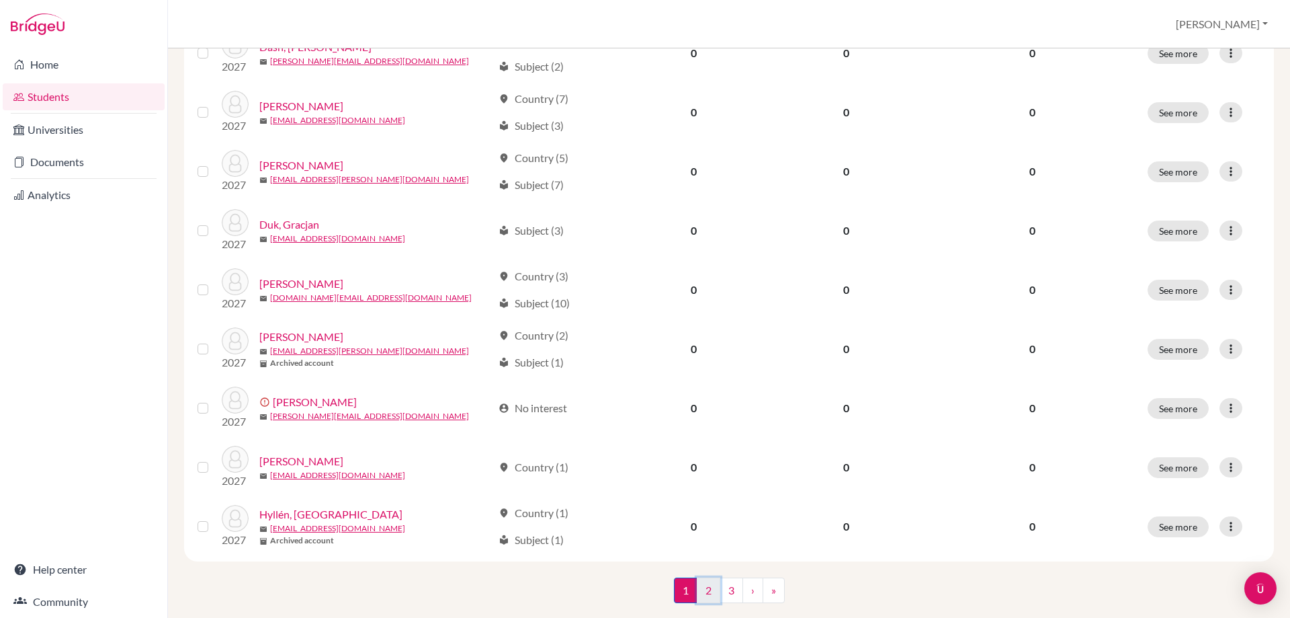
click at [710, 577] on link "2" at bounding box center [709, 590] width 24 height 26
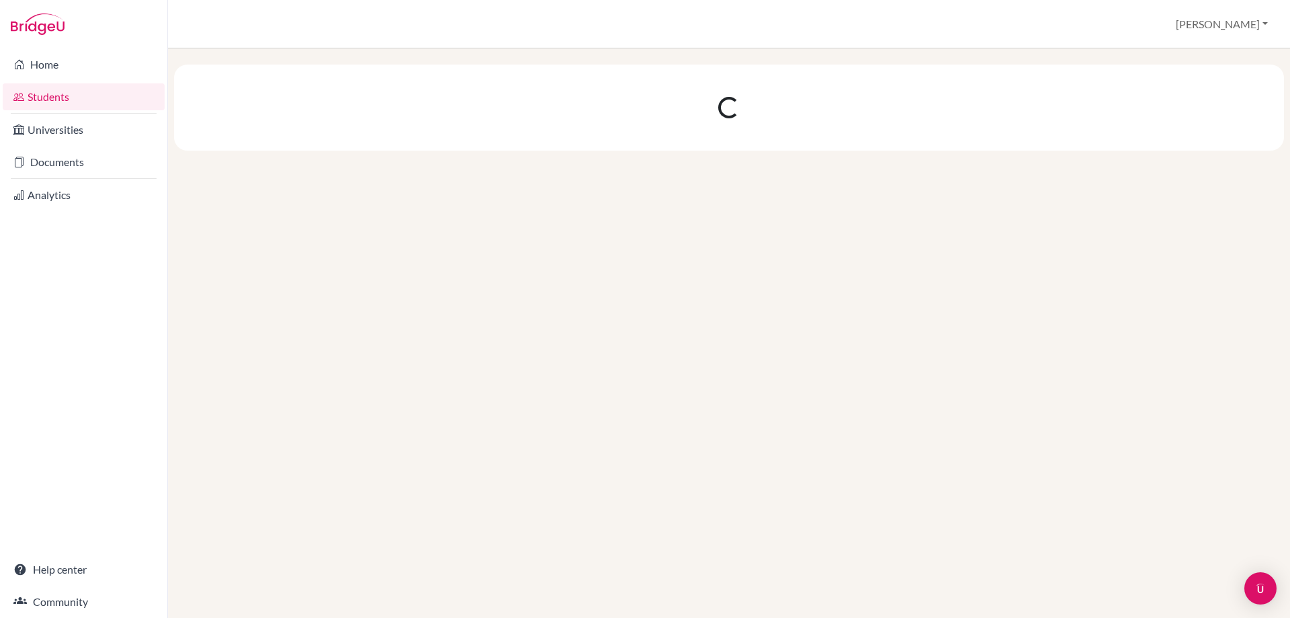
scroll to position [0, 0]
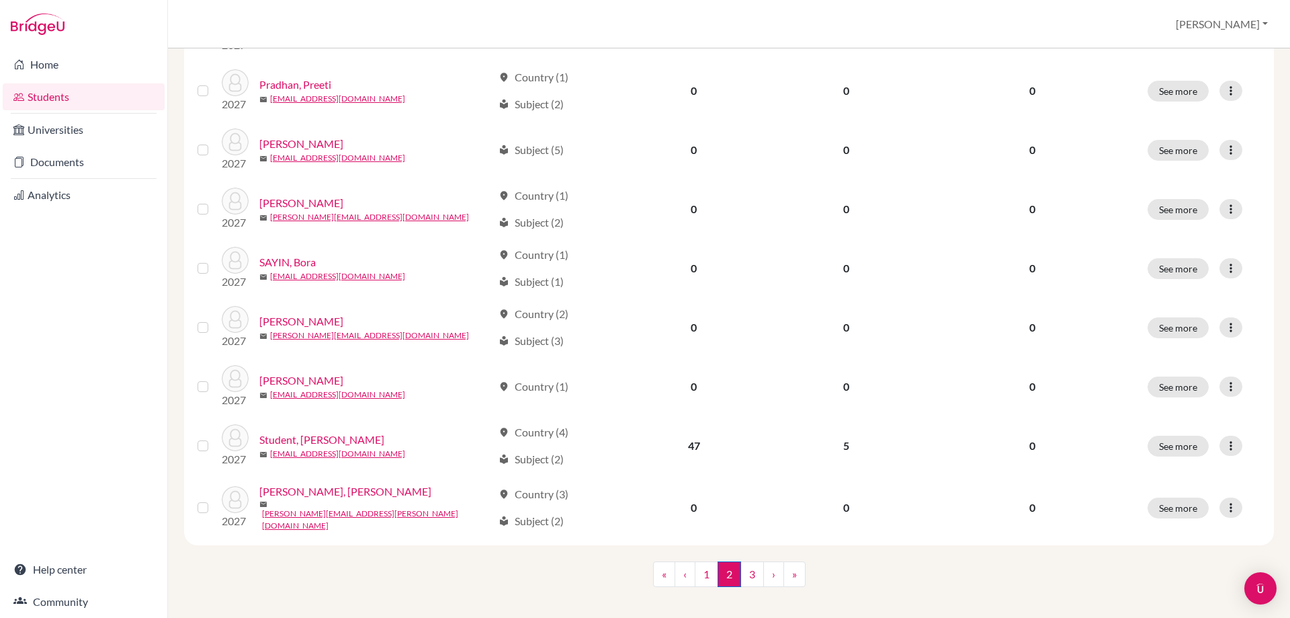
scroll to position [920, 0]
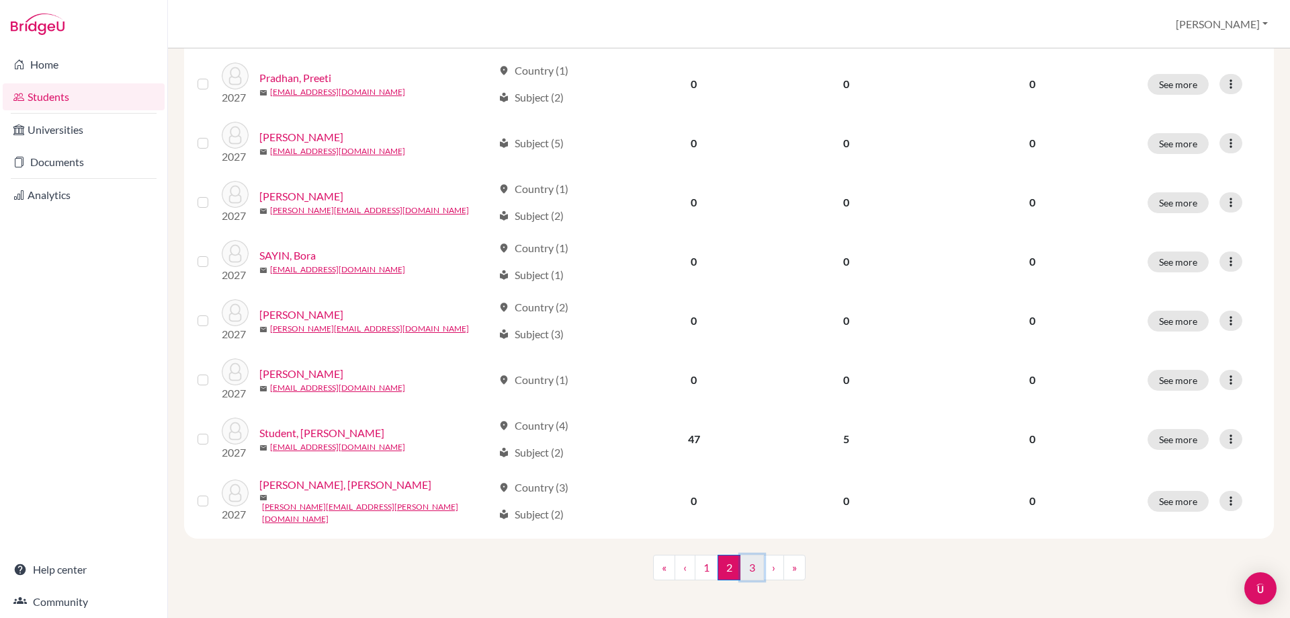
click at [743, 561] on link "3" at bounding box center [753, 567] width 24 height 26
